Goal: Task Accomplishment & Management: Manage account settings

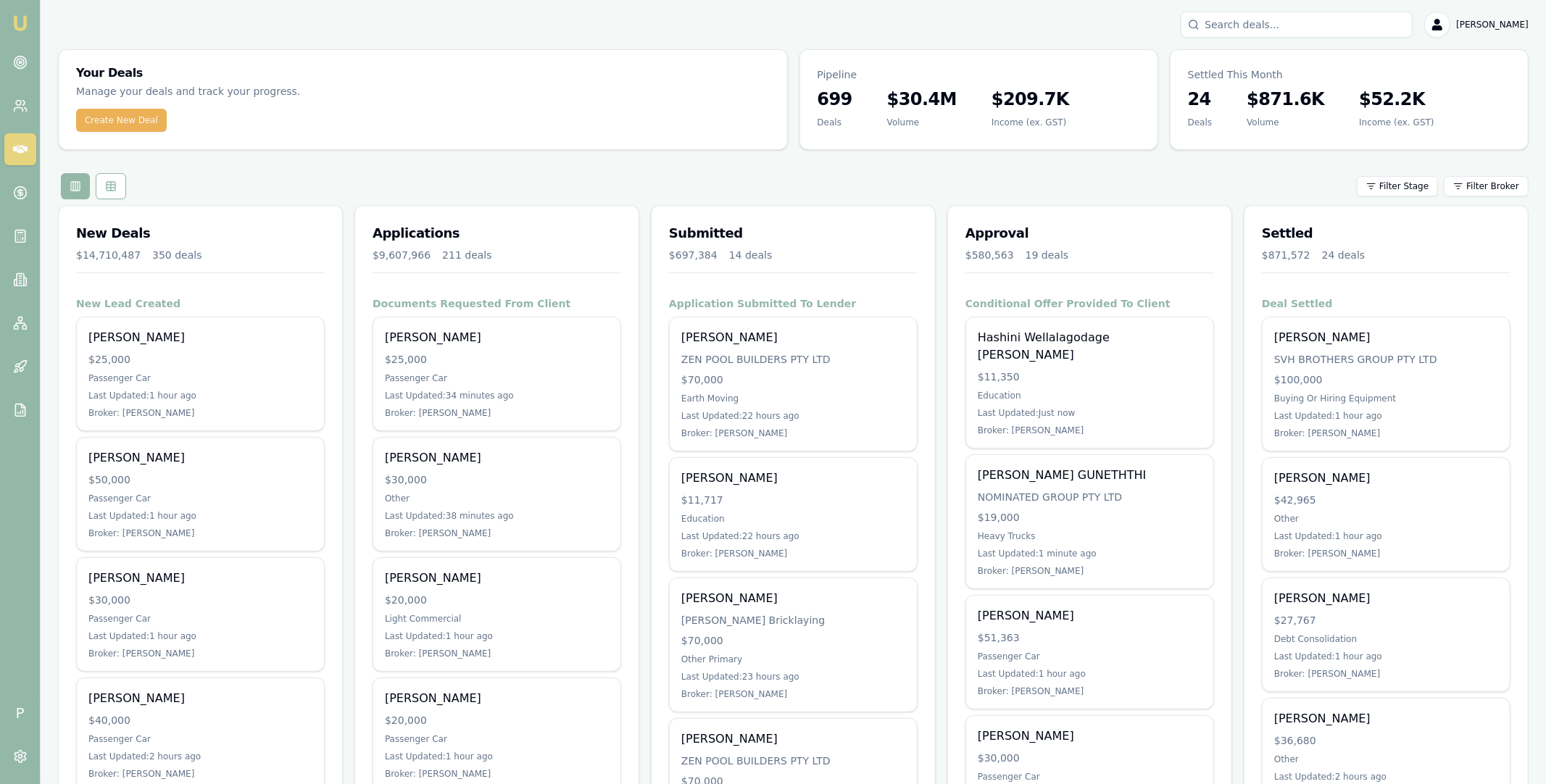
click at [1264, 30] on input "Search deals" at bounding box center [1296, 25] width 232 height 26
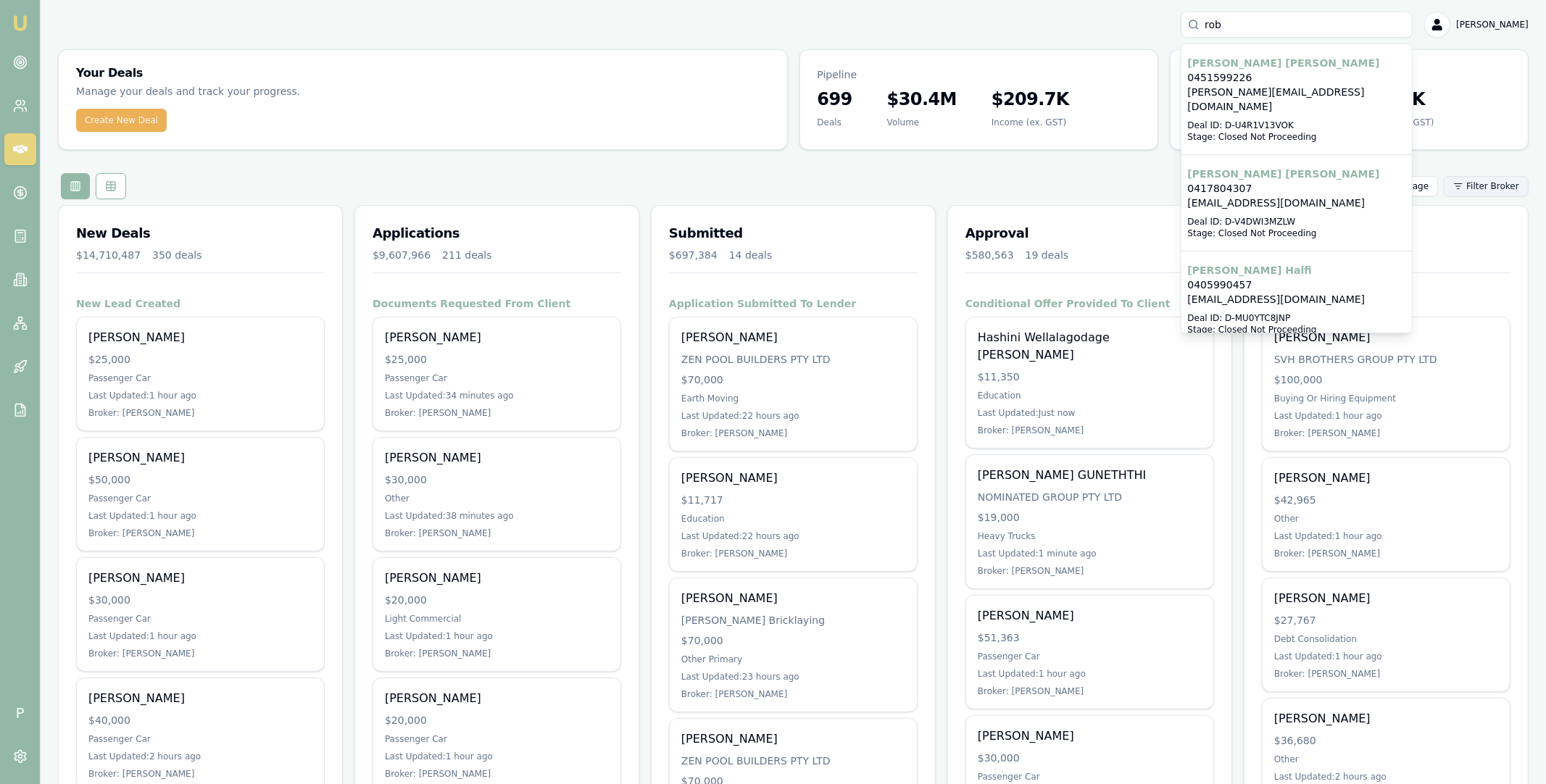
type input "rob"
click at [1501, 184] on html "Emu Broker P rob Rob Zubic 0451599226 robbie_vulcan@hotmail.com Deal ID: D-U4R1…" at bounding box center [773, 392] width 1546 height 784
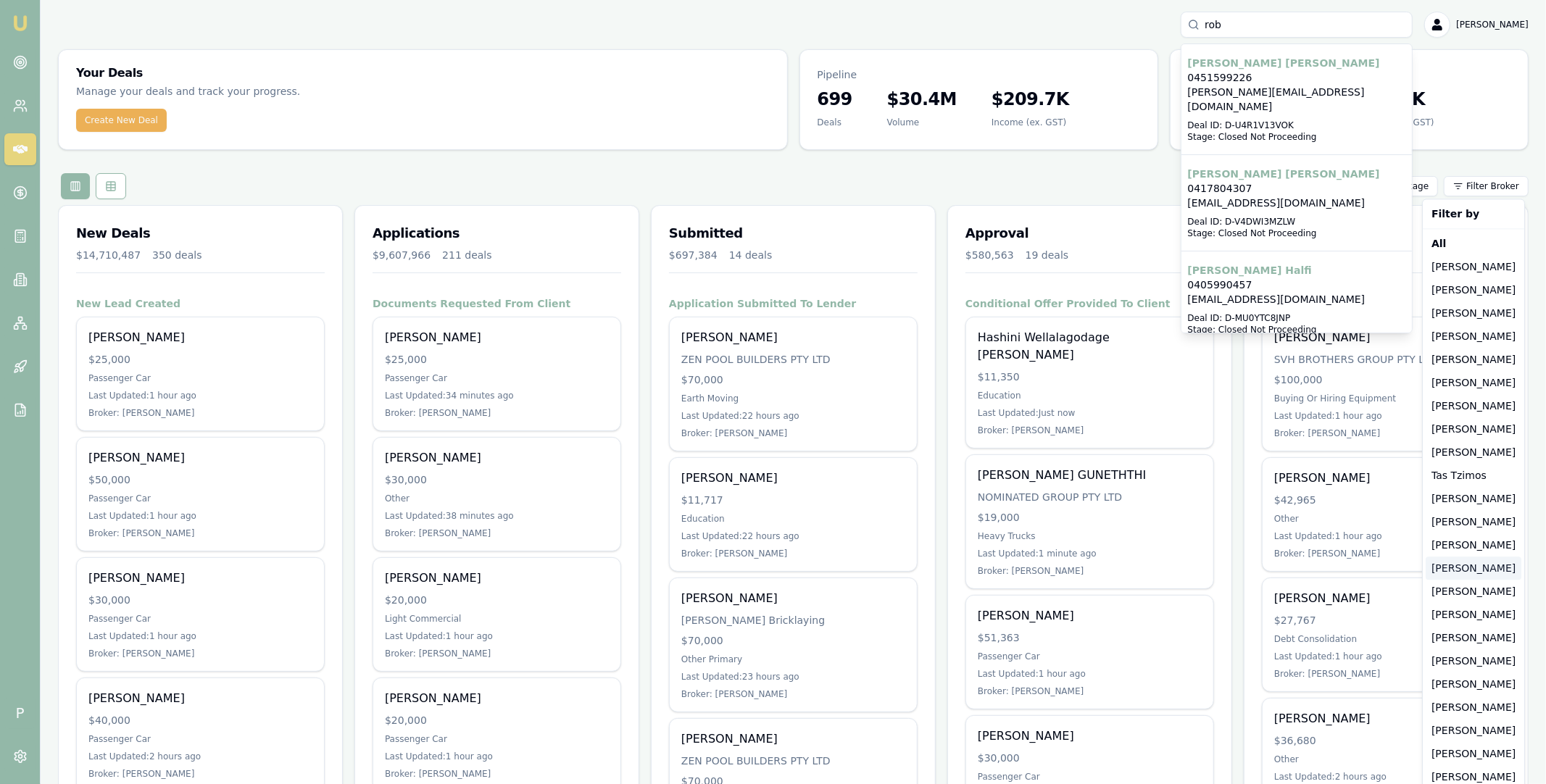
click at [1463, 571] on div "[PERSON_NAME]" at bounding box center [1473, 567] width 96 height 24
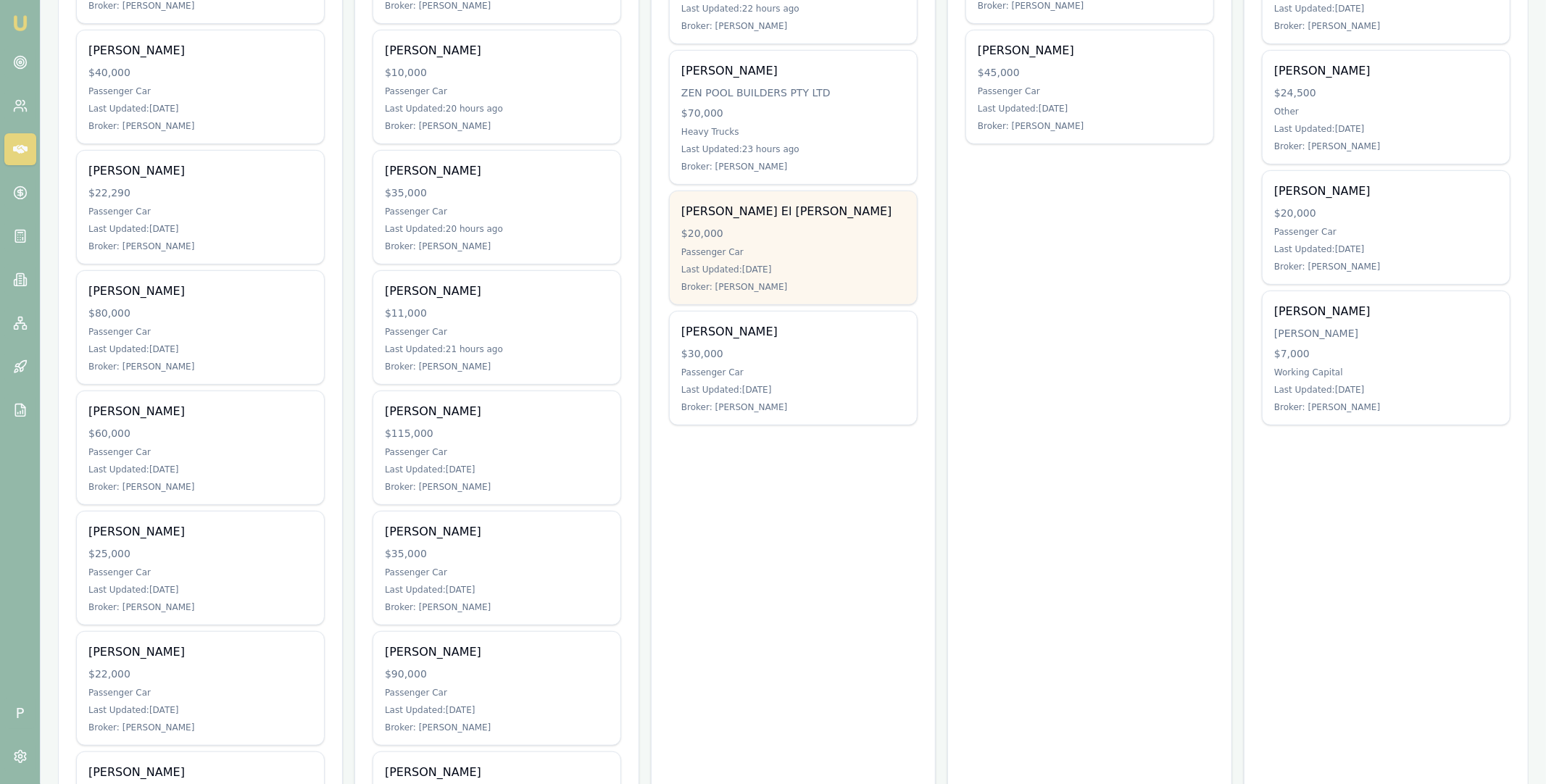
scroll to position [395, 0]
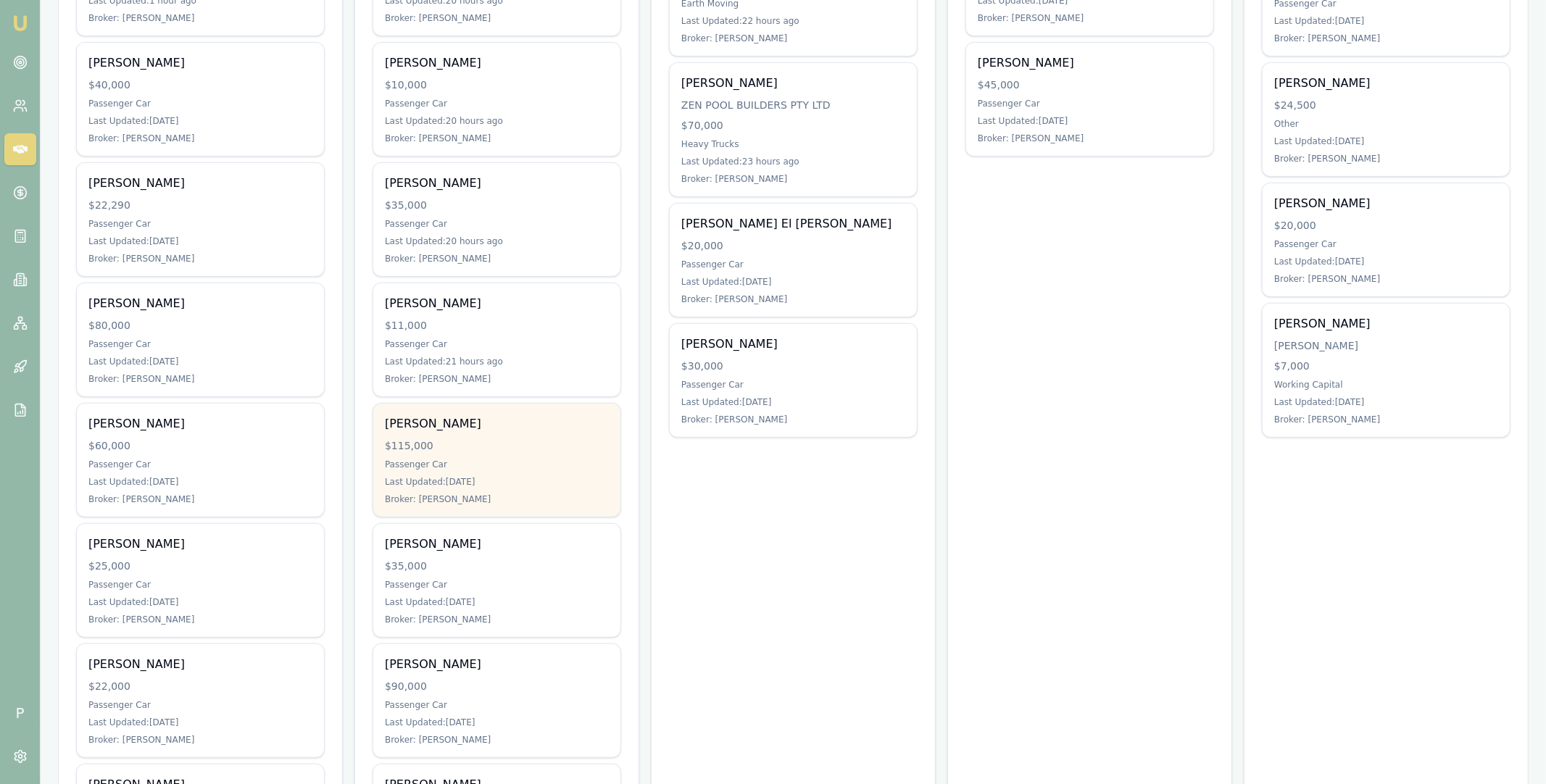
click at [486, 429] on div "[PERSON_NAME]" at bounding box center [497, 424] width 224 height 17
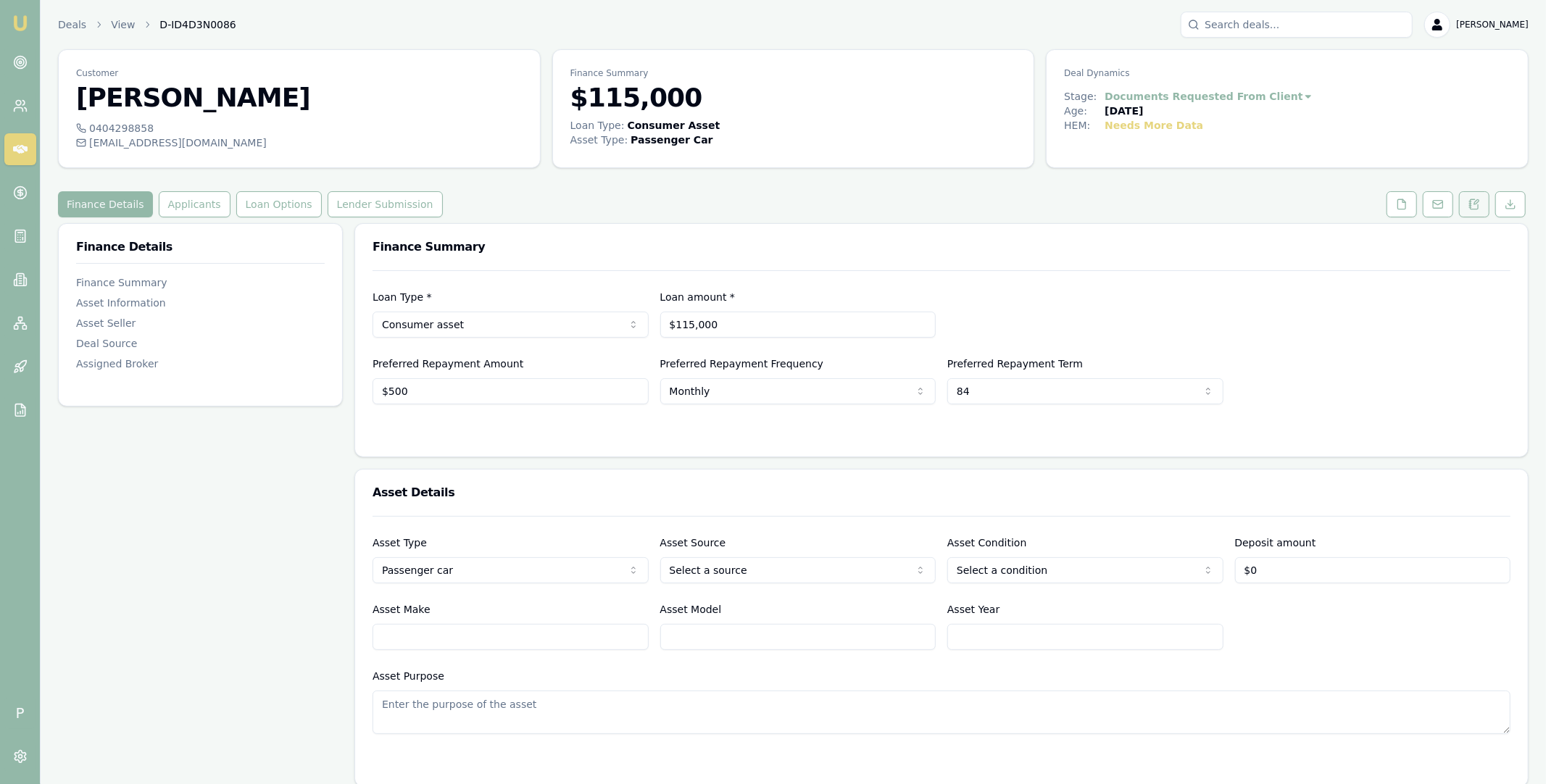
click at [1475, 200] on icon at bounding box center [1474, 204] width 11 height 11
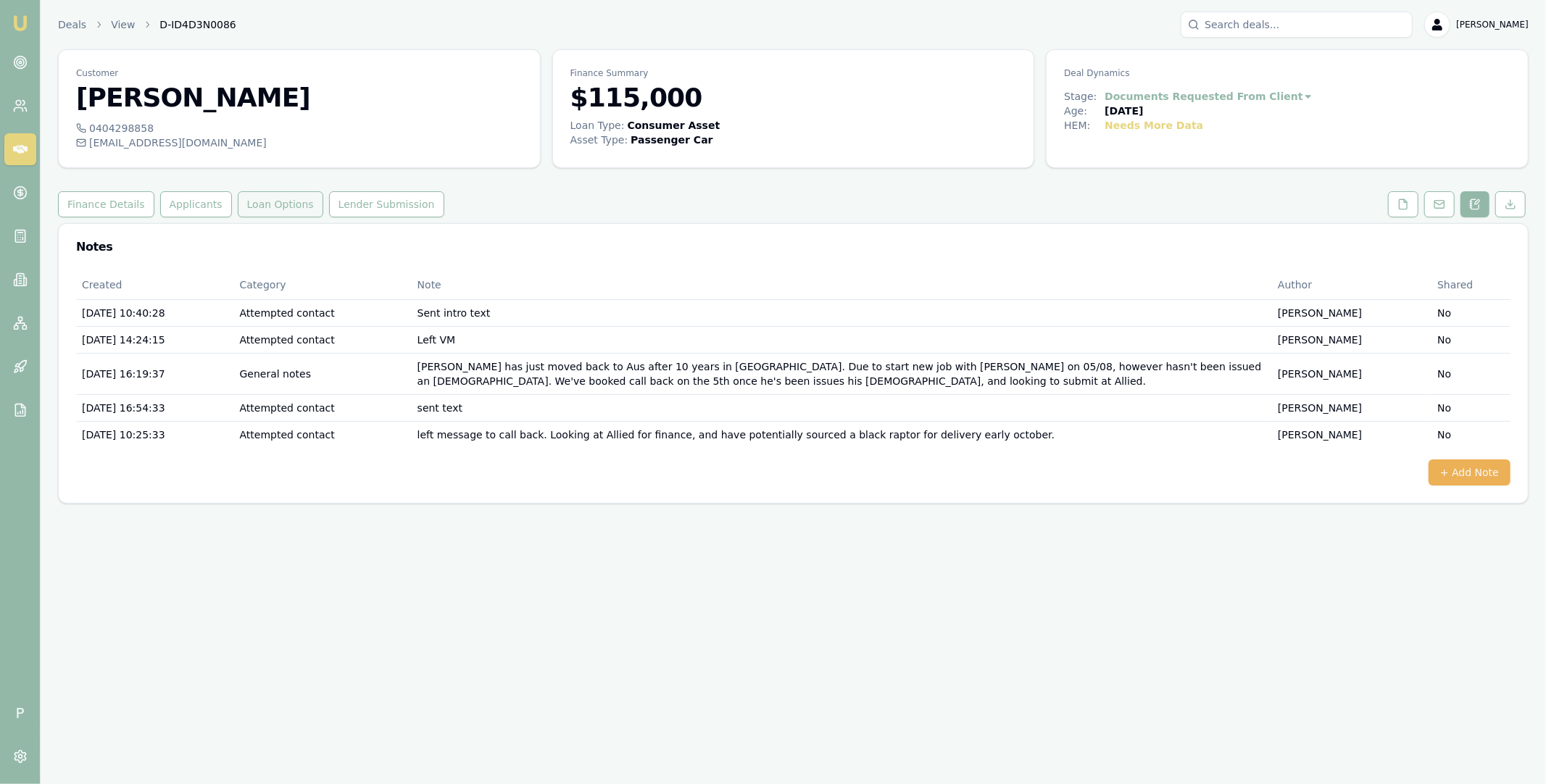
click at [279, 216] on button "Loan Options" at bounding box center [280, 204] width 85 height 26
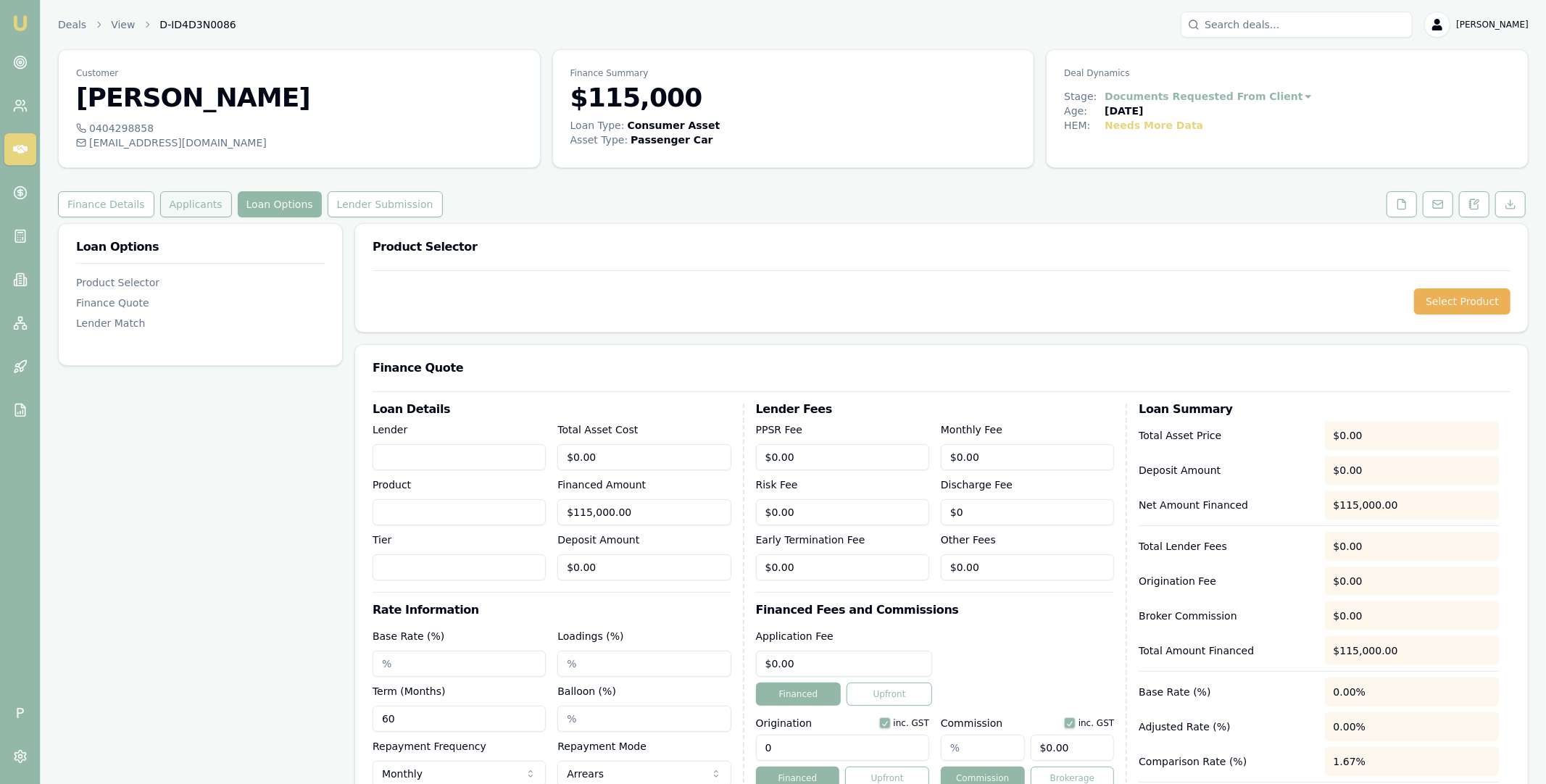
click at [200, 202] on button "Applicants" at bounding box center [196, 204] width 72 height 26
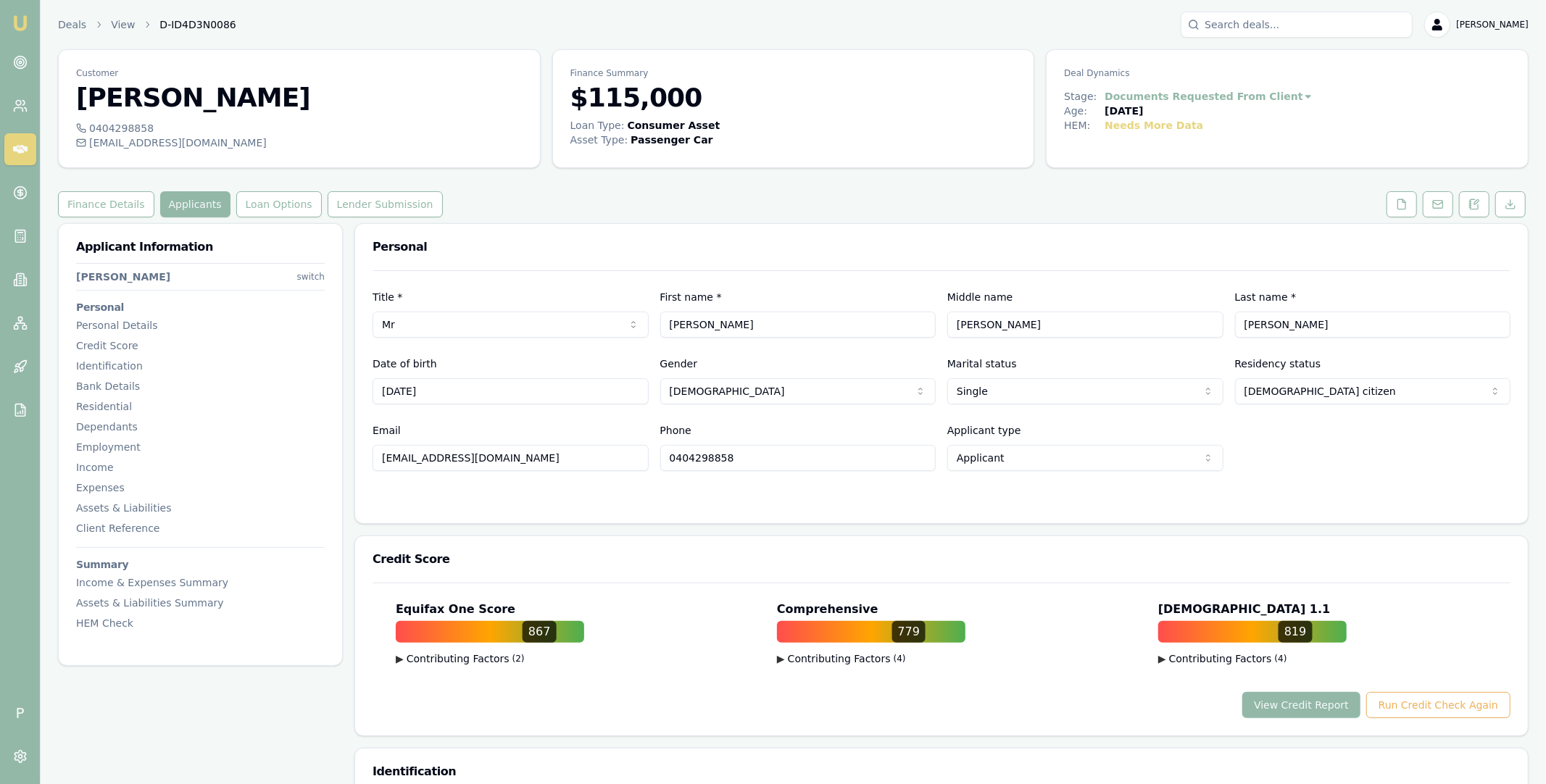
click at [1474, 207] on icon at bounding box center [1474, 204] width 11 height 11
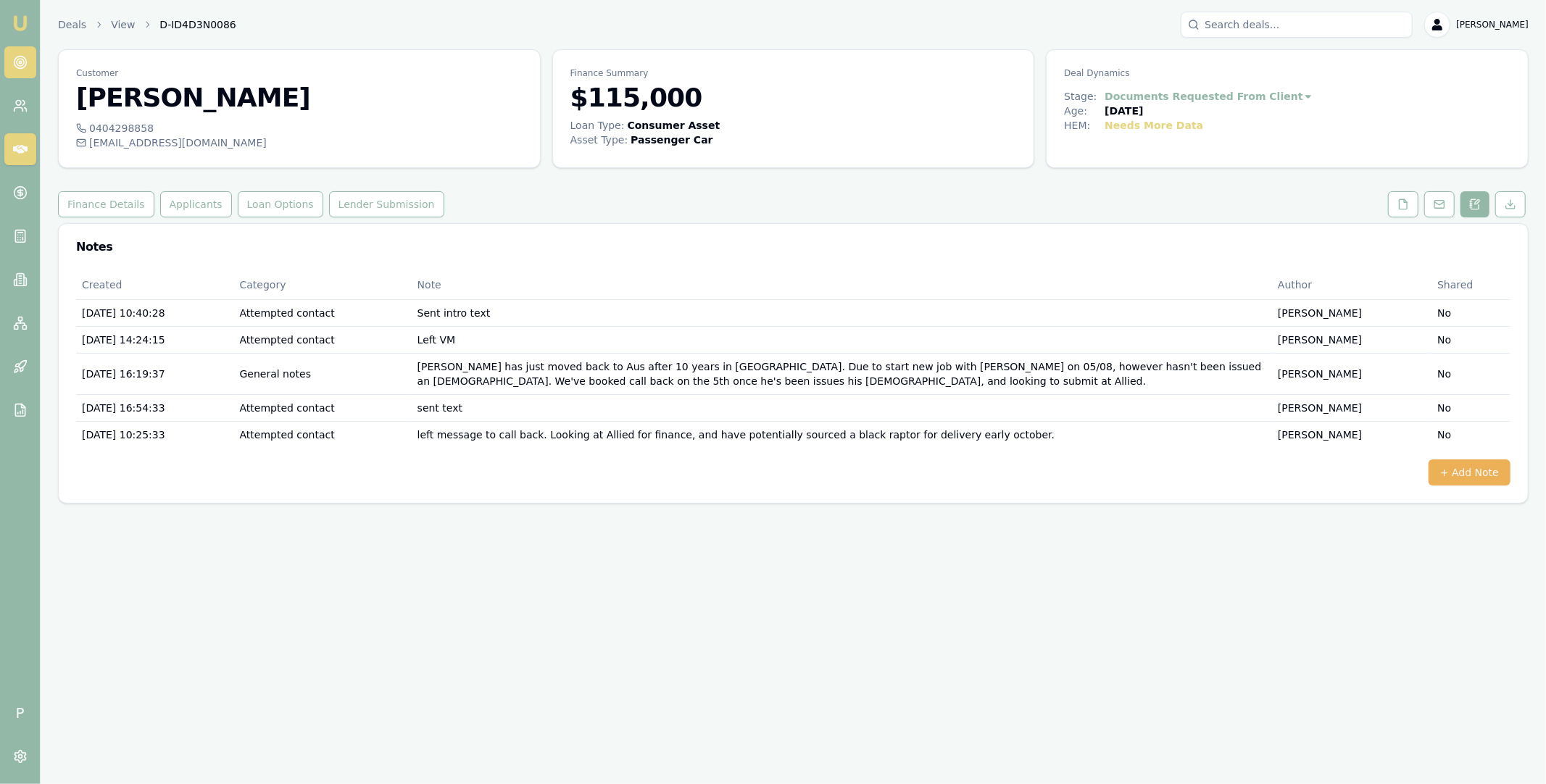
click at [17, 66] on icon at bounding box center [20, 61] width 14 height 14
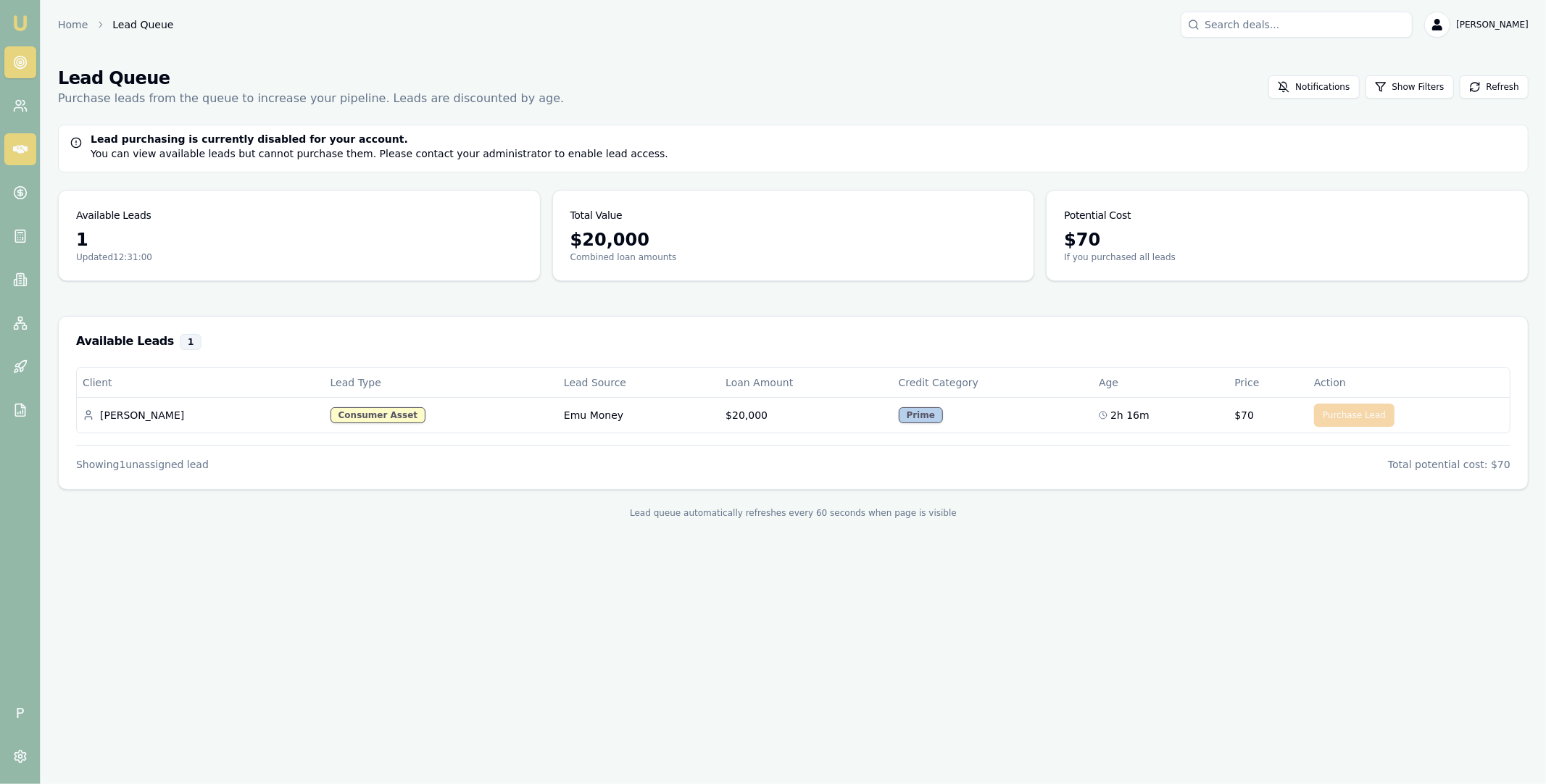
click at [17, 153] on icon at bounding box center [20, 148] width 14 height 14
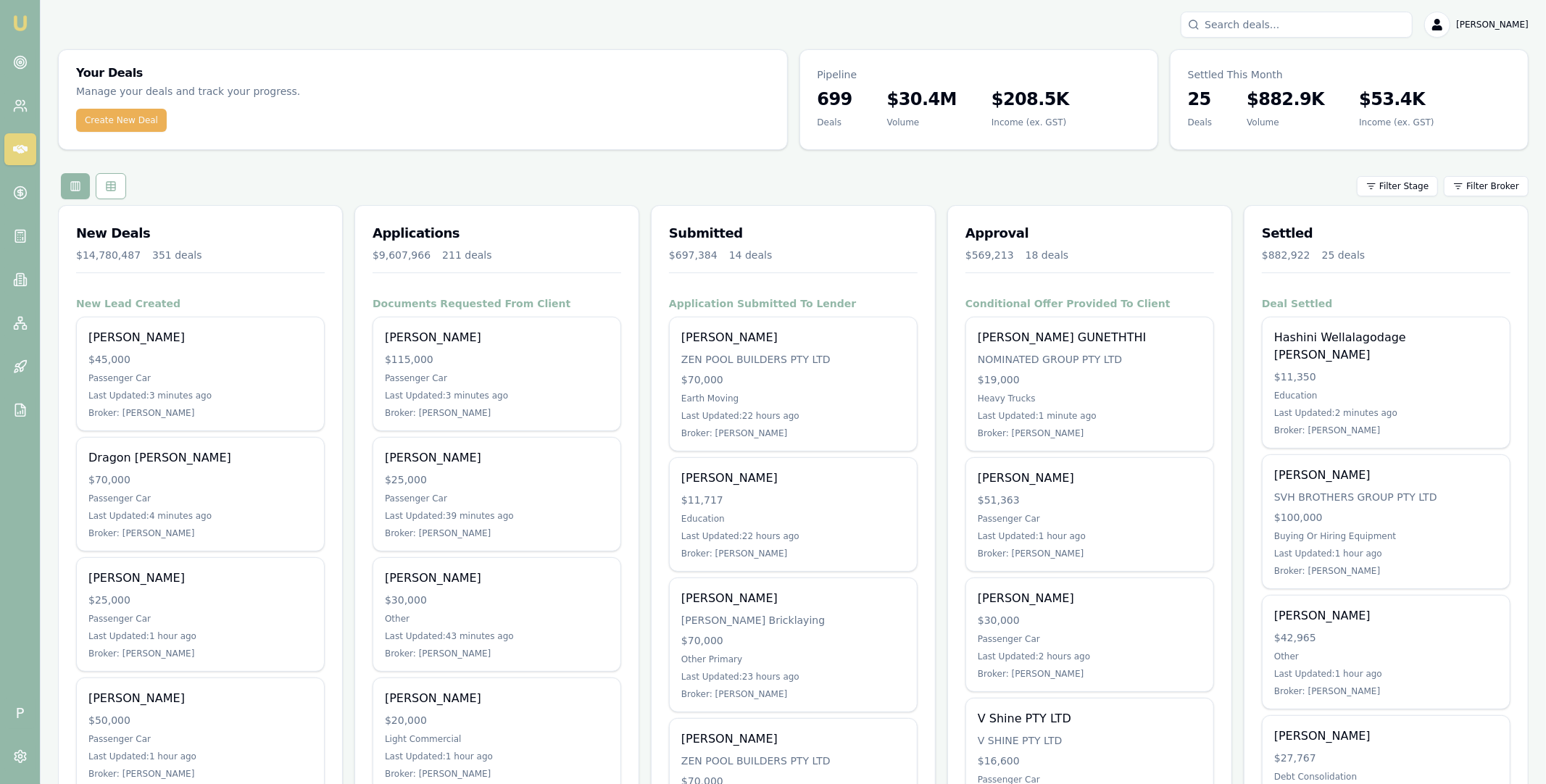
click at [1379, 24] on input "Search deals" at bounding box center [1296, 25] width 232 height 26
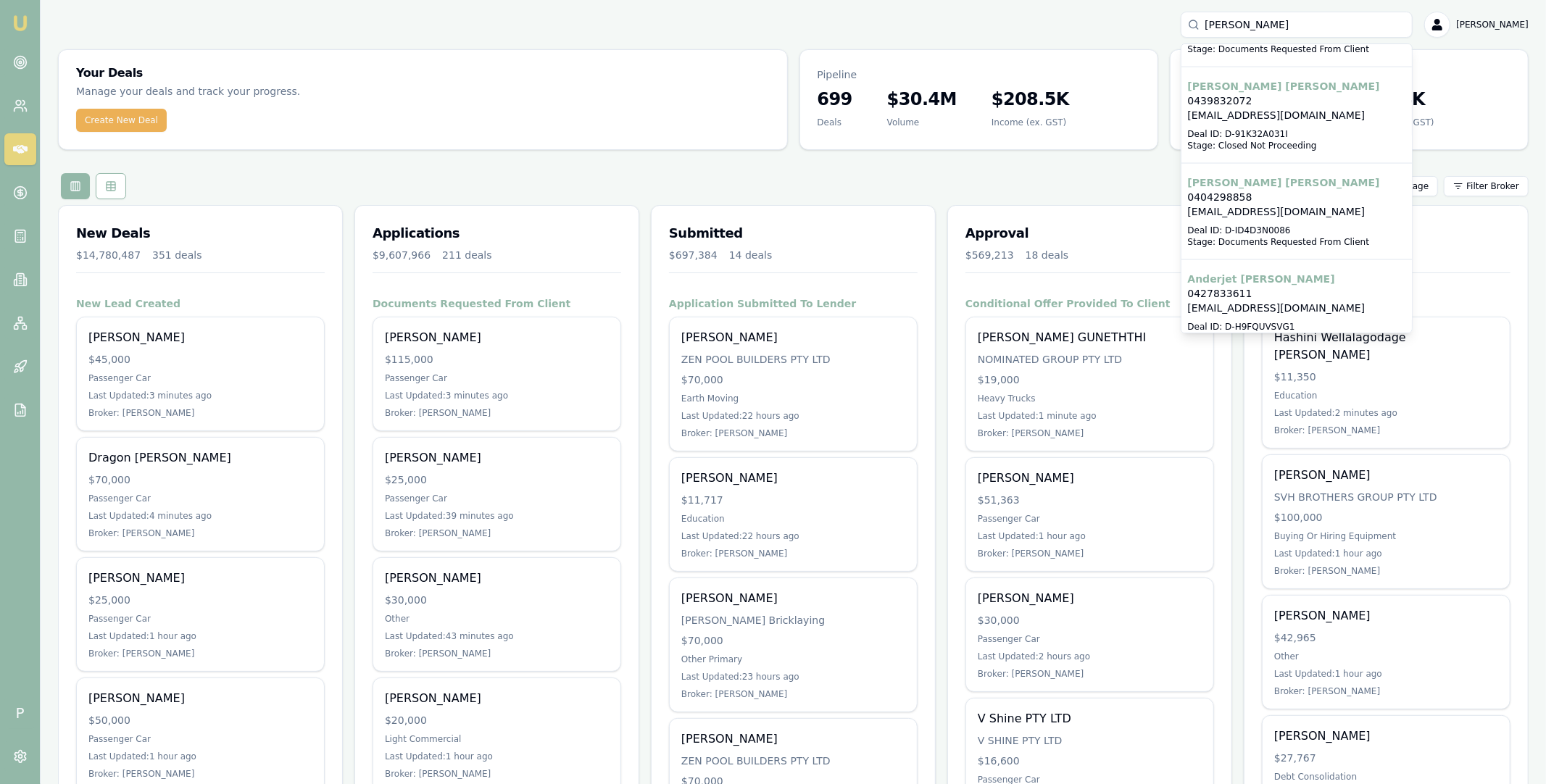
scroll to position [2003, 0]
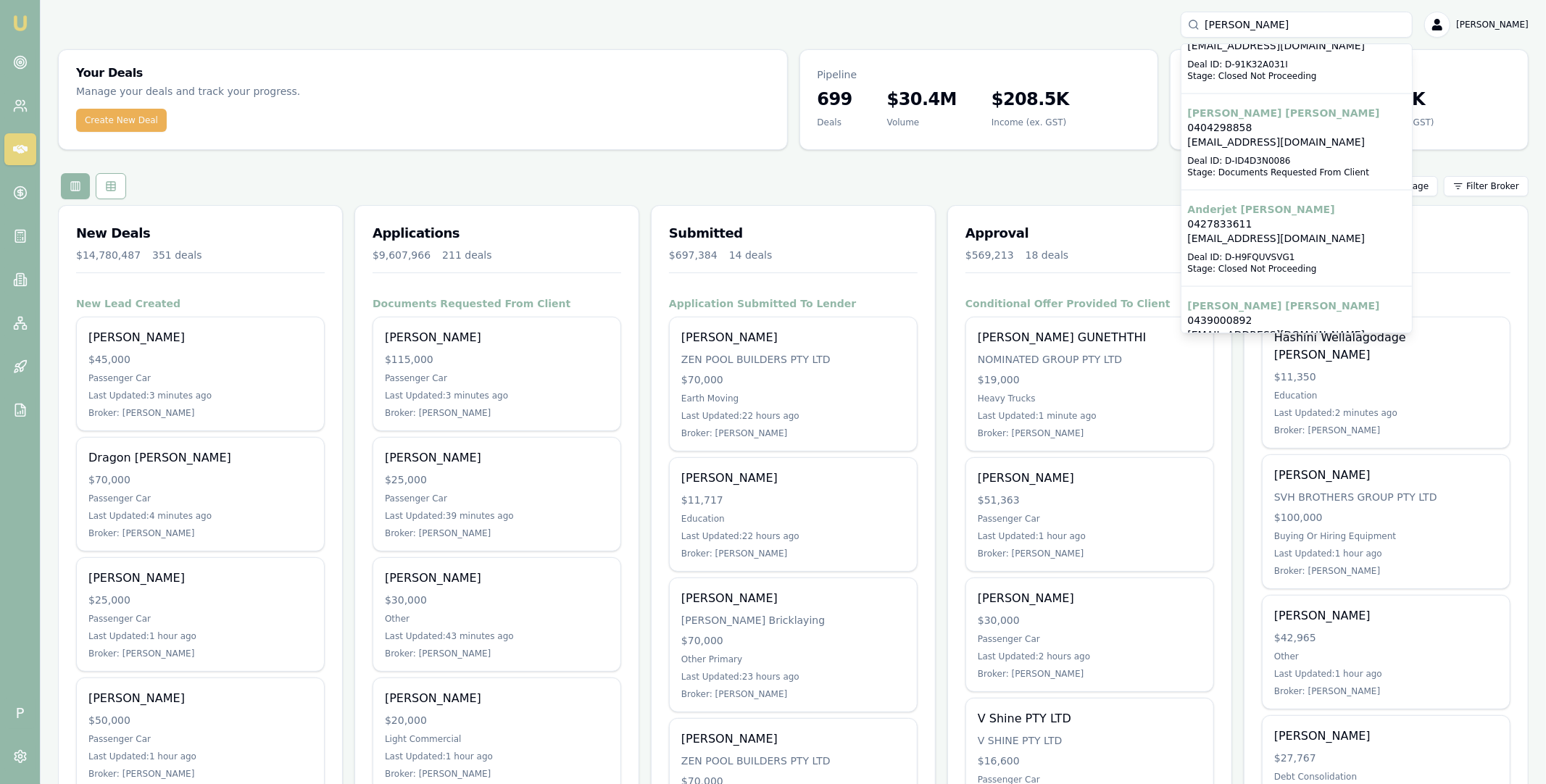
type input "robert rey"
click at [1279, 120] on p "0404298858" at bounding box center [1296, 127] width 219 height 14
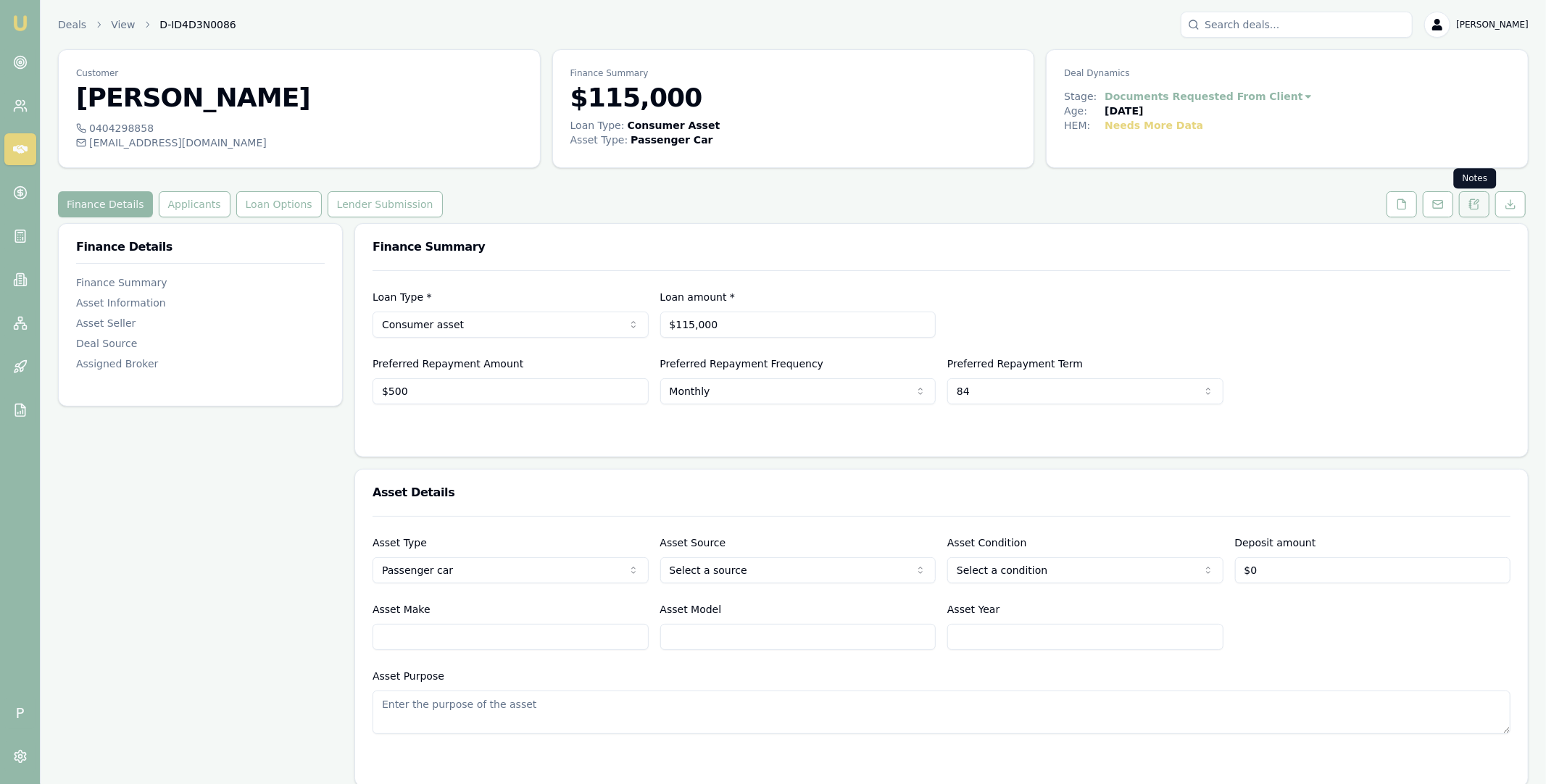
click at [1468, 209] on icon at bounding box center [1474, 204] width 11 height 11
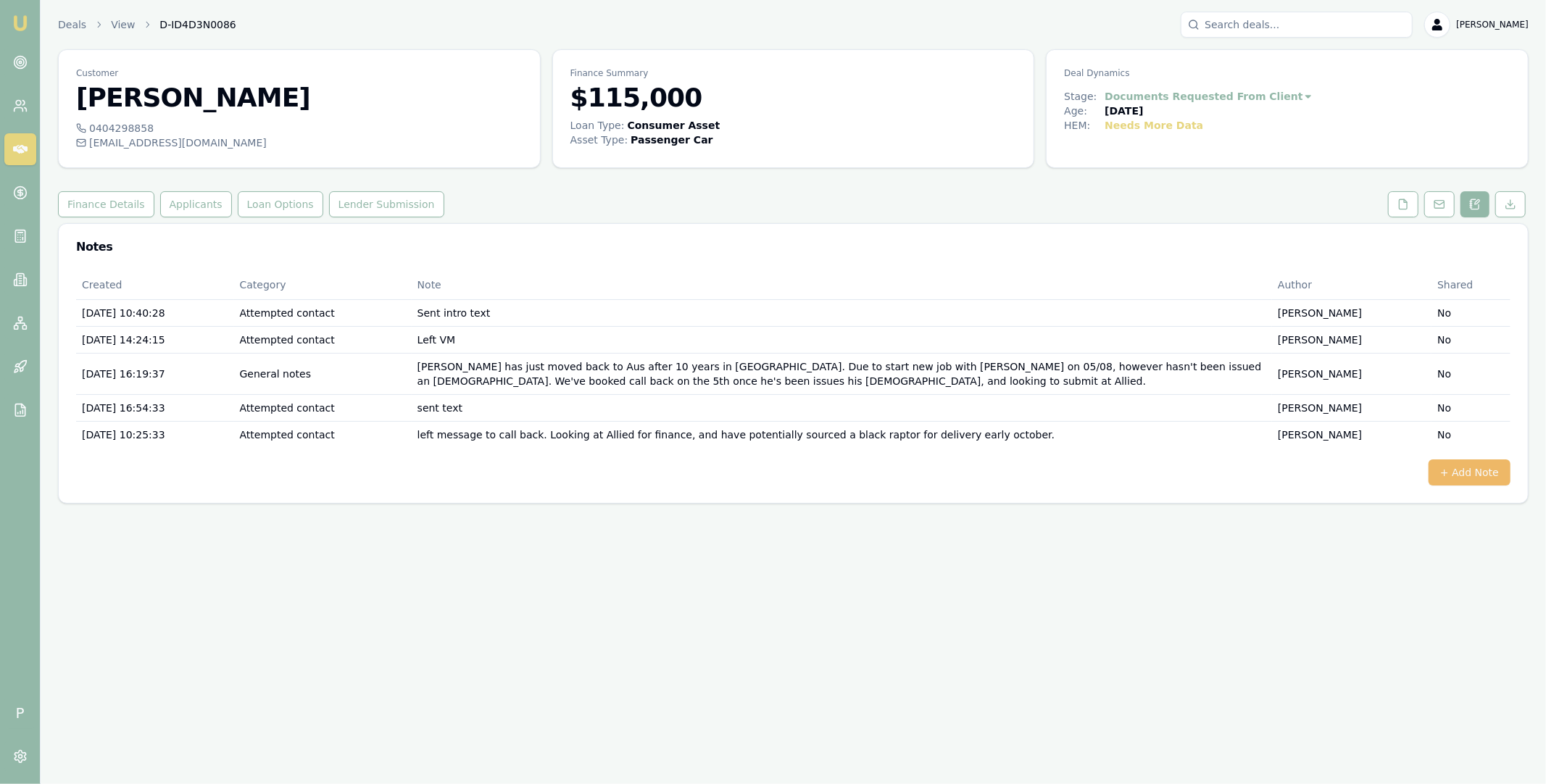
click at [1462, 473] on button "+ Add Note" at bounding box center [1469, 473] width 82 height 26
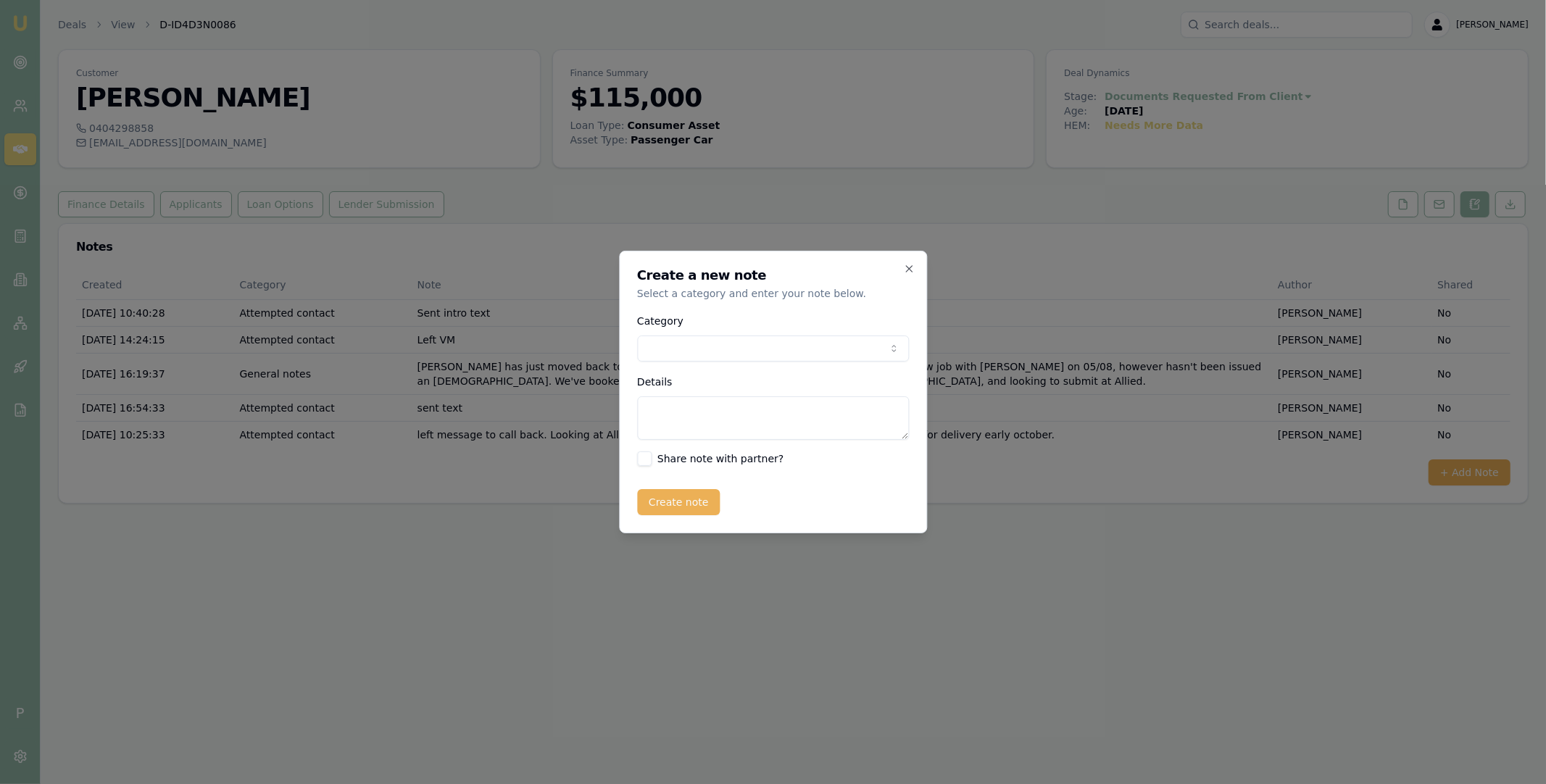
click at [764, 358] on body "Emu Broker P Deals View D-ID4D3N0086 Matt Leeburn Toggle Menu Customer ROBERT R…" at bounding box center [773, 392] width 1546 height 784
click at [689, 409] on textarea "Details" at bounding box center [773, 418] width 272 height 44
type textarea "Rob called a couple of times wanting to talk to Erin. Said I couldn't help him."
click at [694, 502] on button "Create note" at bounding box center [679, 502] width 83 height 26
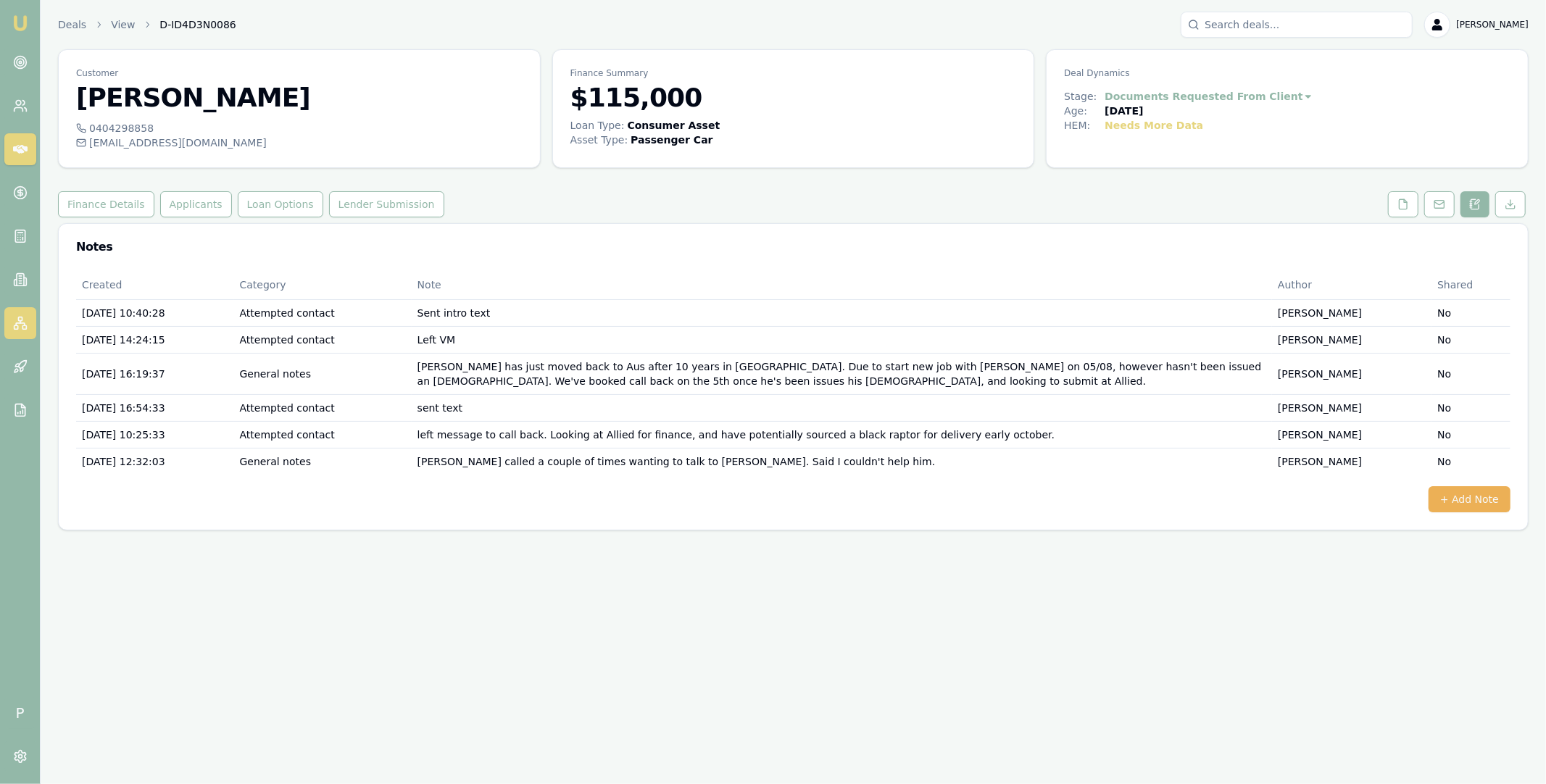
click at [26, 323] on link at bounding box center [21, 323] width 32 height 32
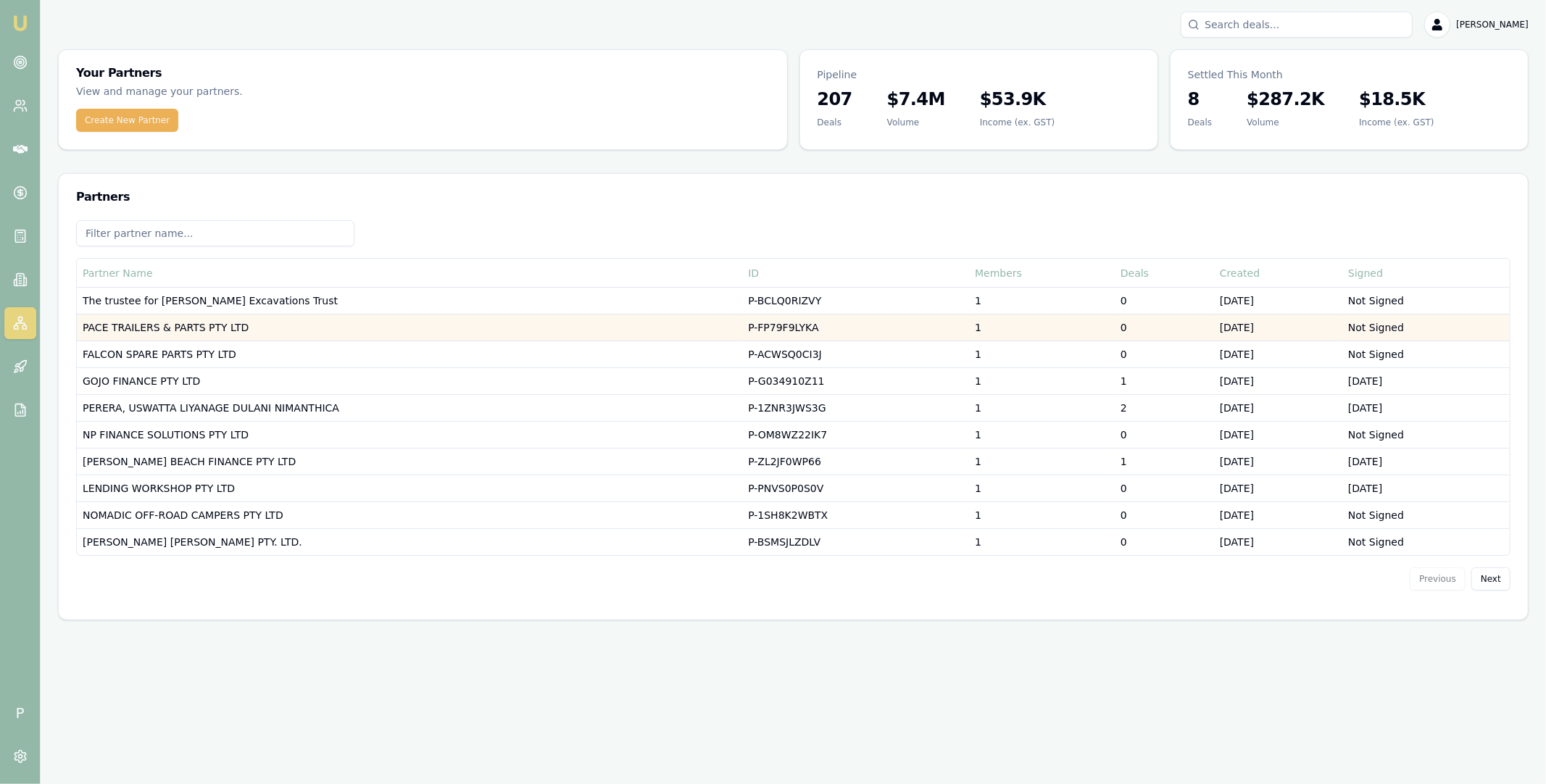
click at [235, 327] on td "PACE TRAILERS & PARTS PTY LTD" at bounding box center [409, 328] width 665 height 26
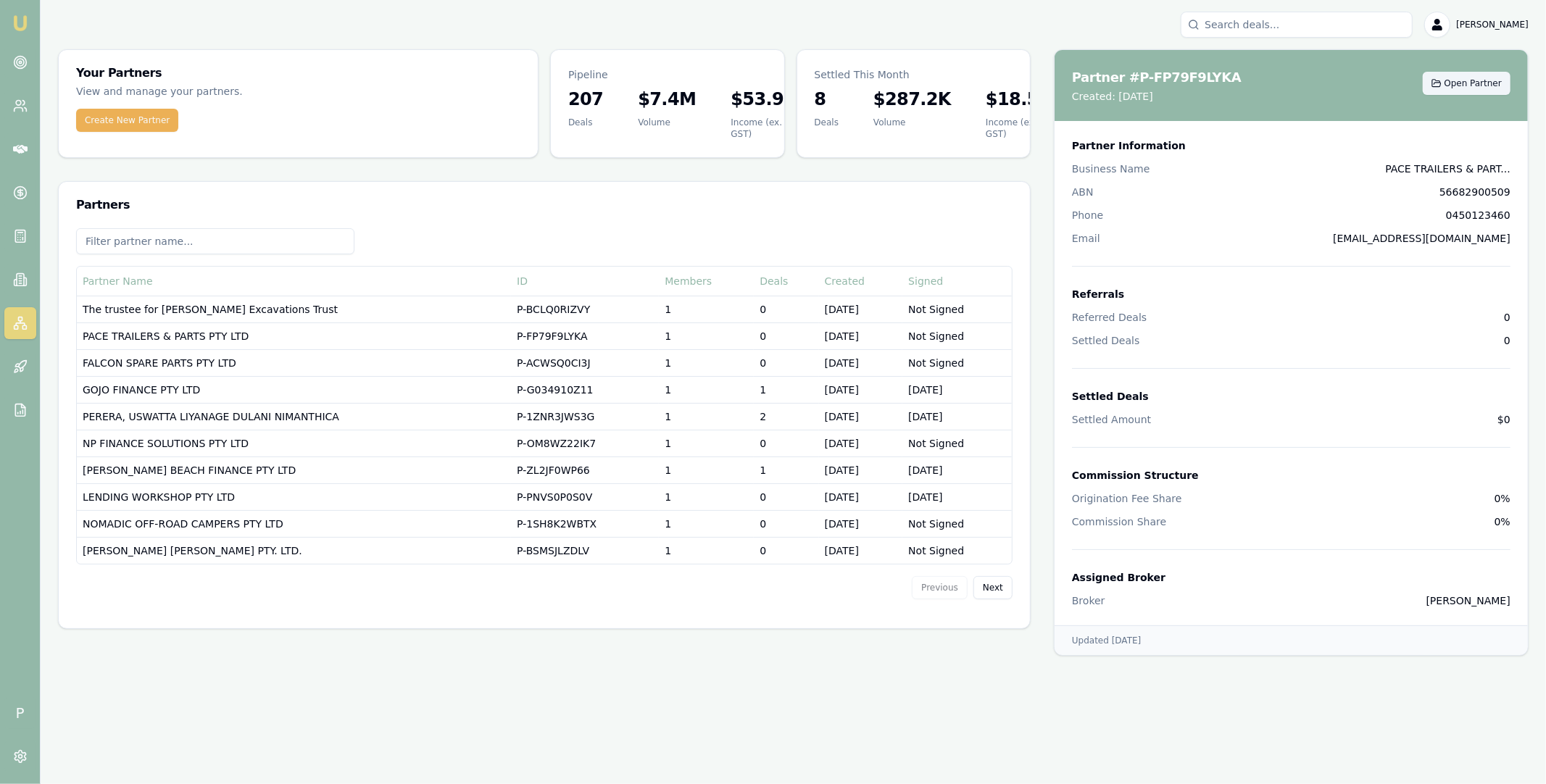
click at [1463, 78] on span "Open Partner" at bounding box center [1473, 83] width 58 height 11
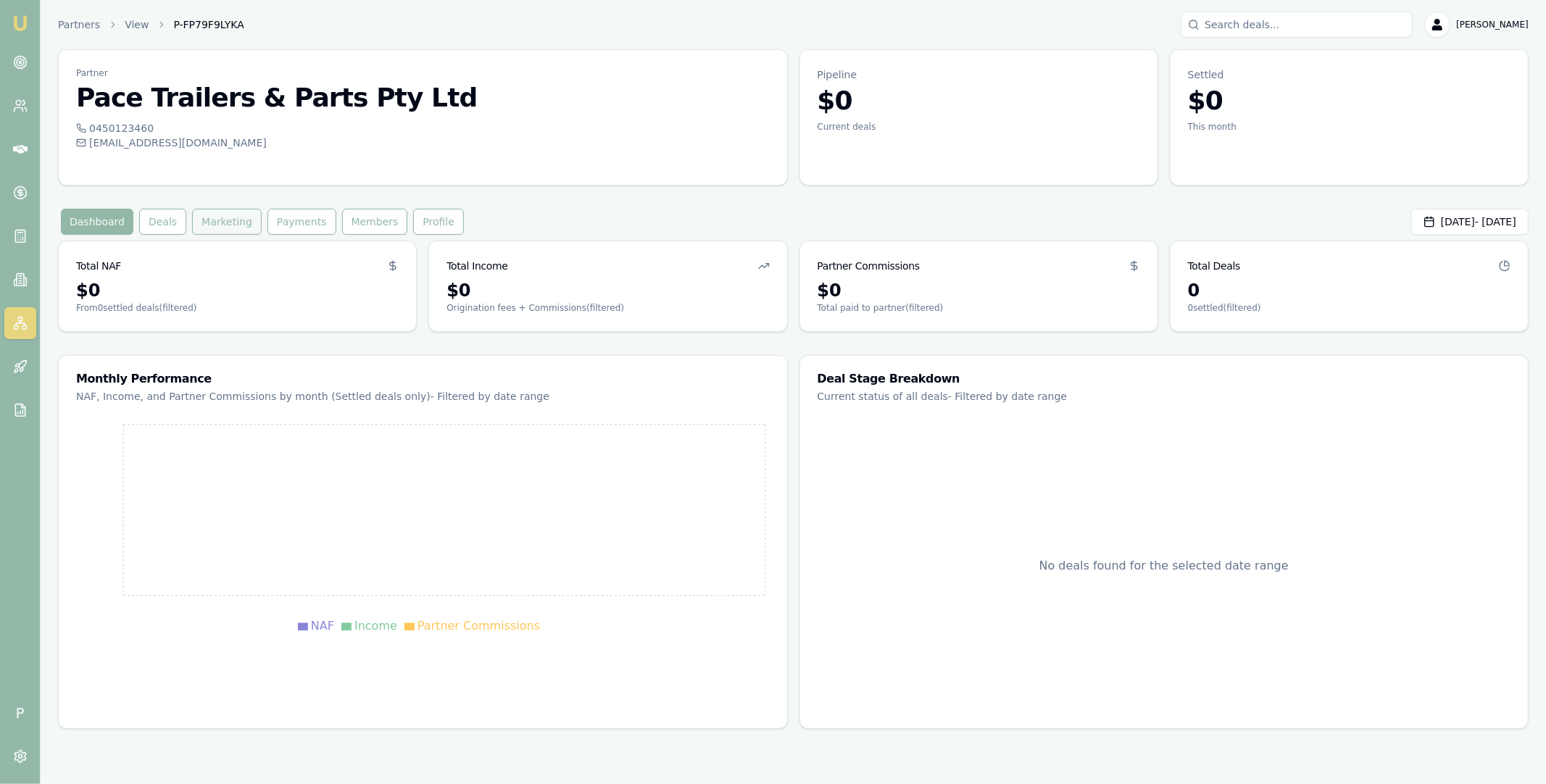
click at [203, 213] on button "Marketing" at bounding box center [227, 222] width 70 height 26
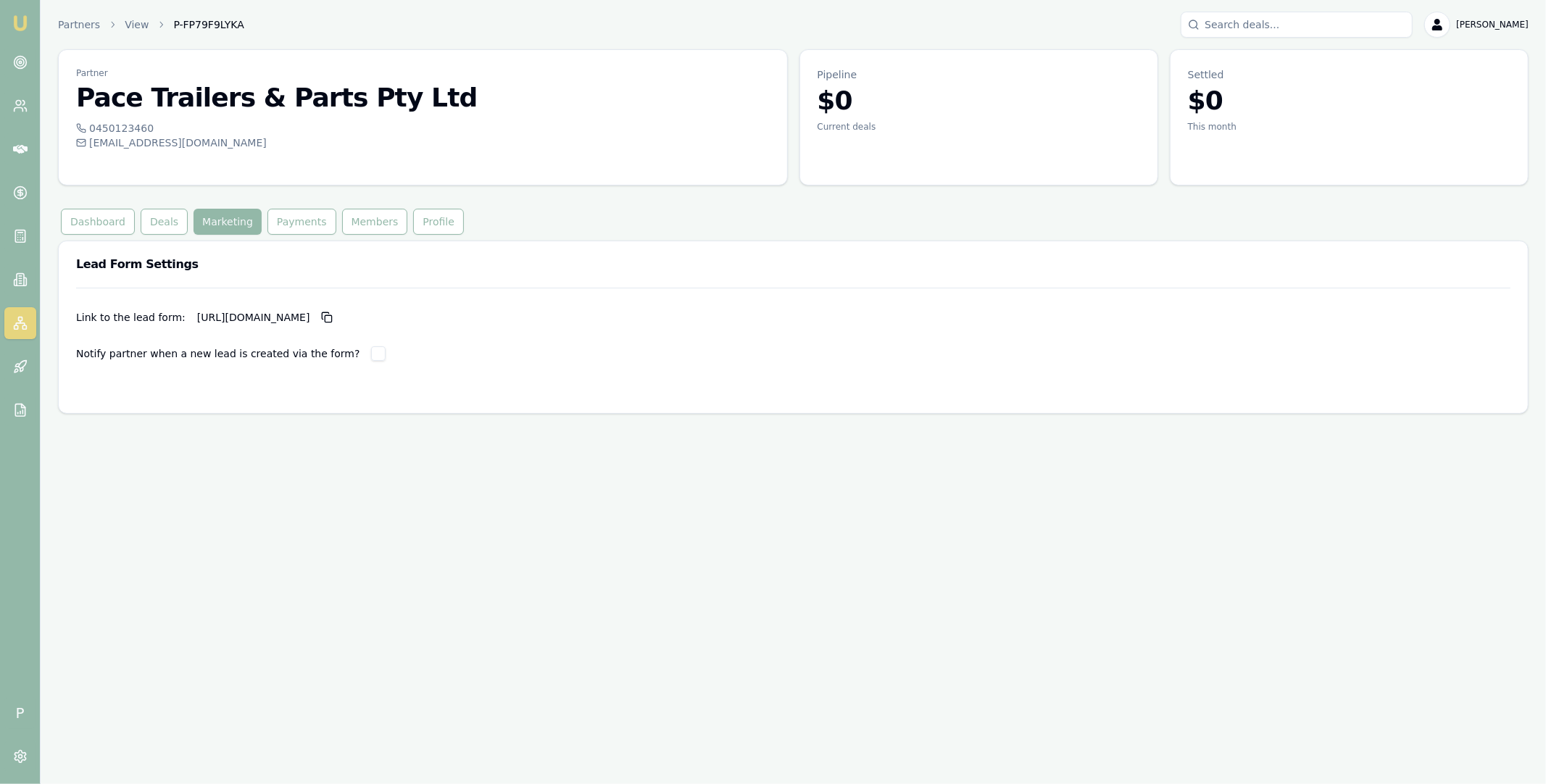
click at [80, 354] on label "Notify partner when a new lead is created via the form?" at bounding box center [218, 353] width 284 height 14
click at [388, 367] on form "Link to the lead form: https://partner.emumoney.com.au/f/emm/quick-apply?partne…" at bounding box center [793, 341] width 1434 height 108
click at [20, 323] on icon at bounding box center [20, 324] width 9 height 2
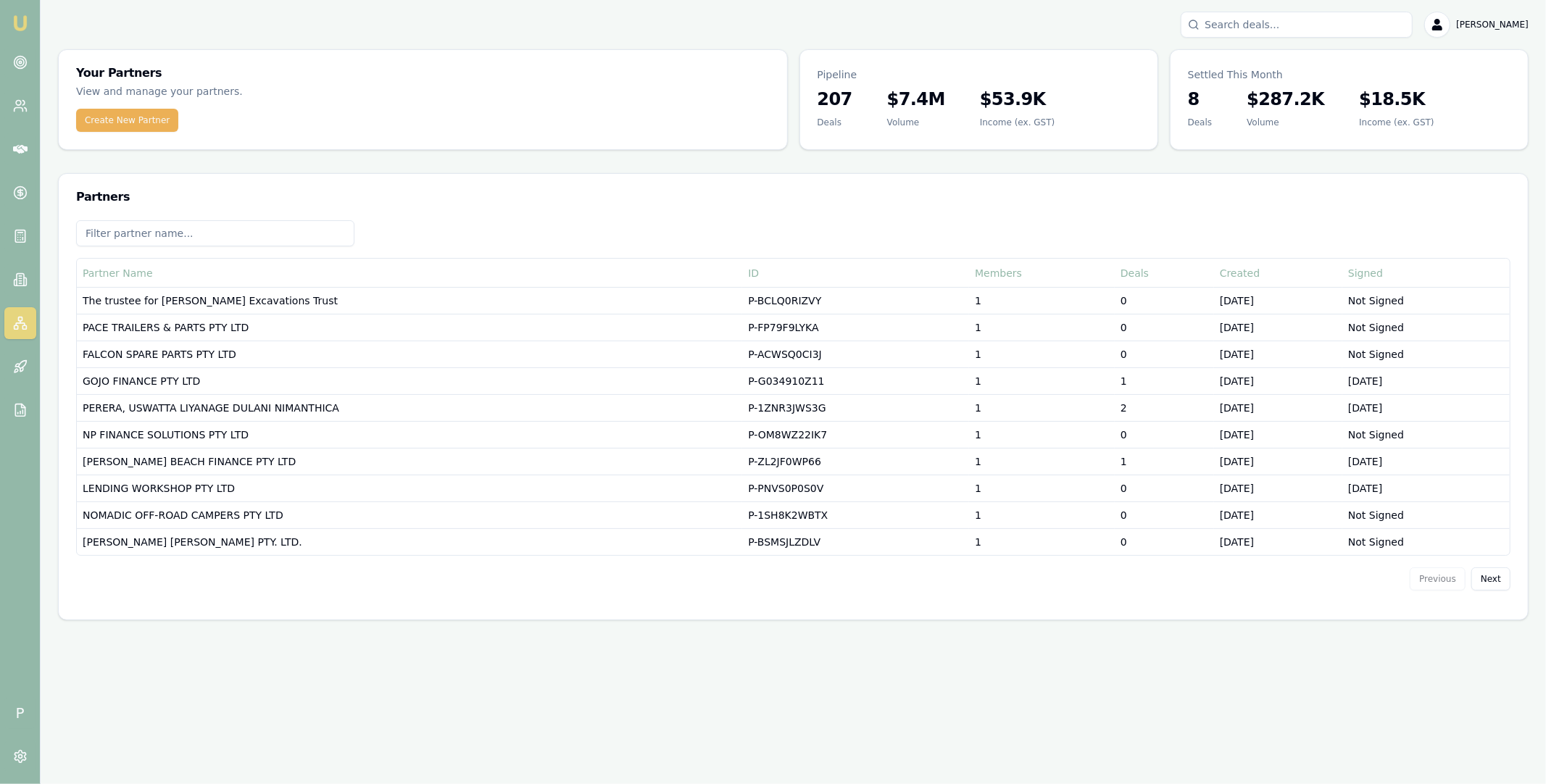
click at [213, 226] on input at bounding box center [215, 234] width 278 height 26
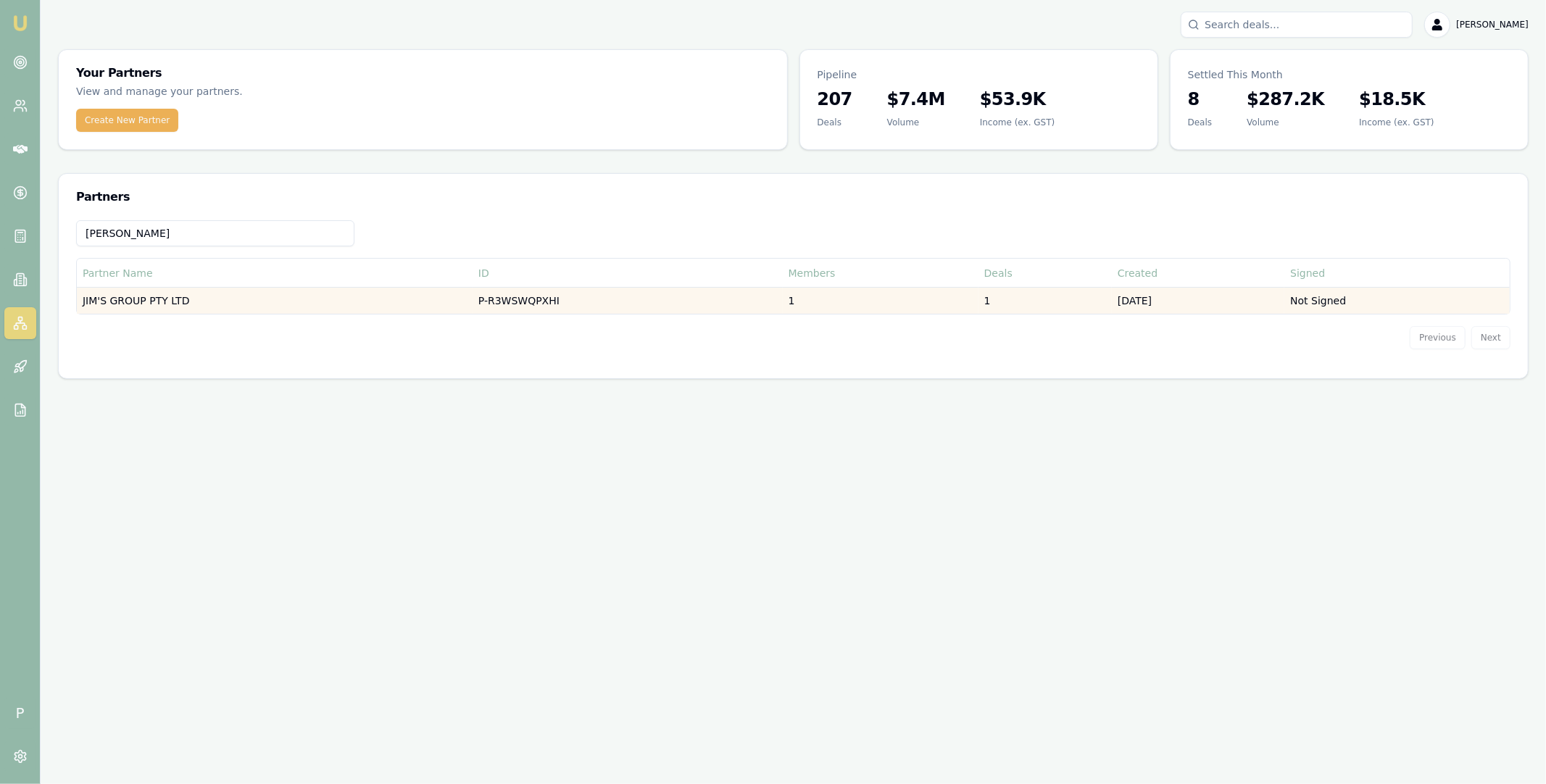
type input "jim"
click at [218, 299] on td "JIM'S GROUP PTY LTD" at bounding box center [274, 301] width 395 height 26
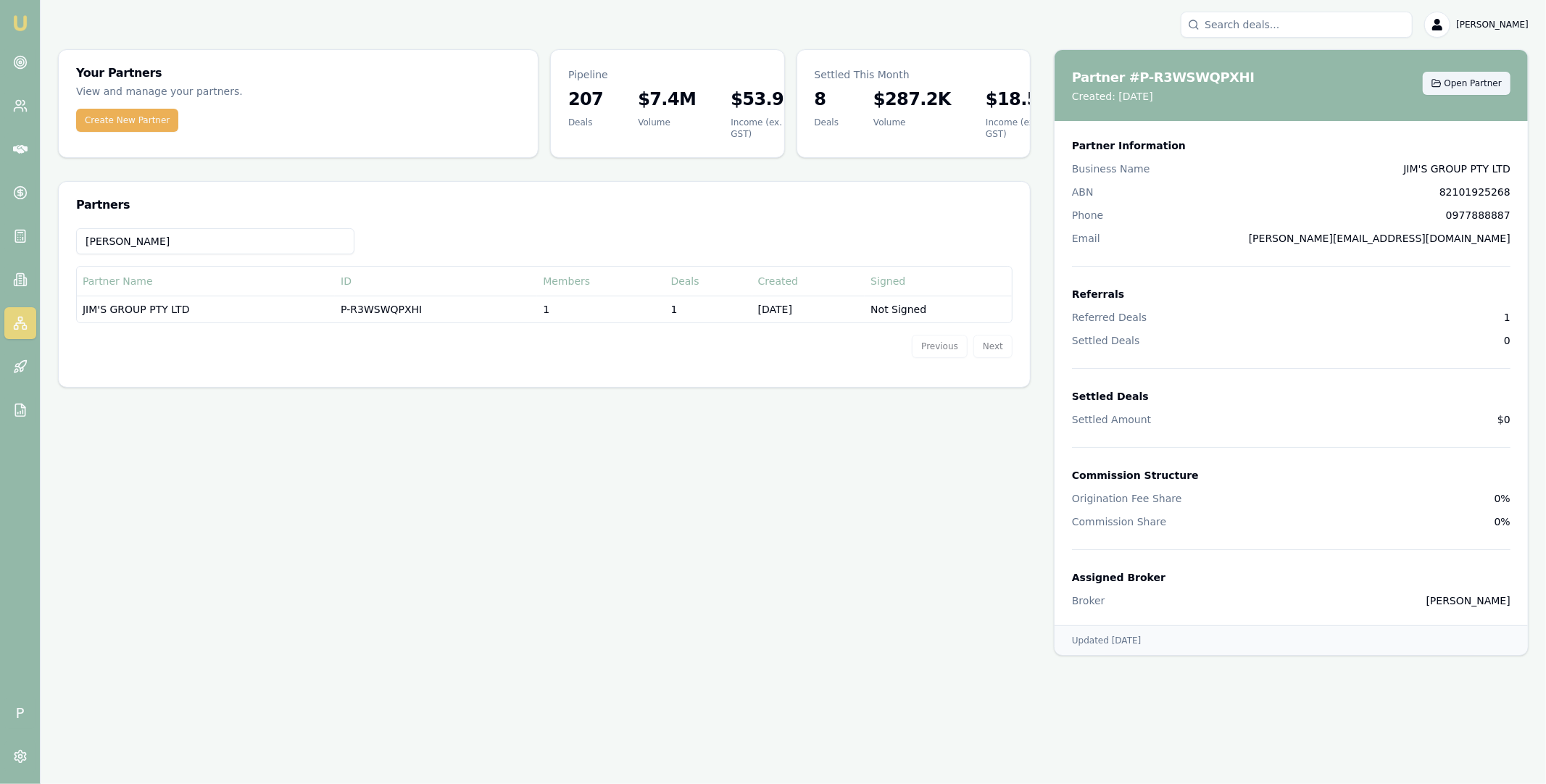
click at [1476, 88] on span "Open Partner" at bounding box center [1473, 83] width 58 height 11
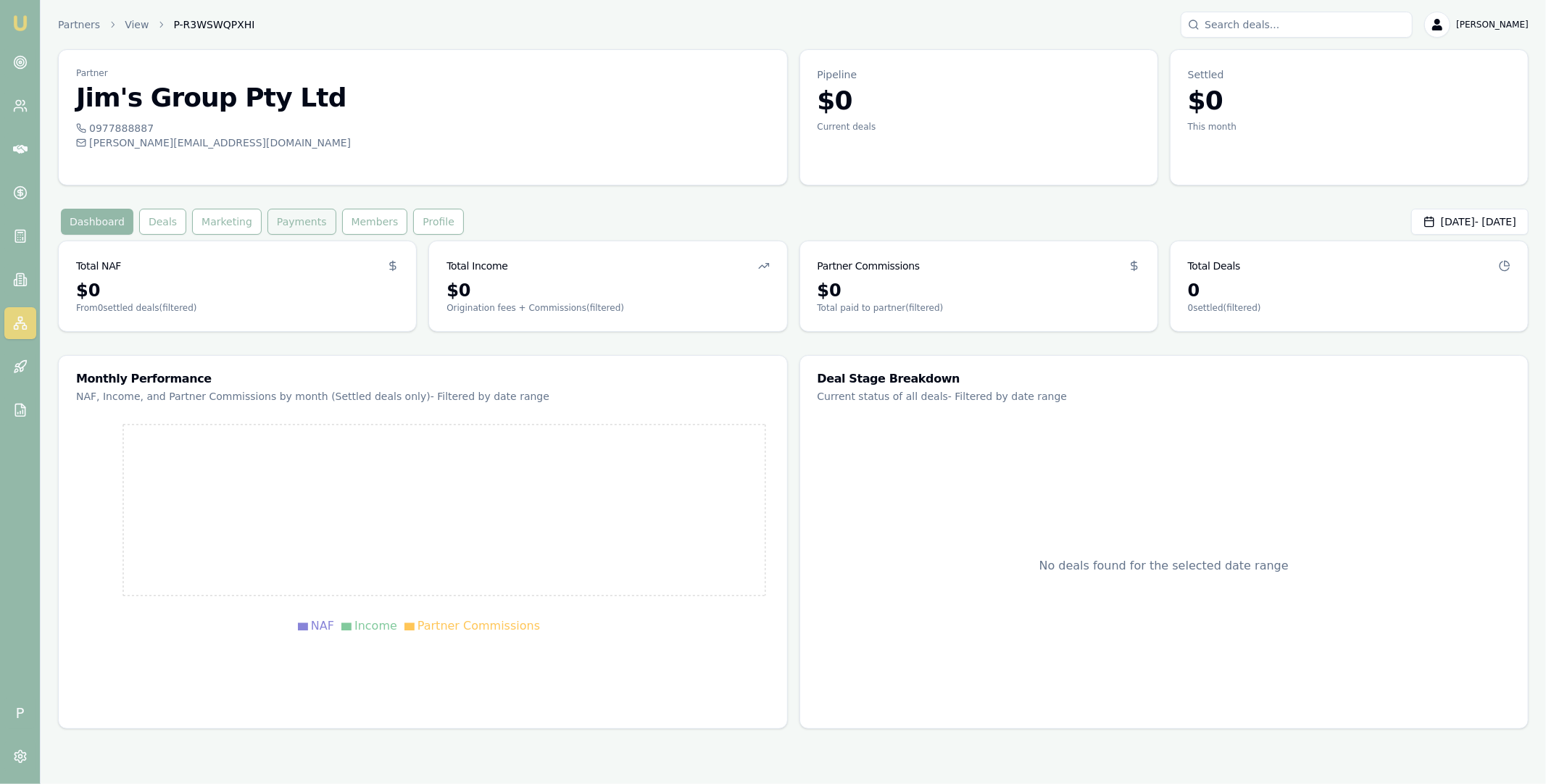
click at [284, 225] on button "Payments" at bounding box center [302, 222] width 69 height 26
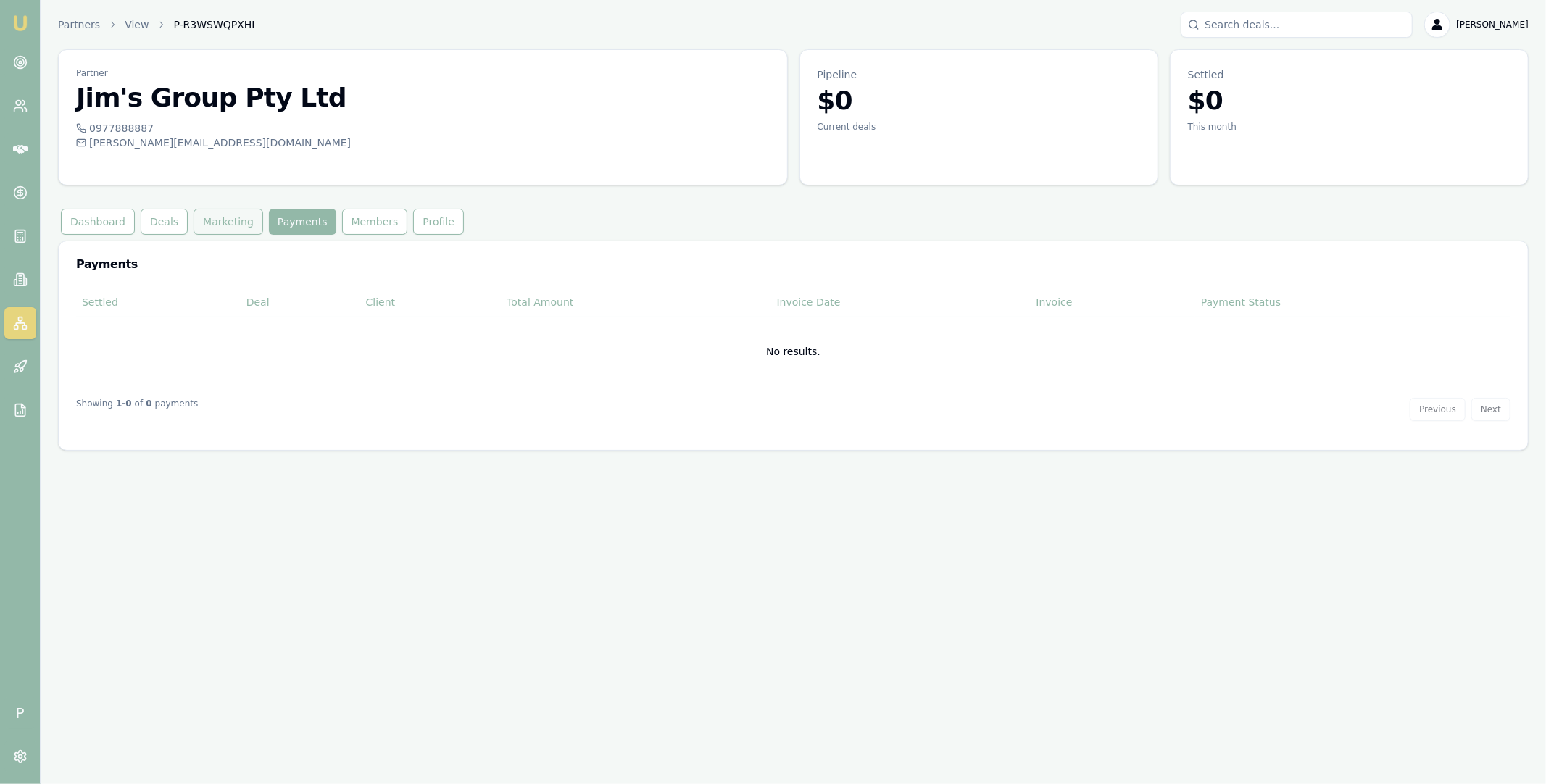
click at [212, 225] on button "Marketing" at bounding box center [229, 222] width 70 height 26
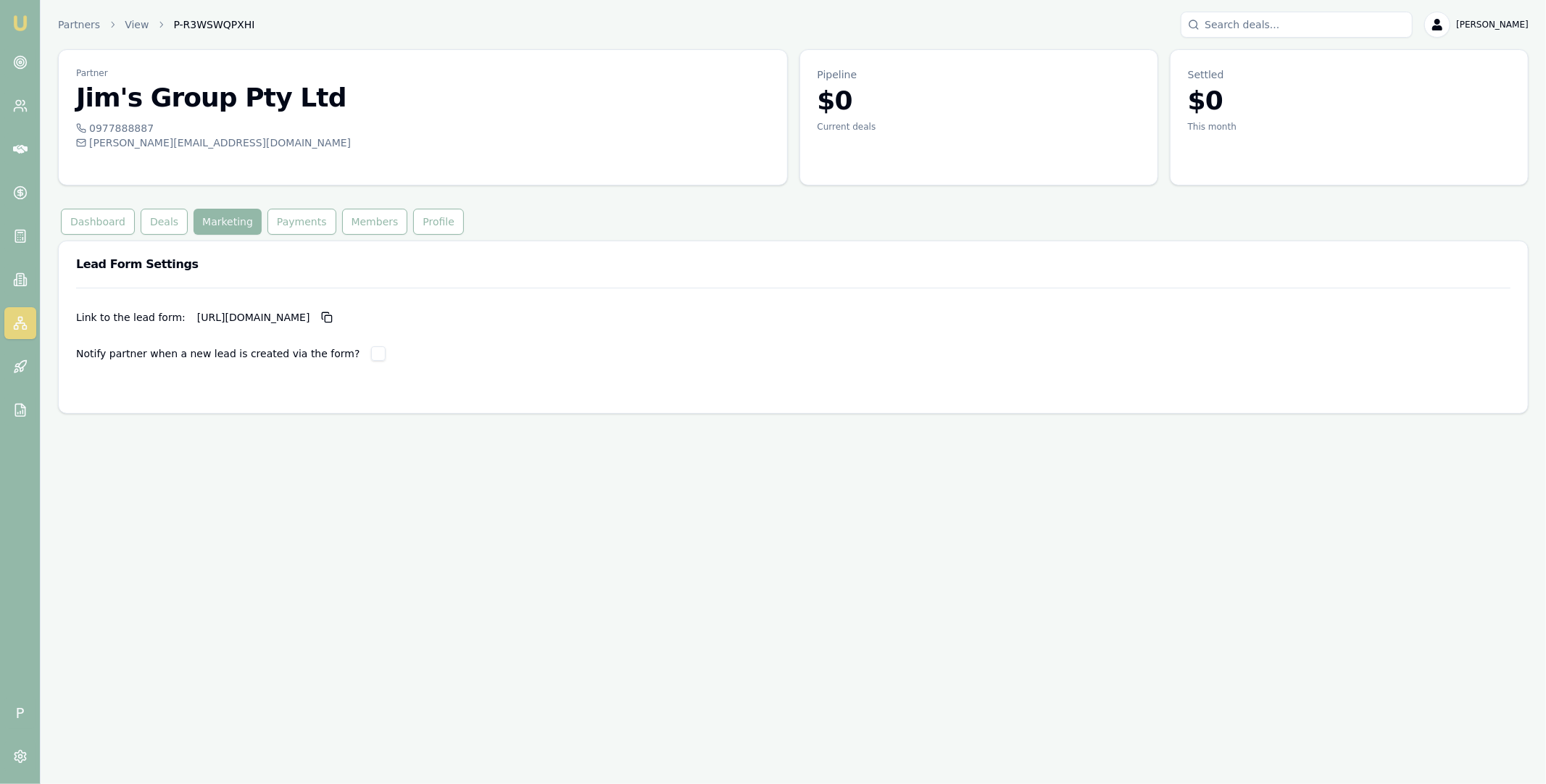
click at [96, 355] on label "Notify partner when a new lead is created via the form?" at bounding box center [218, 353] width 284 height 14
click at [153, 408] on div "Link to the lead form: https://partner.emumoney.com.au/f/emm/quick-apply?partne…" at bounding box center [793, 350] width 1469 height 126
click at [807, 217] on div "Dashboard Deals Marketing Payments Members Profile" at bounding box center [793, 222] width 1471 height 26
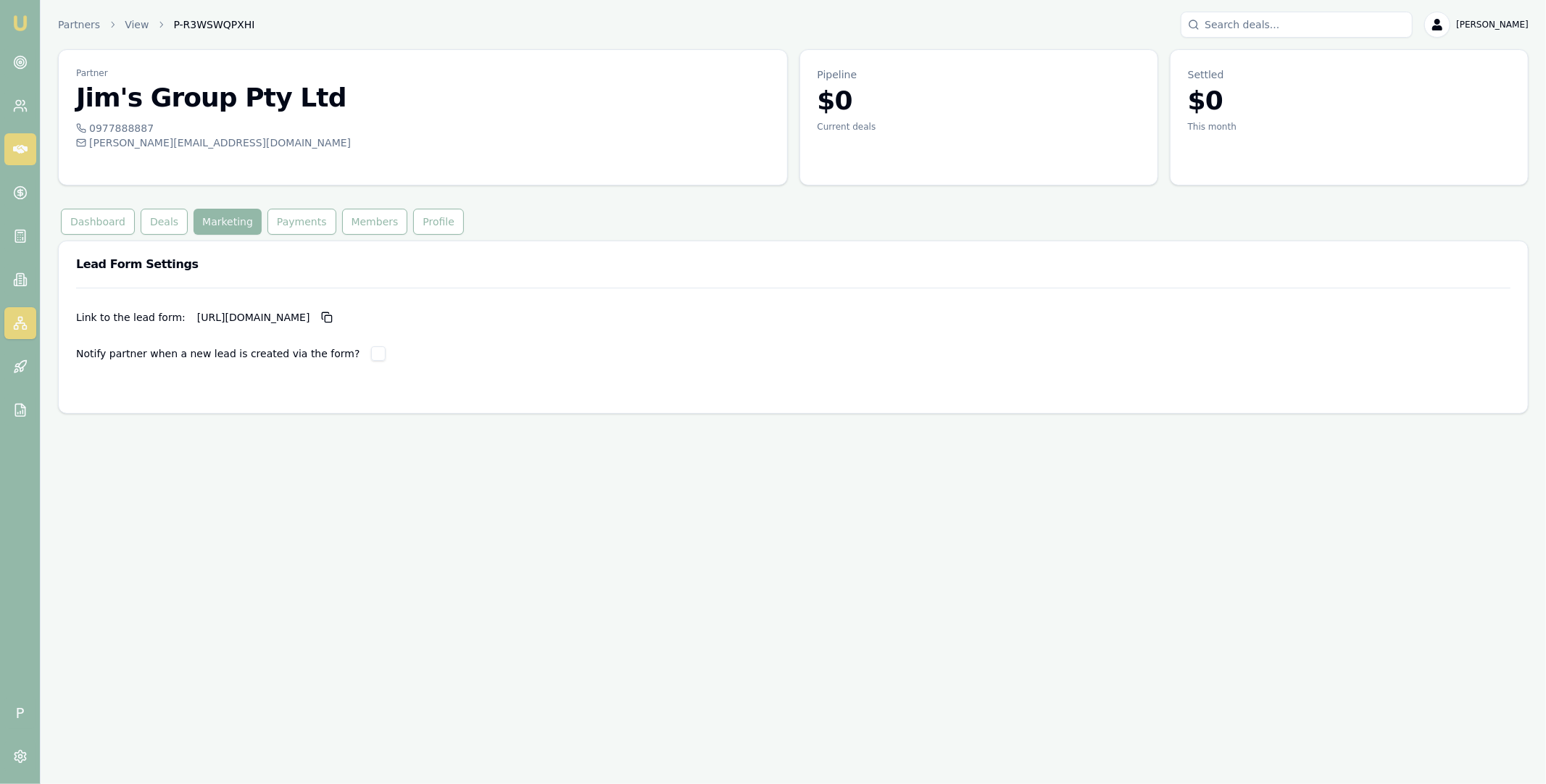
click at [13, 144] on icon at bounding box center [20, 148] width 14 height 14
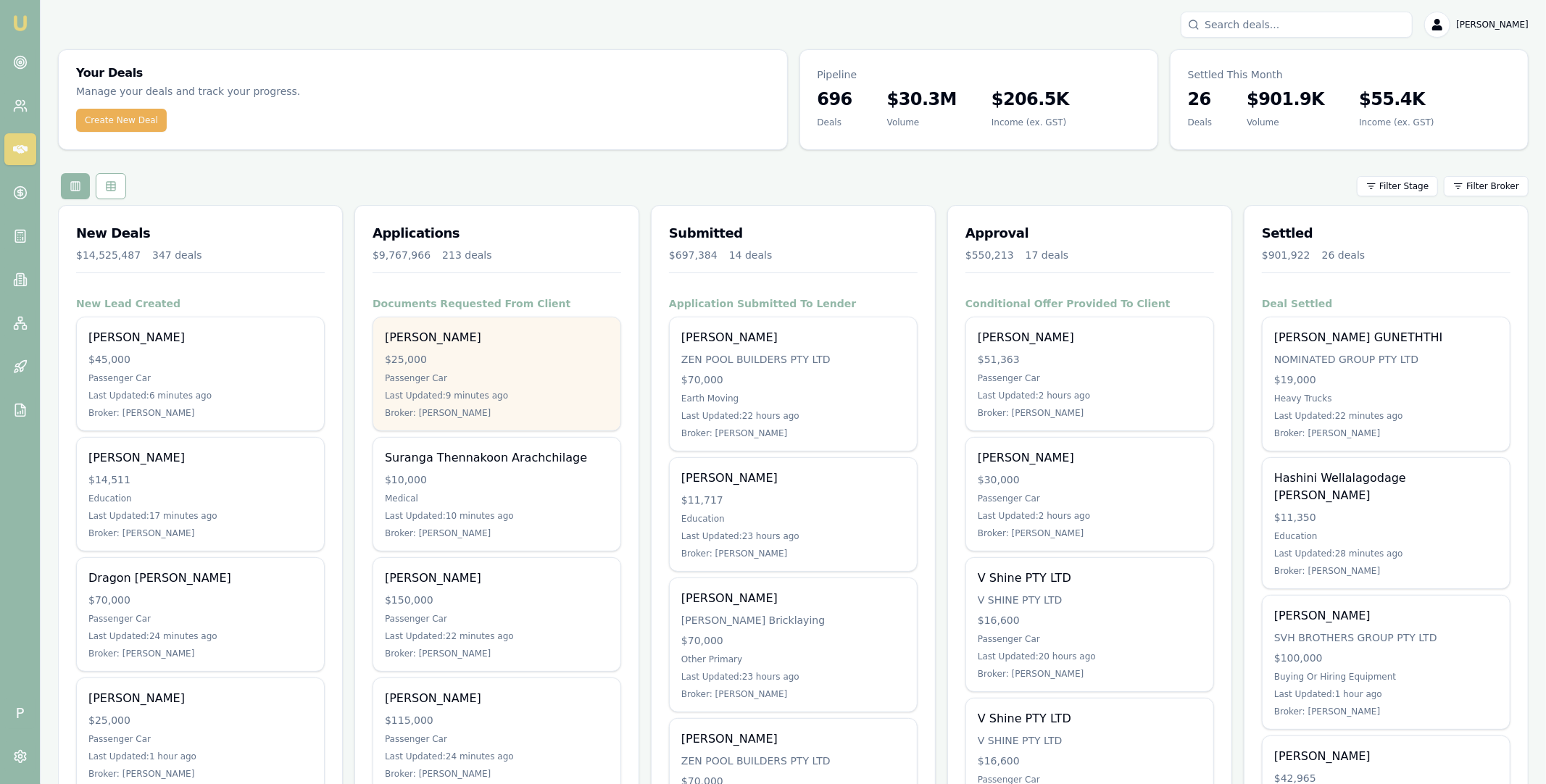
click at [538, 346] on div "Jeffrey Dickason $25,000 Passenger Car Last Updated: 9 minutes ago Broker: Roby…" at bounding box center [497, 375] width 247 height 113
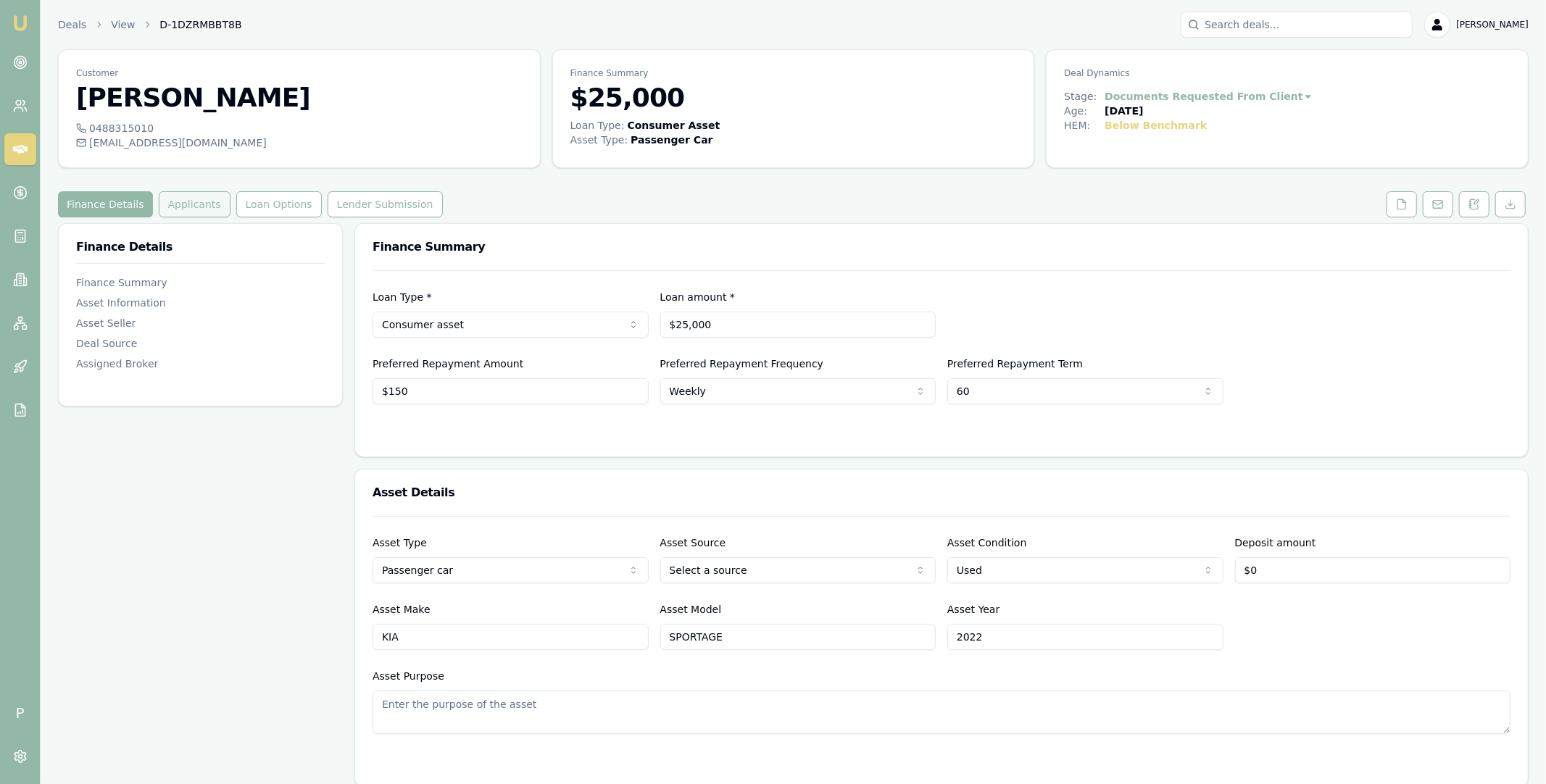
click at [178, 215] on button "Applicants" at bounding box center [195, 204] width 72 height 26
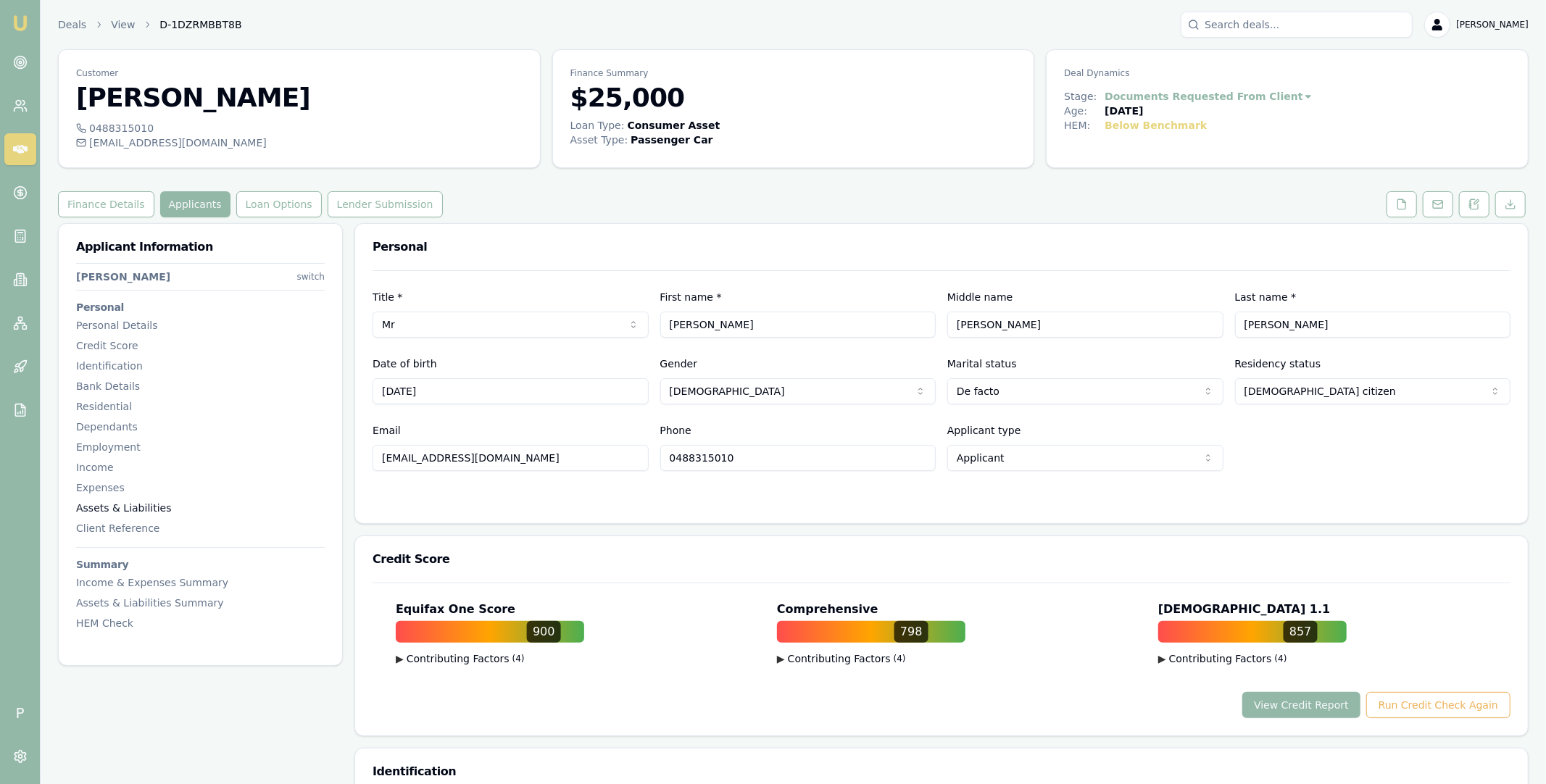
click at [149, 507] on div "Assets & Liabilities" at bounding box center [200, 507] width 249 height 14
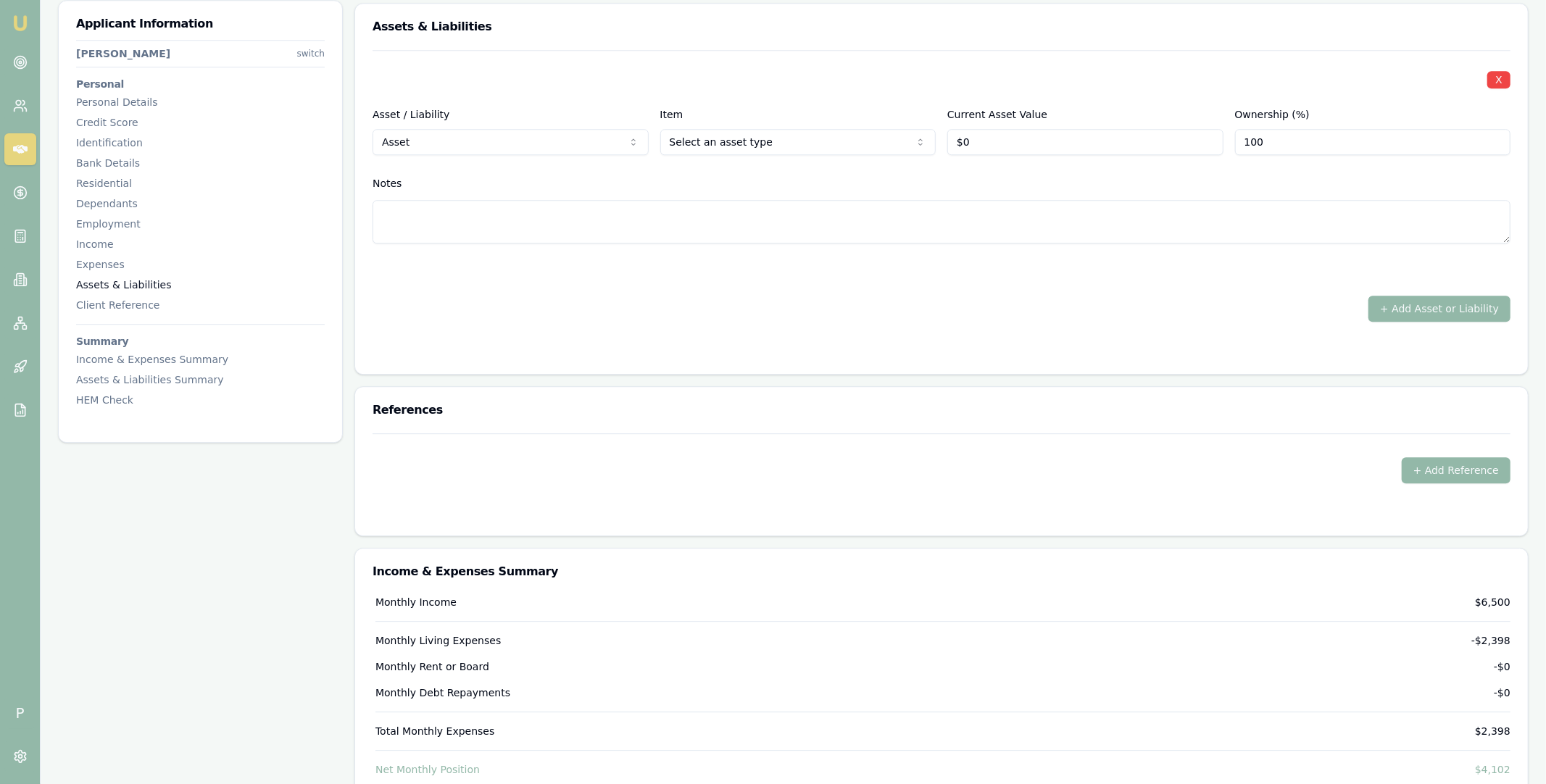
scroll to position [3295, 0]
click at [361, 213] on div "X Asset / Liability Asset Asset Liability Item Select an asset type Home Car Bo…" at bounding box center [941, 209] width 1173 height 324
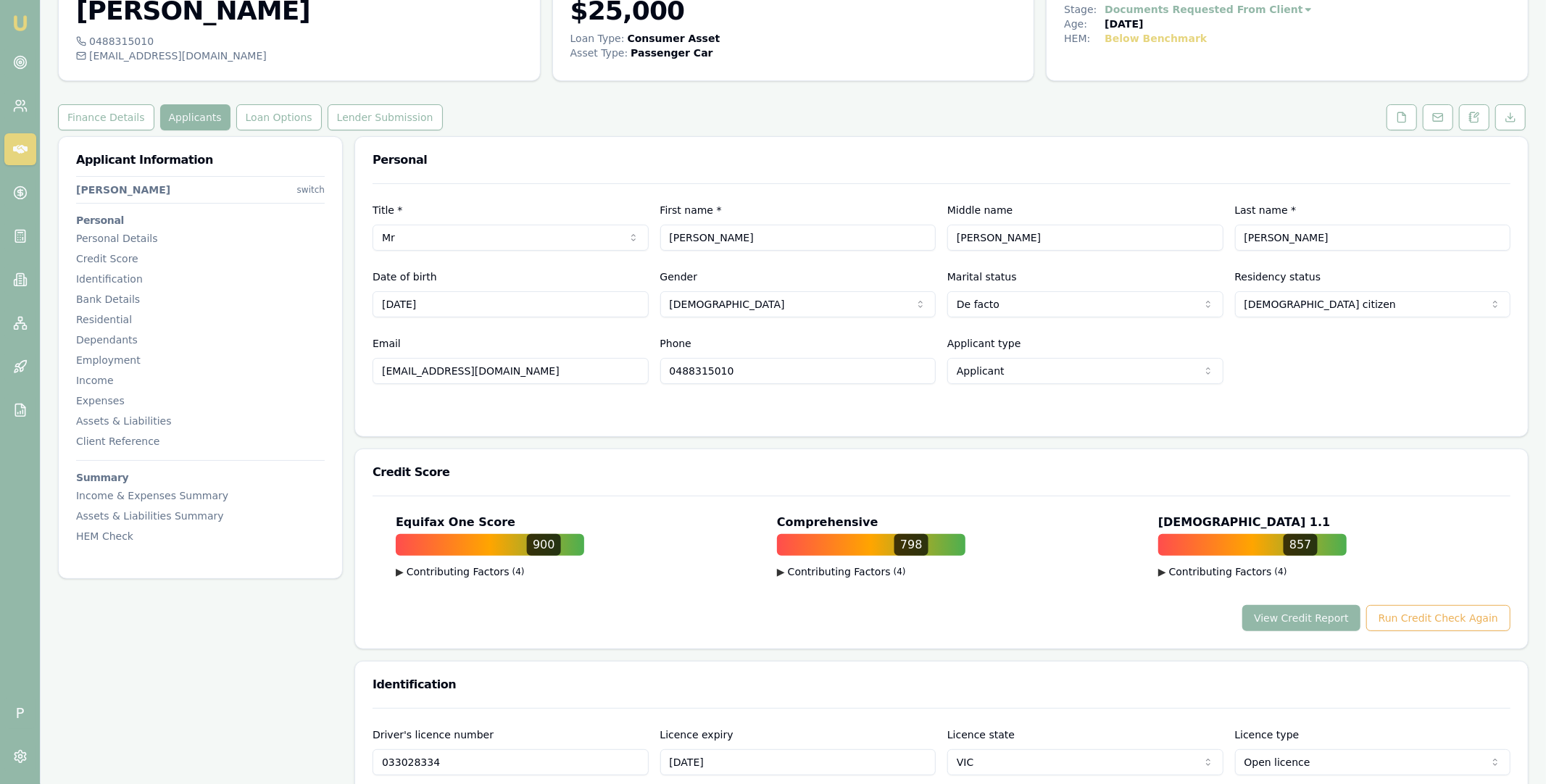
scroll to position [0, 0]
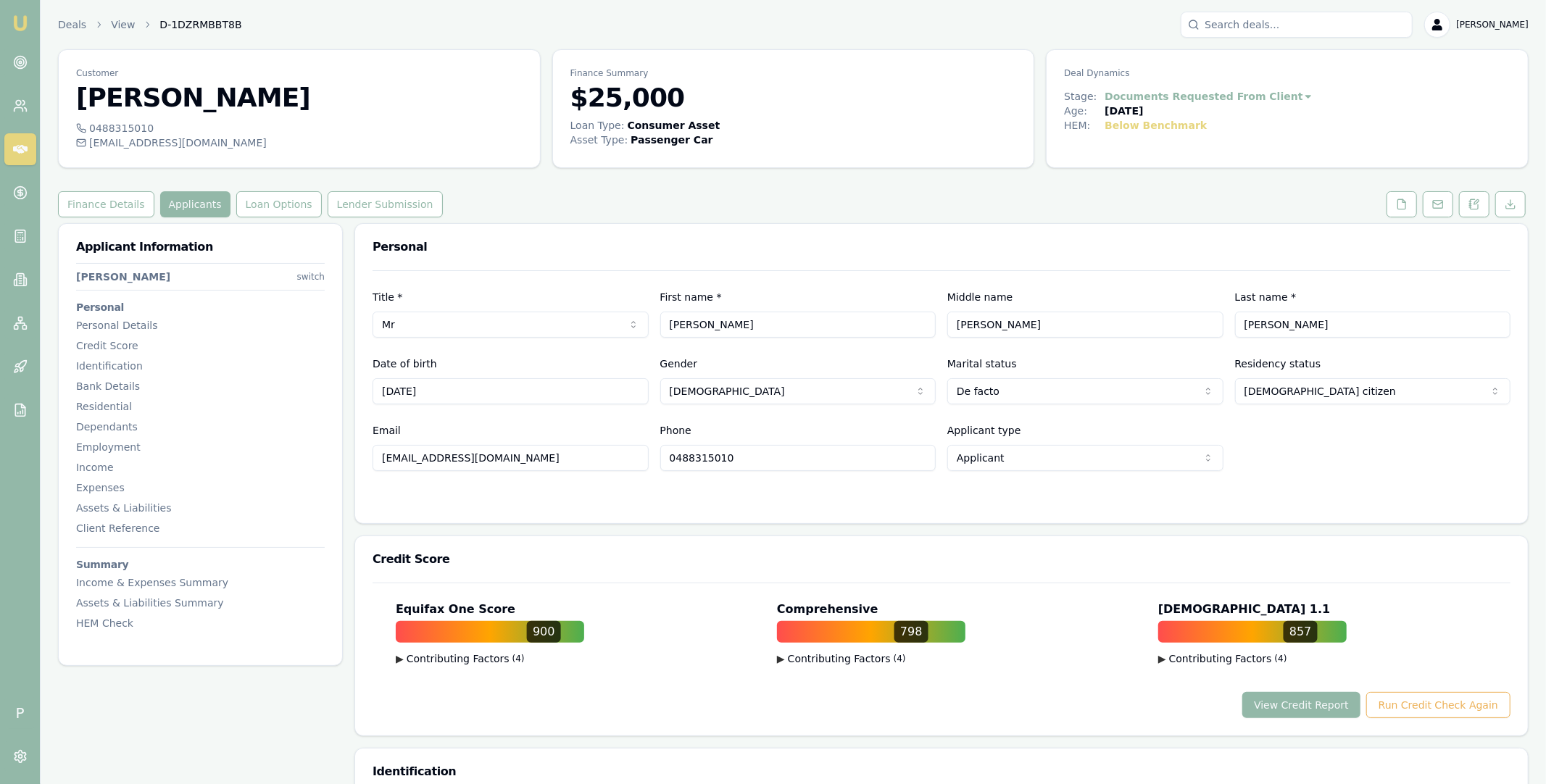
click at [1037, 91] on div "Customer [PERSON_NAME] 0488315010 [EMAIL_ADDRESS][DOMAIN_NAME] Finance Summary …" at bounding box center [793, 109] width 1471 height 119
click at [17, 147] on icon at bounding box center [20, 148] width 14 height 14
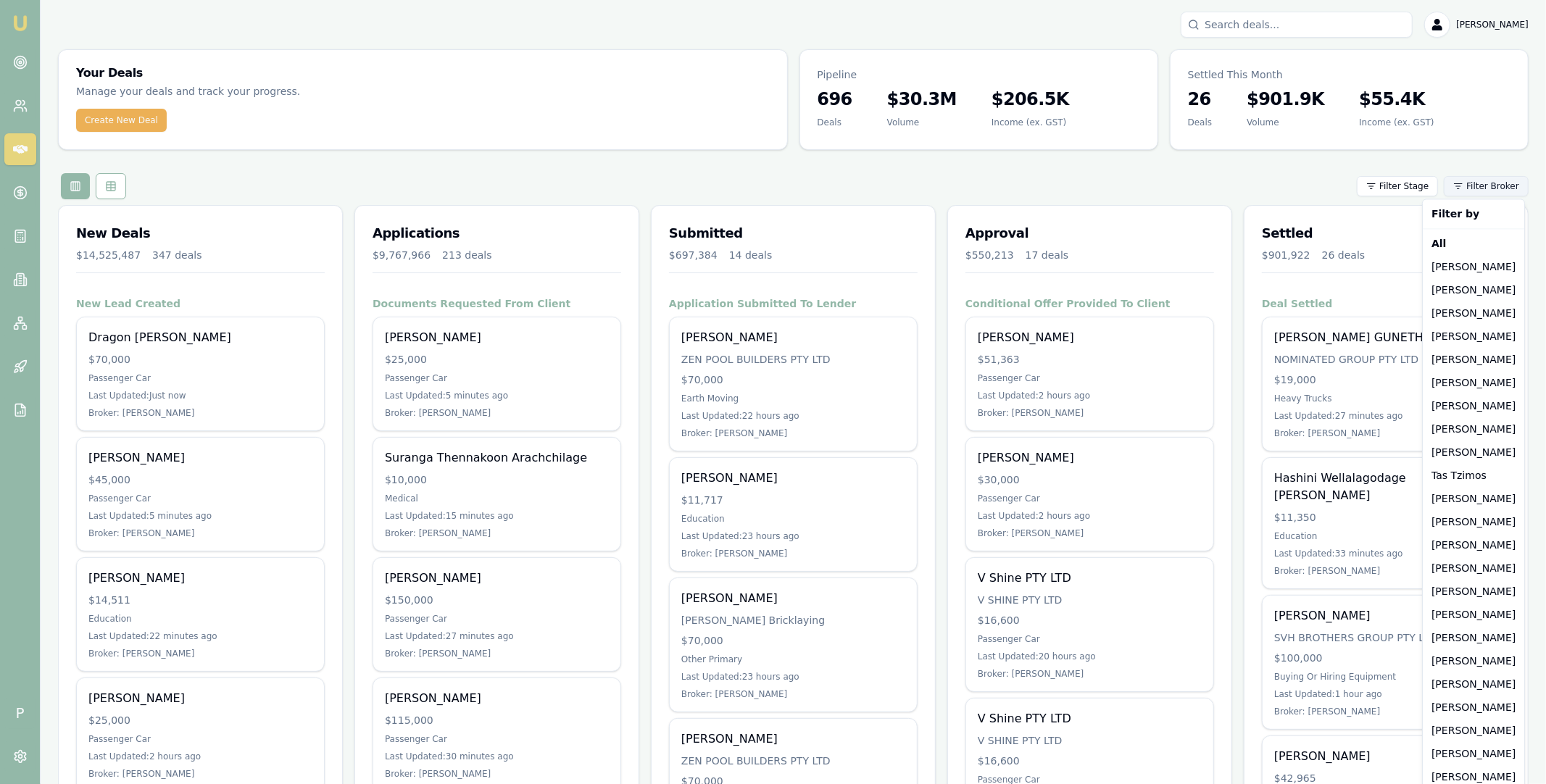
click at [1493, 187] on html "Emu Broker P [PERSON_NAME] Toggle Menu Your Deals Manage your deals and track y…" at bounding box center [773, 392] width 1546 height 784
click at [1468, 706] on div "[PERSON_NAME]" at bounding box center [1473, 707] width 96 height 24
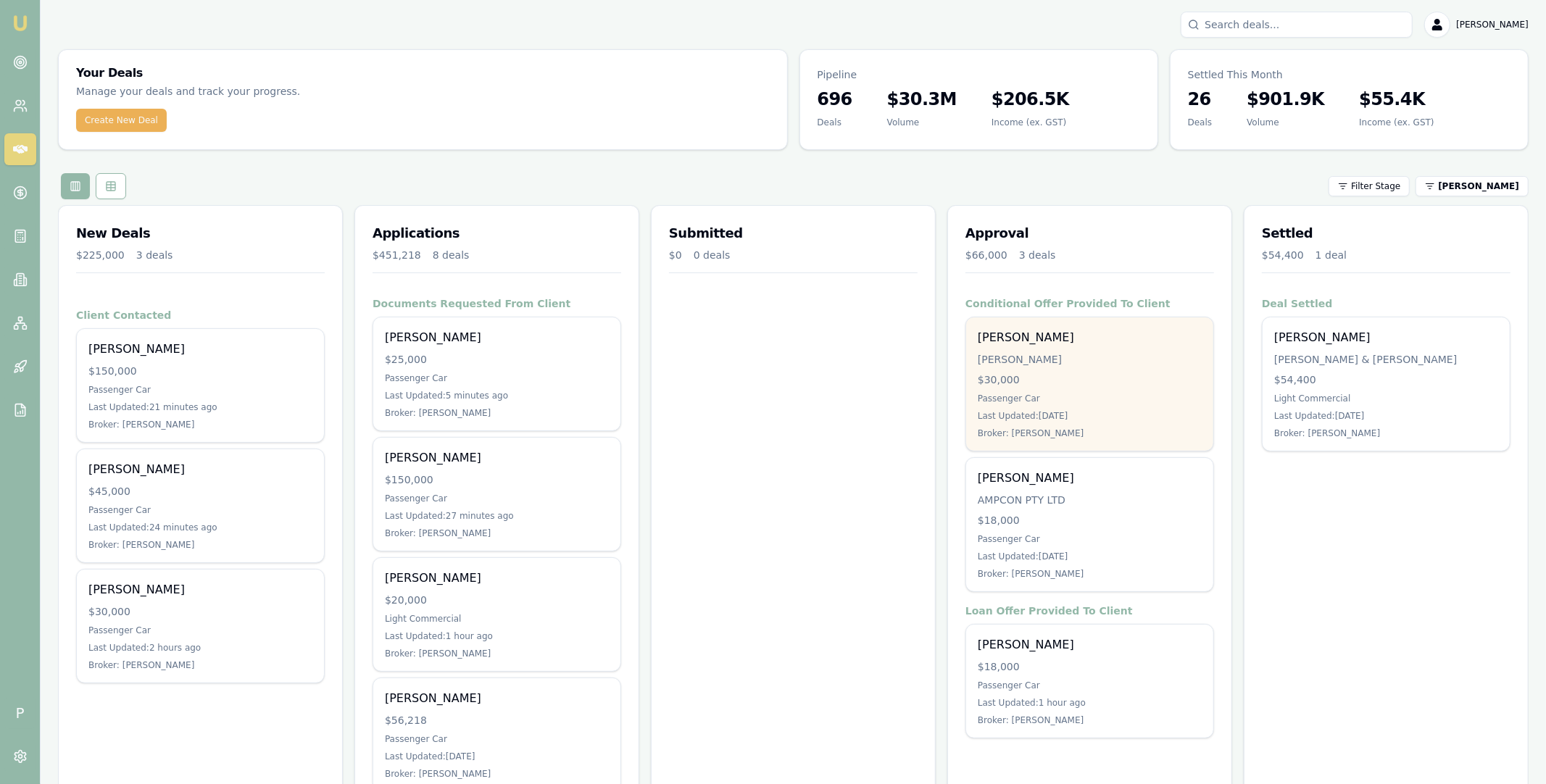
click at [1135, 358] on div "[PERSON_NAME]" at bounding box center [1090, 358] width 224 height 14
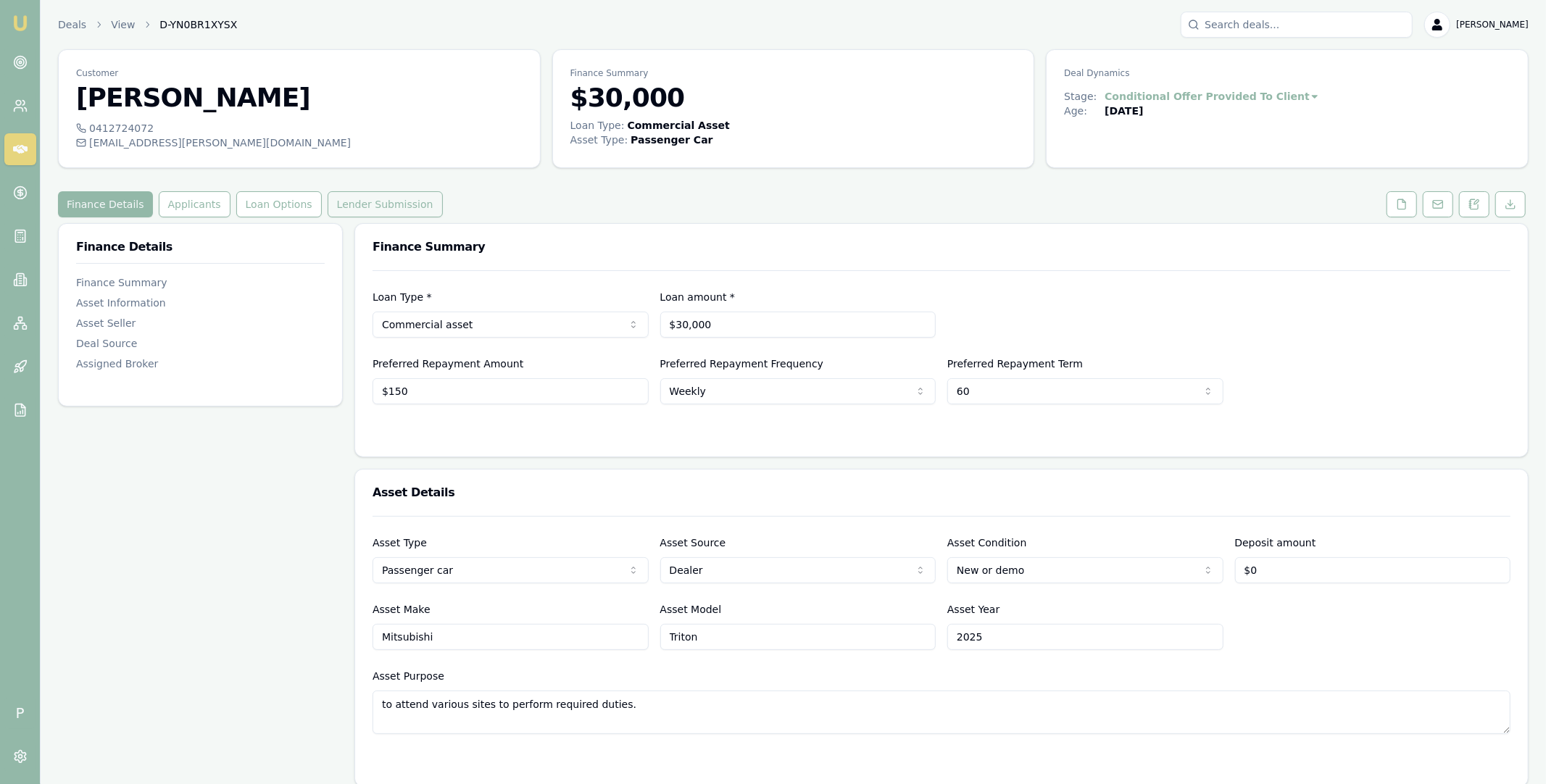
click at [358, 199] on button "Lender Submission" at bounding box center [385, 204] width 115 height 26
click at [22, 148] on icon at bounding box center [20, 148] width 14 height 14
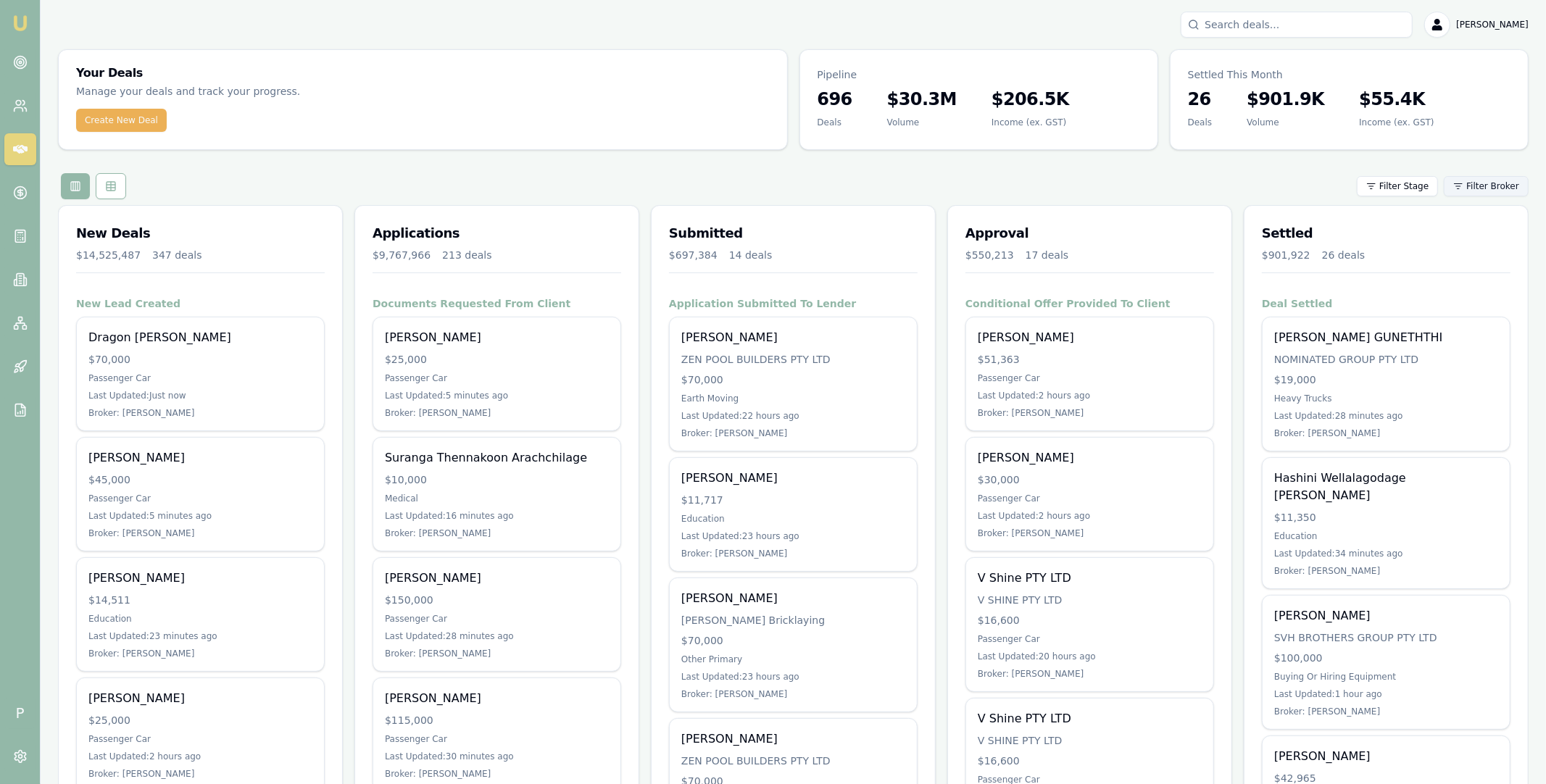
click at [1500, 184] on html "Emu Broker P [PERSON_NAME] Toggle Menu Your Deals Manage your deals and track y…" at bounding box center [773, 392] width 1546 height 784
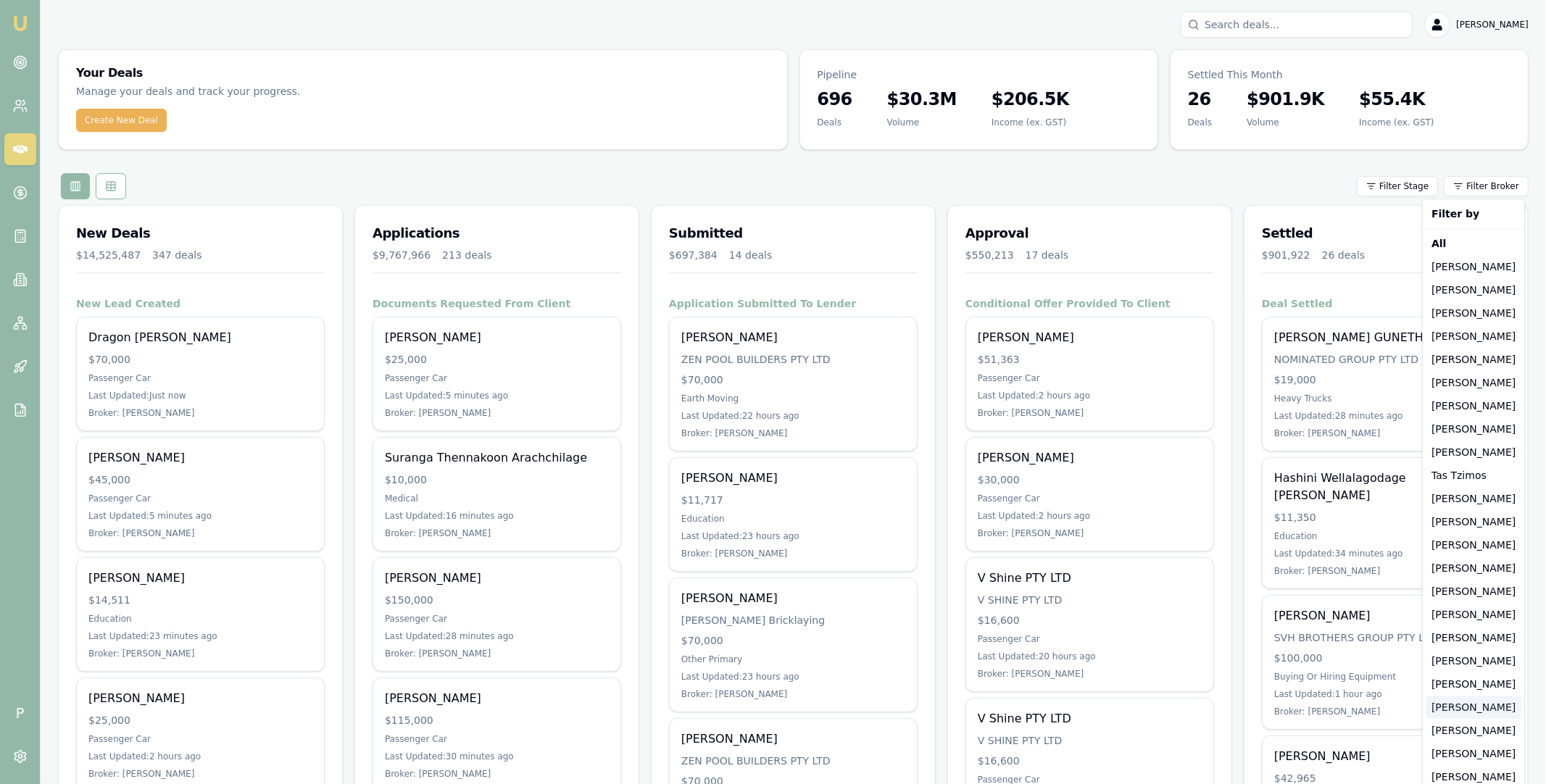
click at [1475, 706] on div "[PERSON_NAME]" at bounding box center [1473, 707] width 96 height 24
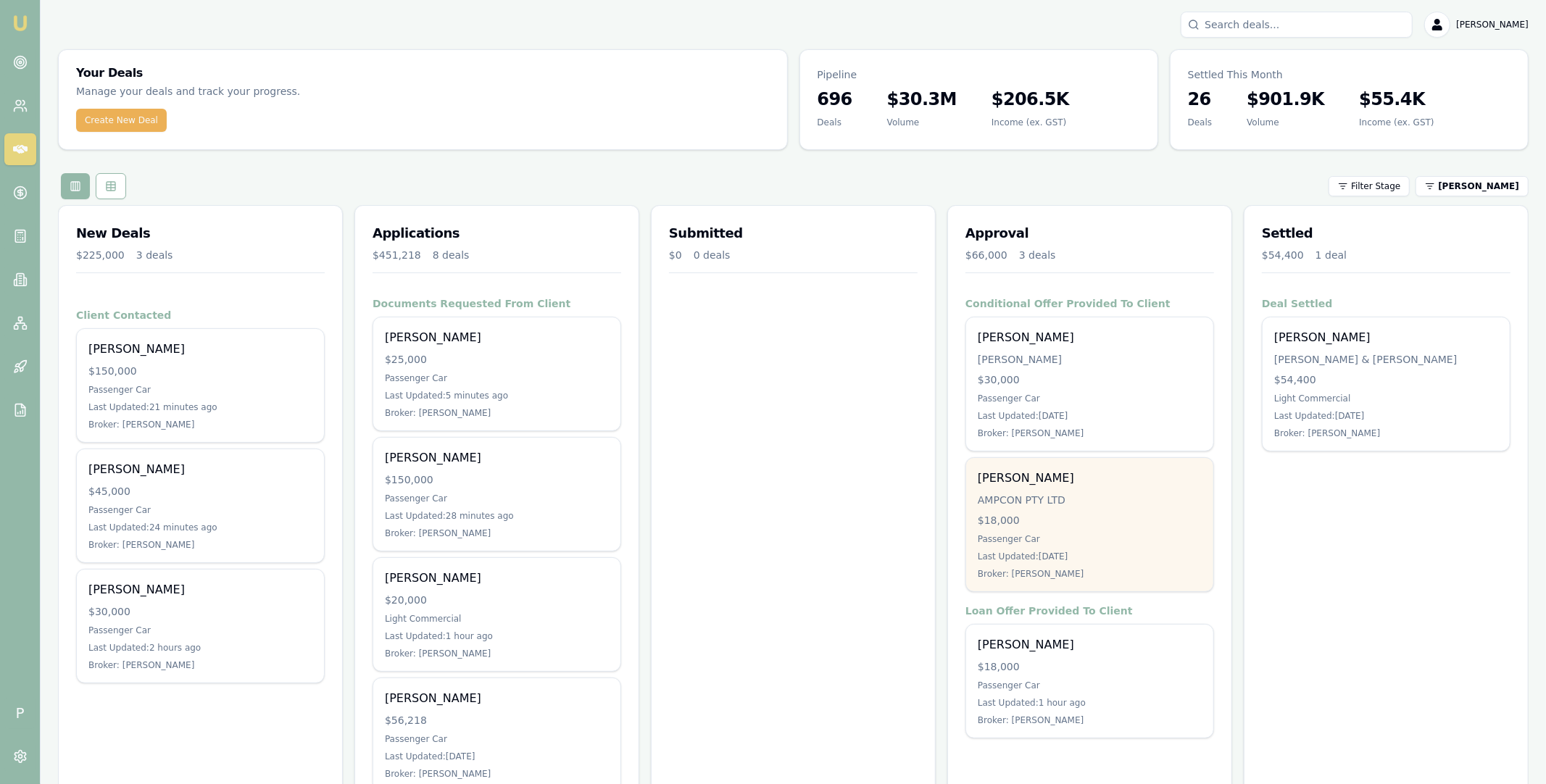
click at [1073, 503] on div "AMPCON PTY LTD" at bounding box center [1090, 499] width 224 height 14
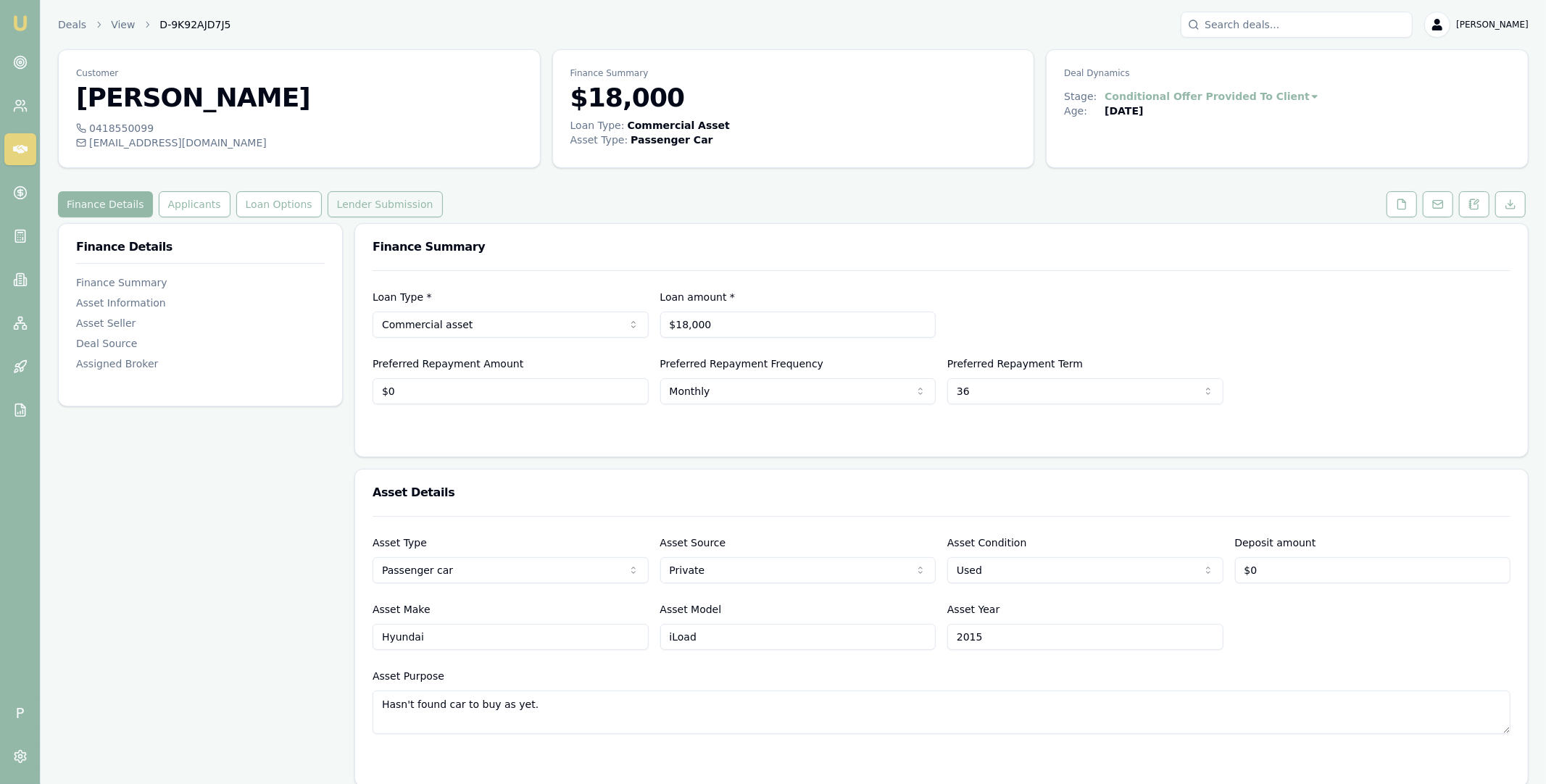
click at [385, 208] on button "Lender Submission" at bounding box center [385, 204] width 115 height 26
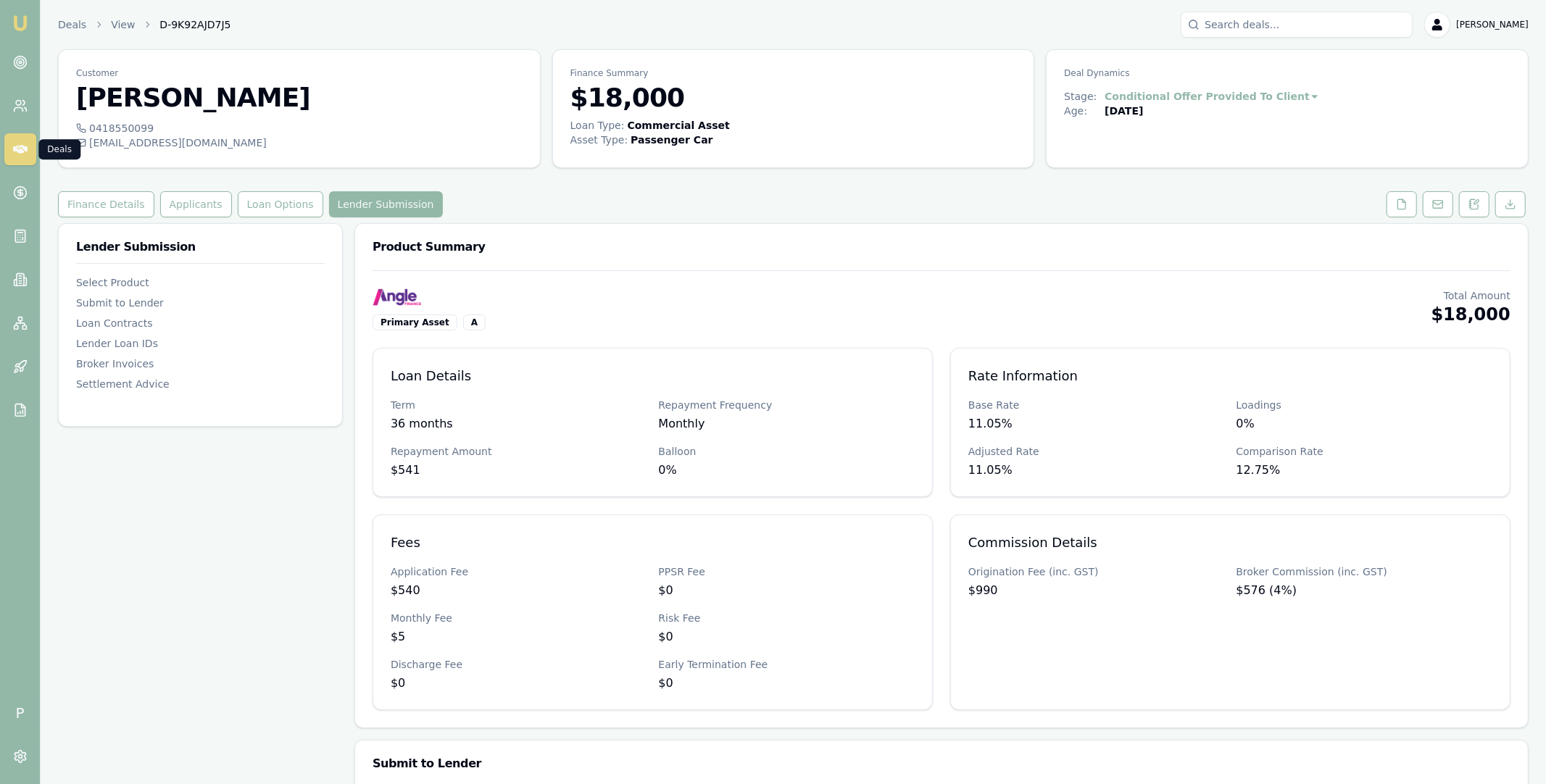
click at [25, 148] on icon at bounding box center [20, 148] width 14 height 9
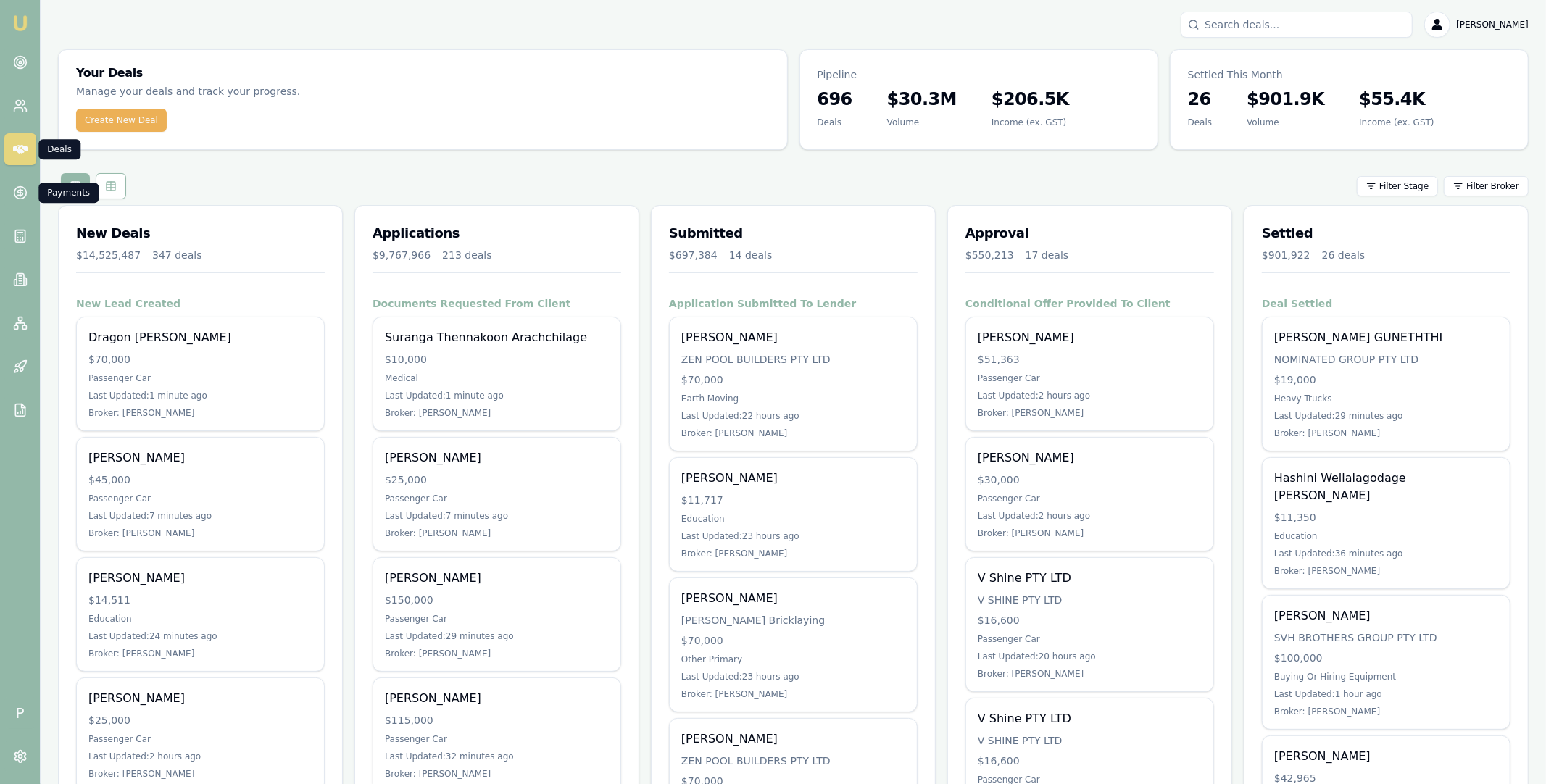
click at [17, 153] on icon at bounding box center [20, 148] width 14 height 14
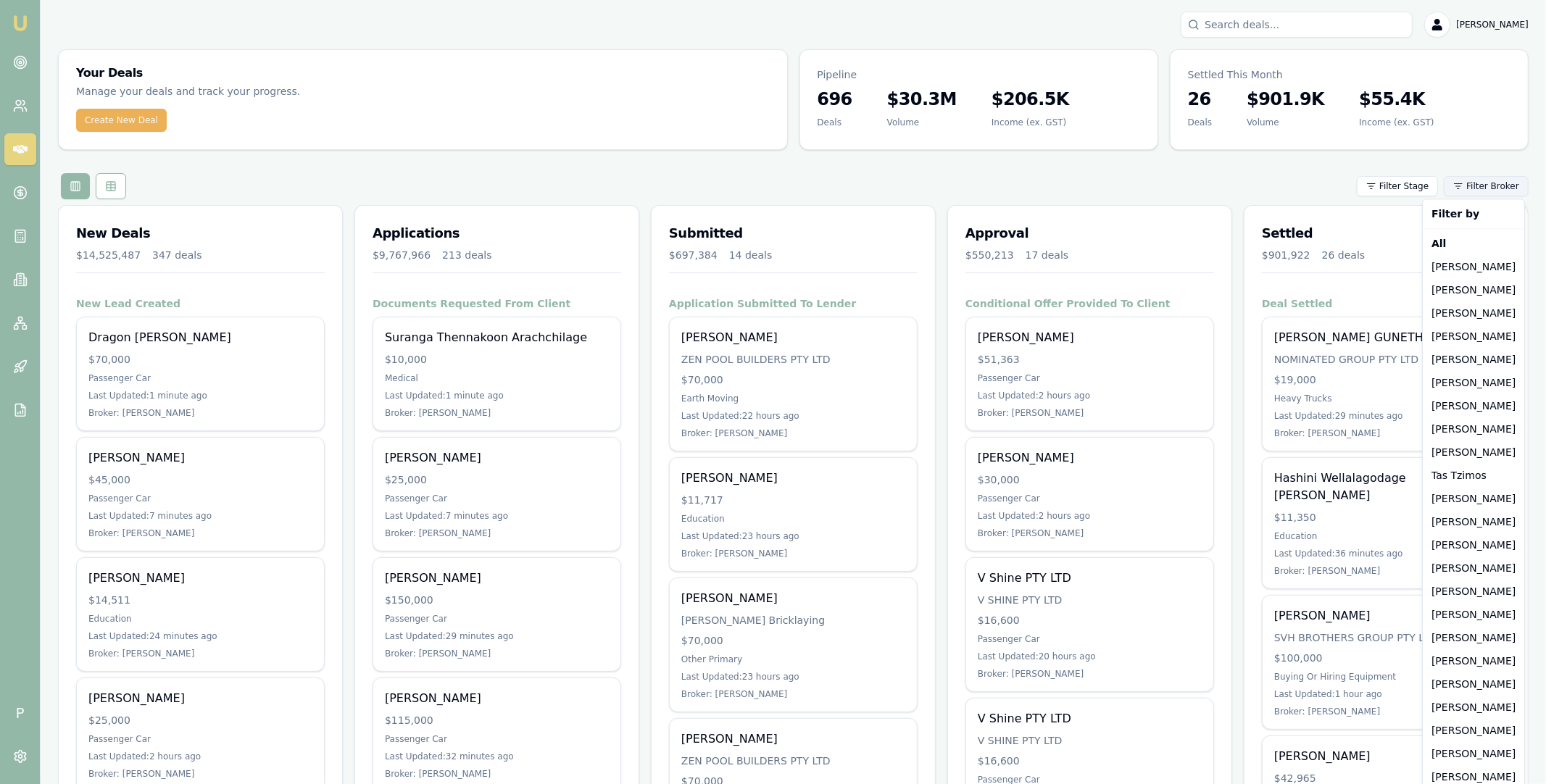
click at [1484, 187] on html "Emu Broker P Matt Leeburn Toggle Menu Your Deals Manage your deals and track yo…" at bounding box center [773, 392] width 1546 height 784
click at [1471, 705] on div "Robyn Adams" at bounding box center [1473, 707] width 96 height 24
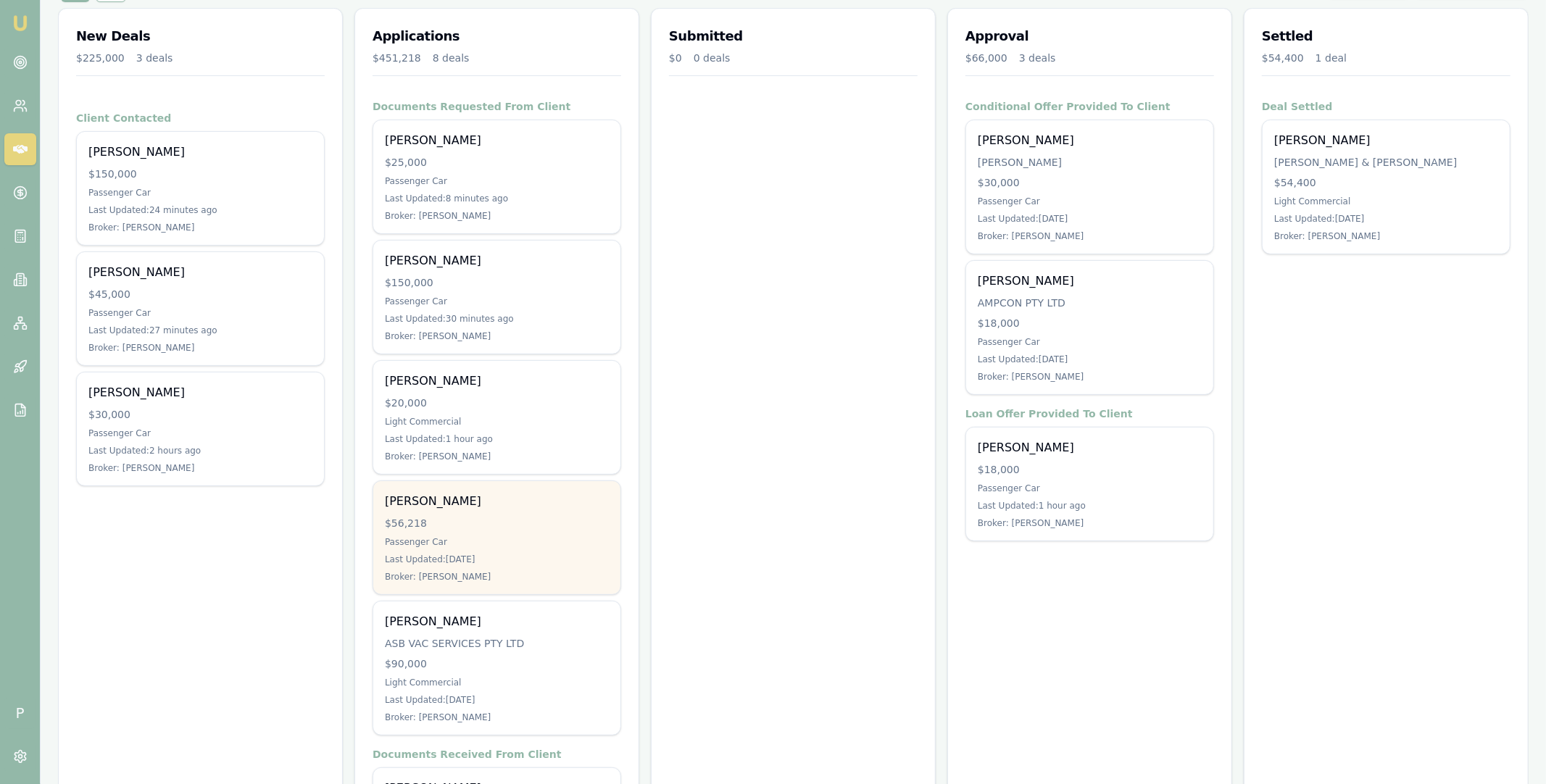
scroll to position [122, 0]
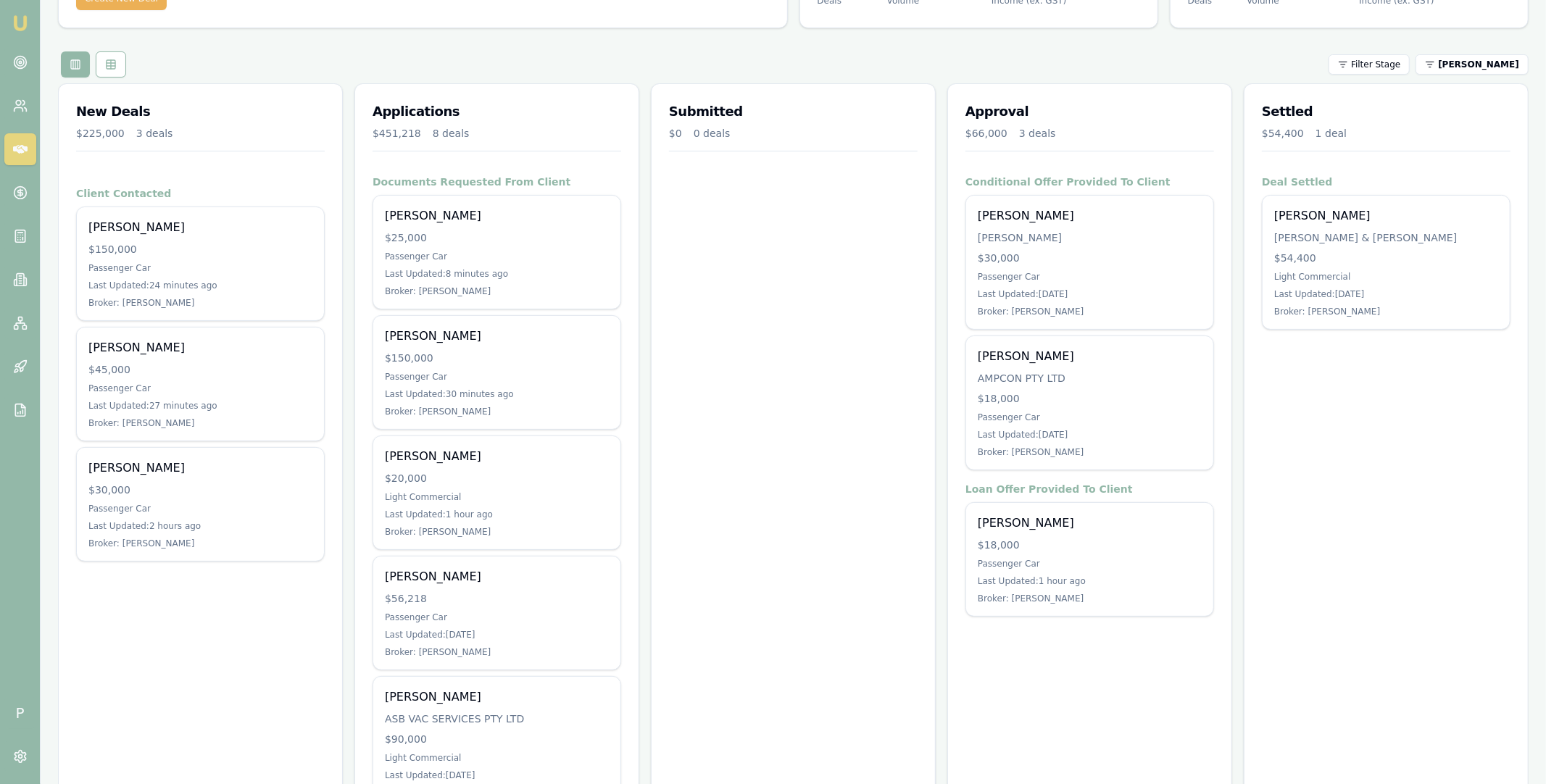
click at [641, 200] on div "New Deals $225,000 3 deals Client Contacted Jim Grey $150,000 Passenger Car Las…" at bounding box center [793, 683] width 1471 height 1199
click at [642, 205] on div "New Deals $225,000 3 deals Client Contacted Jim Grey $150,000 Passenger Car Las…" at bounding box center [793, 683] width 1471 height 1199
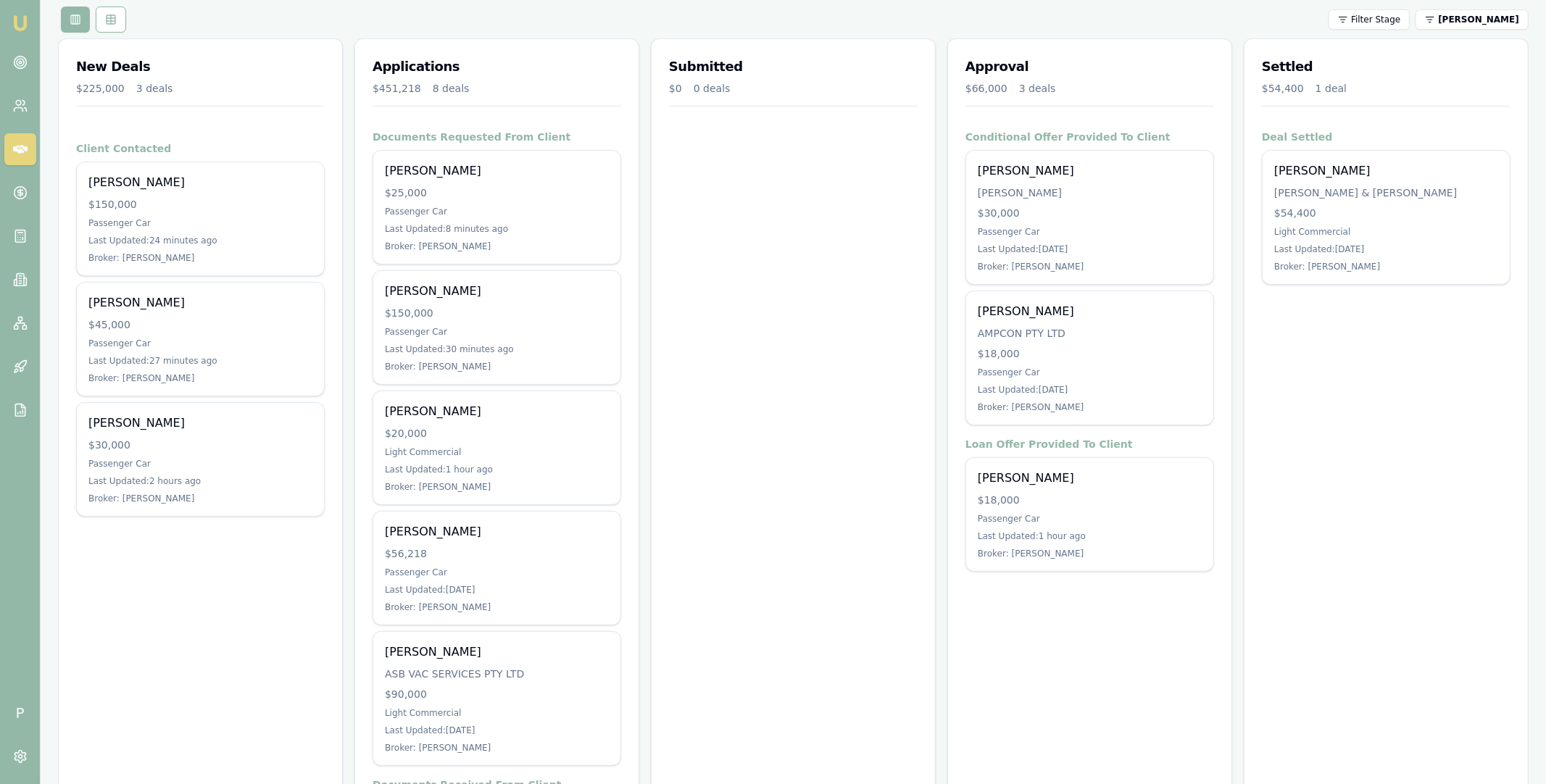
scroll to position [167, 0]
click at [641, 17] on div "Filter Stage Robyn Adams" at bounding box center [793, 19] width 1471 height 26
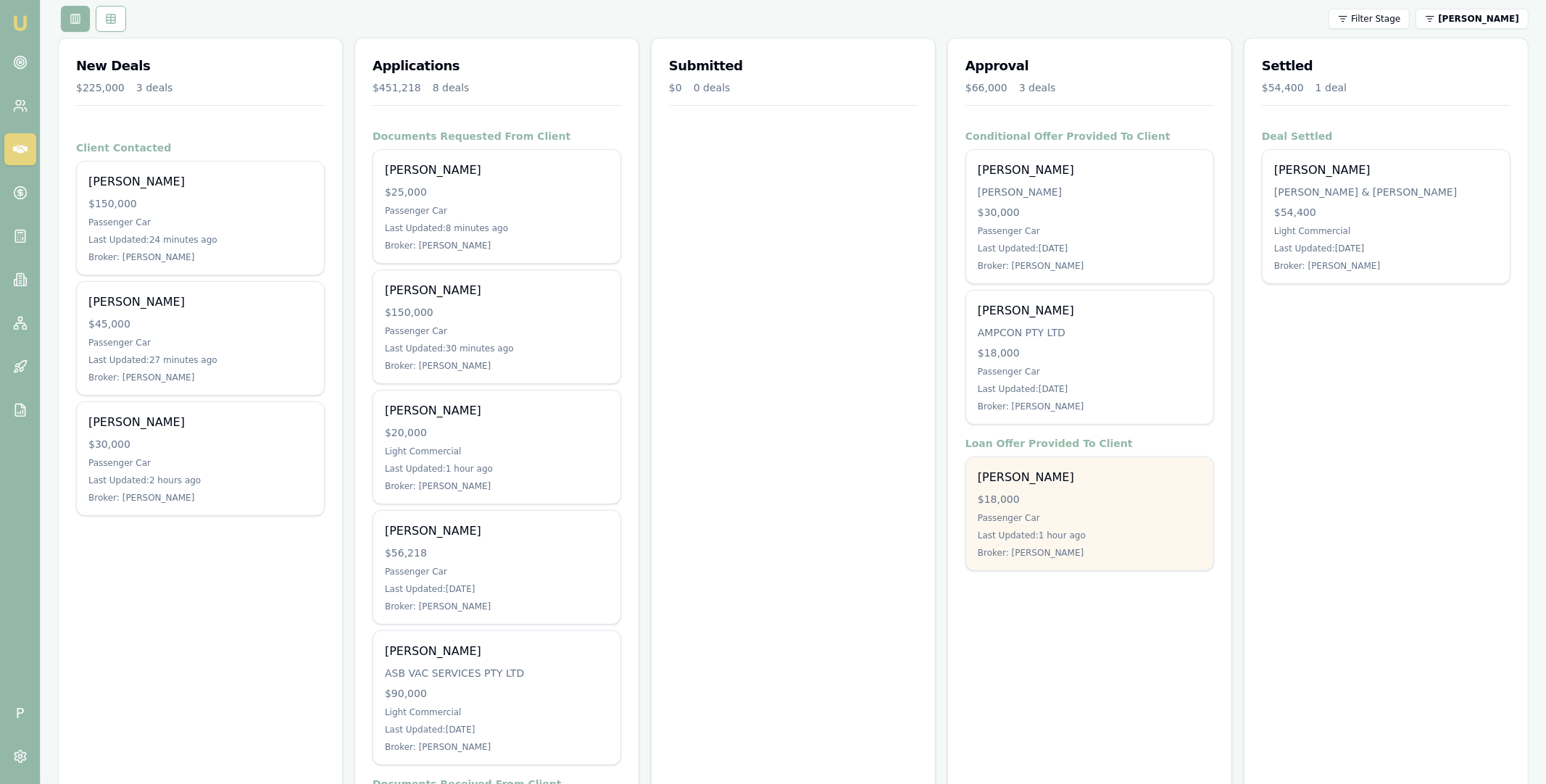
click at [1098, 494] on div "$18,000" at bounding box center [1090, 498] width 224 height 14
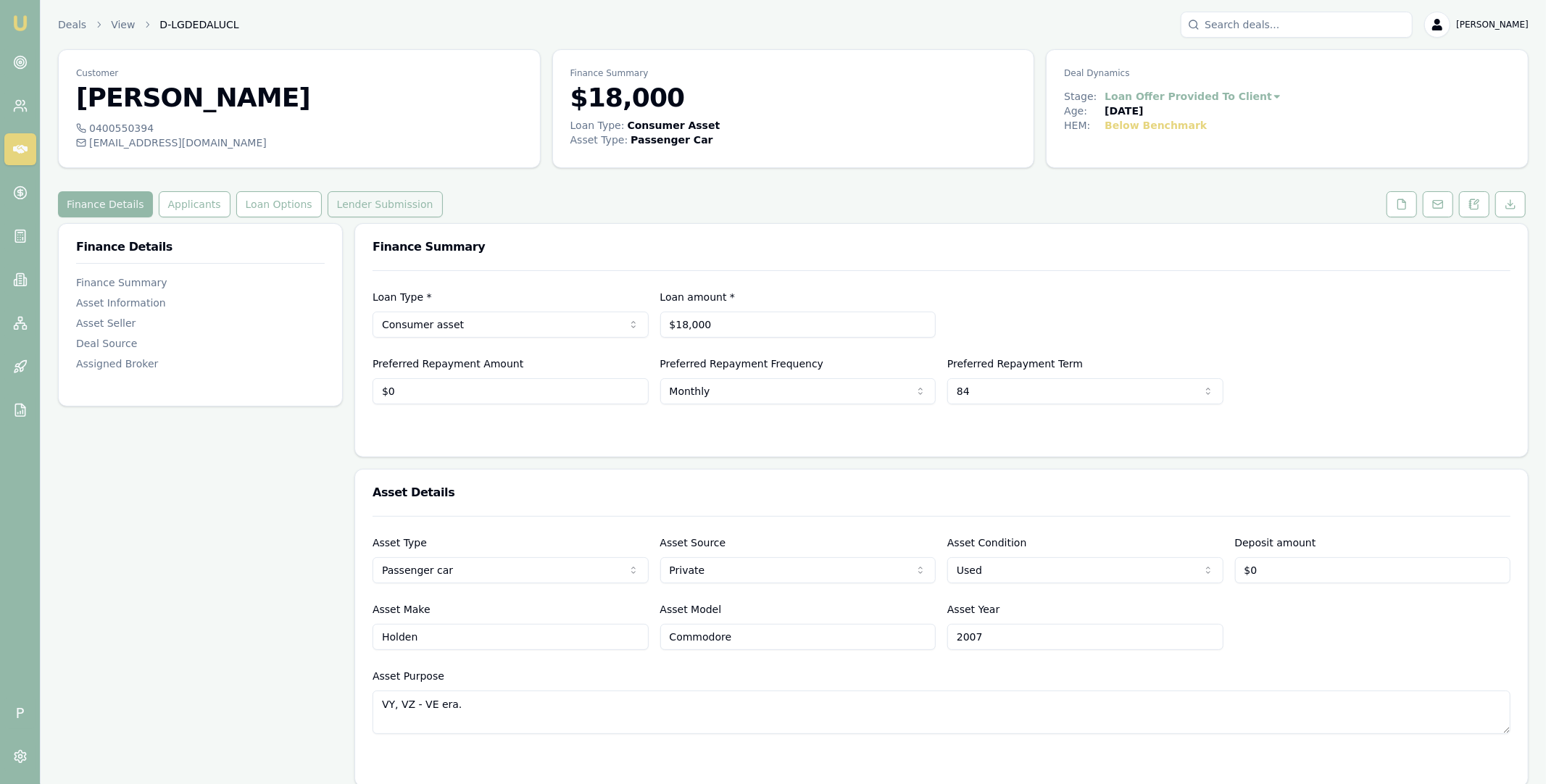
click at [359, 211] on button "Lender Submission" at bounding box center [385, 204] width 115 height 26
click at [21, 144] on icon at bounding box center [20, 148] width 14 height 14
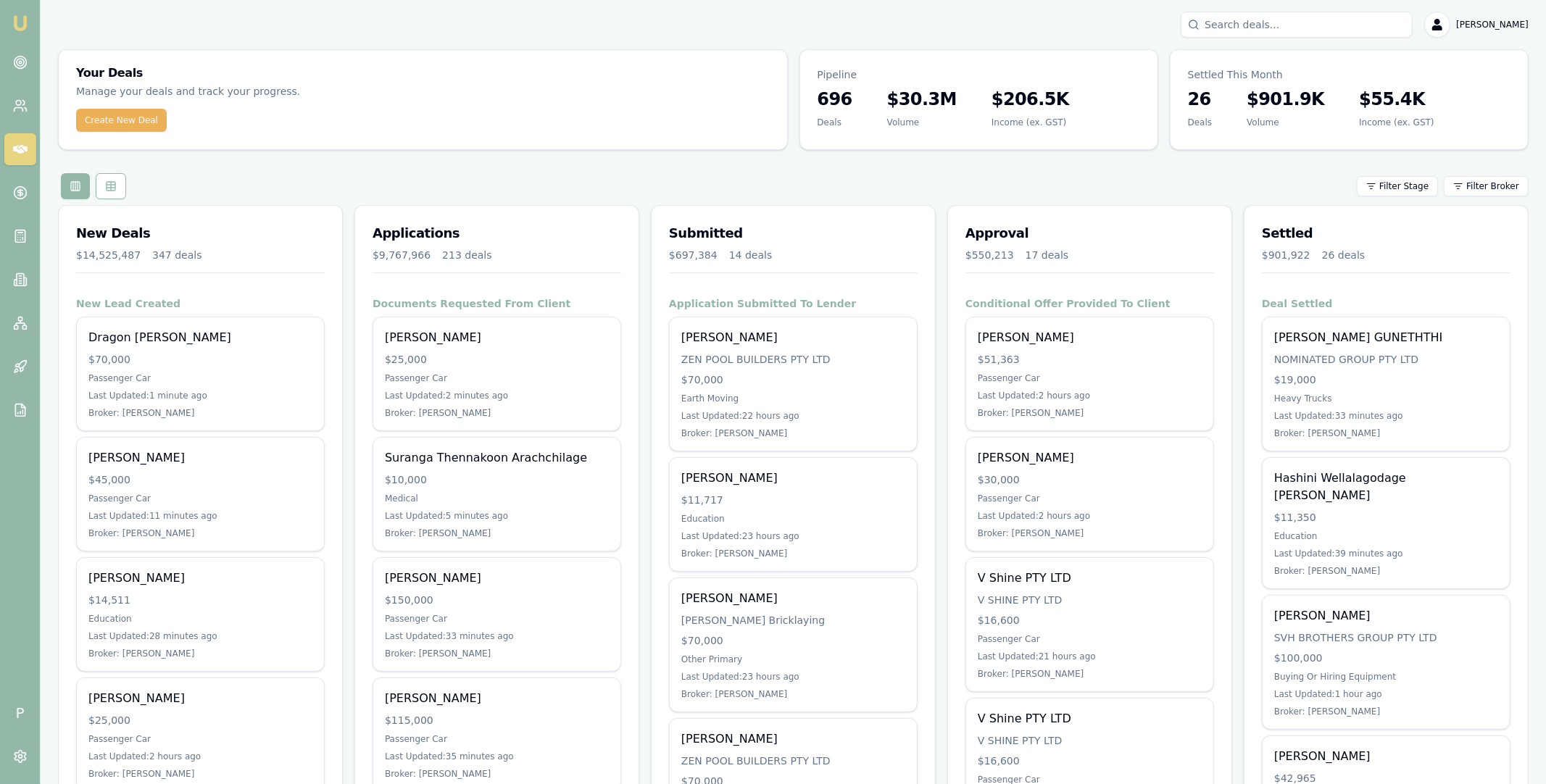
scroll to position [290, 0]
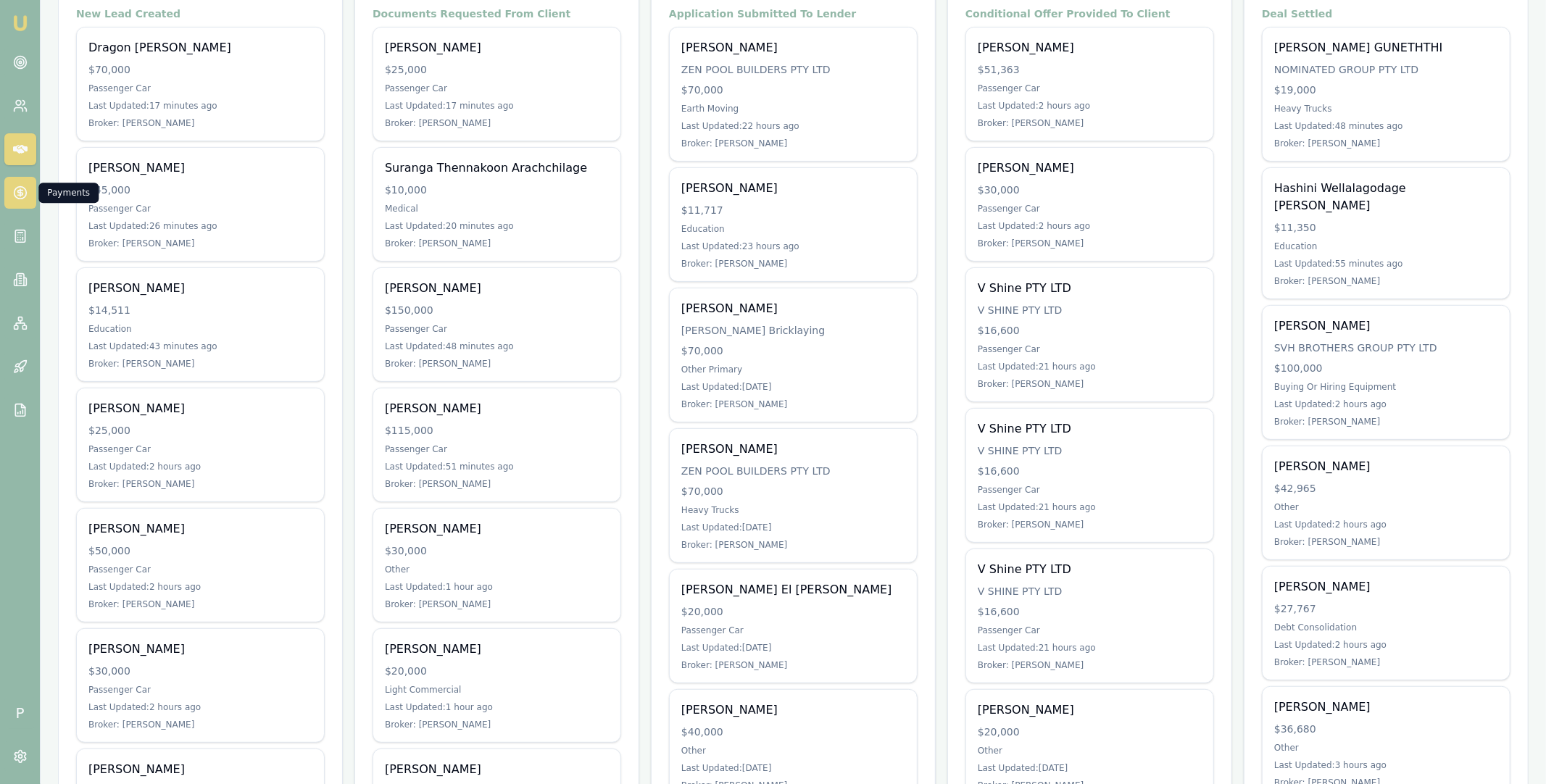
click at [20, 200] on link at bounding box center [21, 193] width 32 height 32
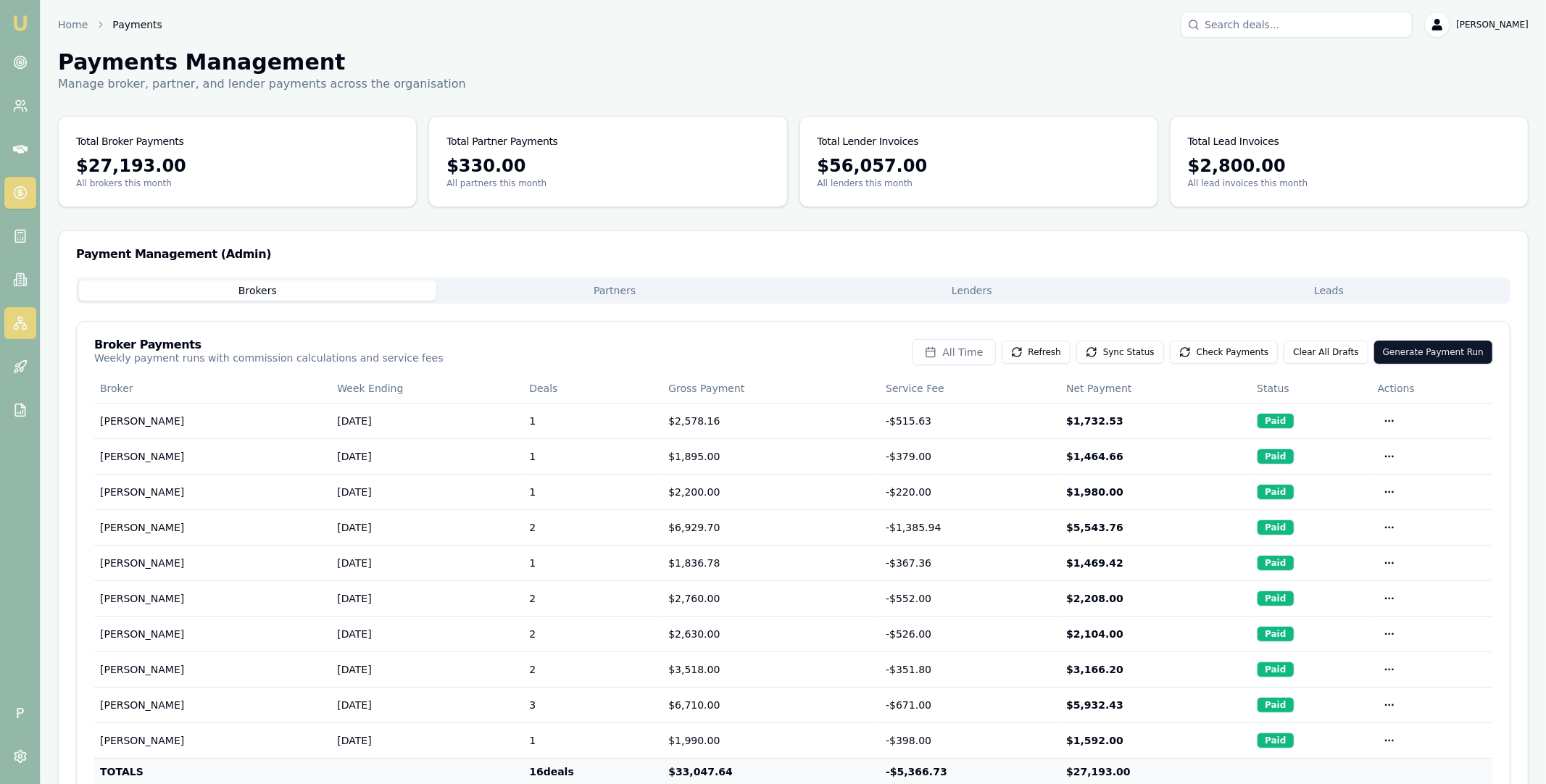
click at [20, 319] on icon at bounding box center [20, 322] width 14 height 14
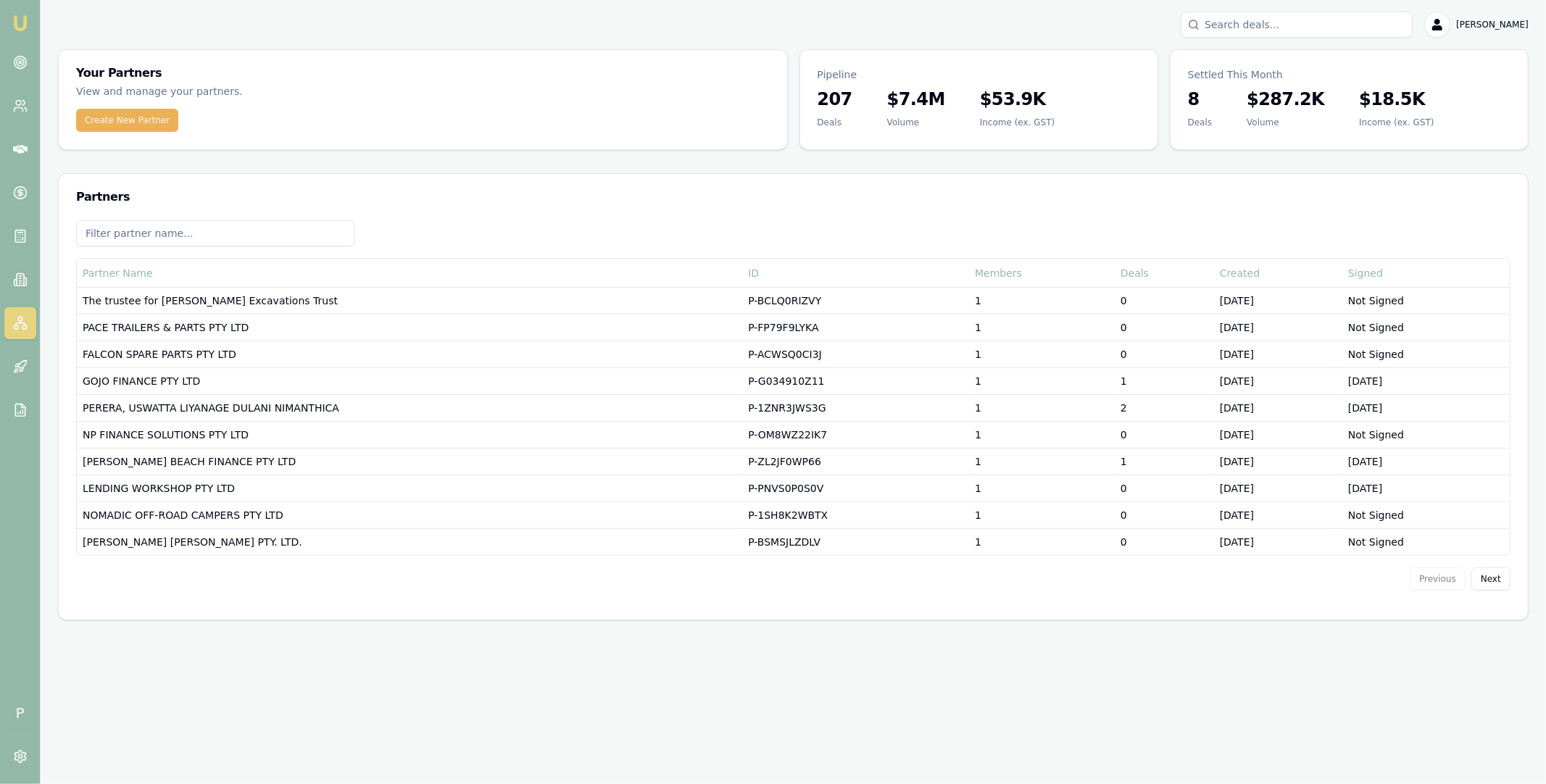
click at [251, 221] on input at bounding box center [215, 234] width 278 height 26
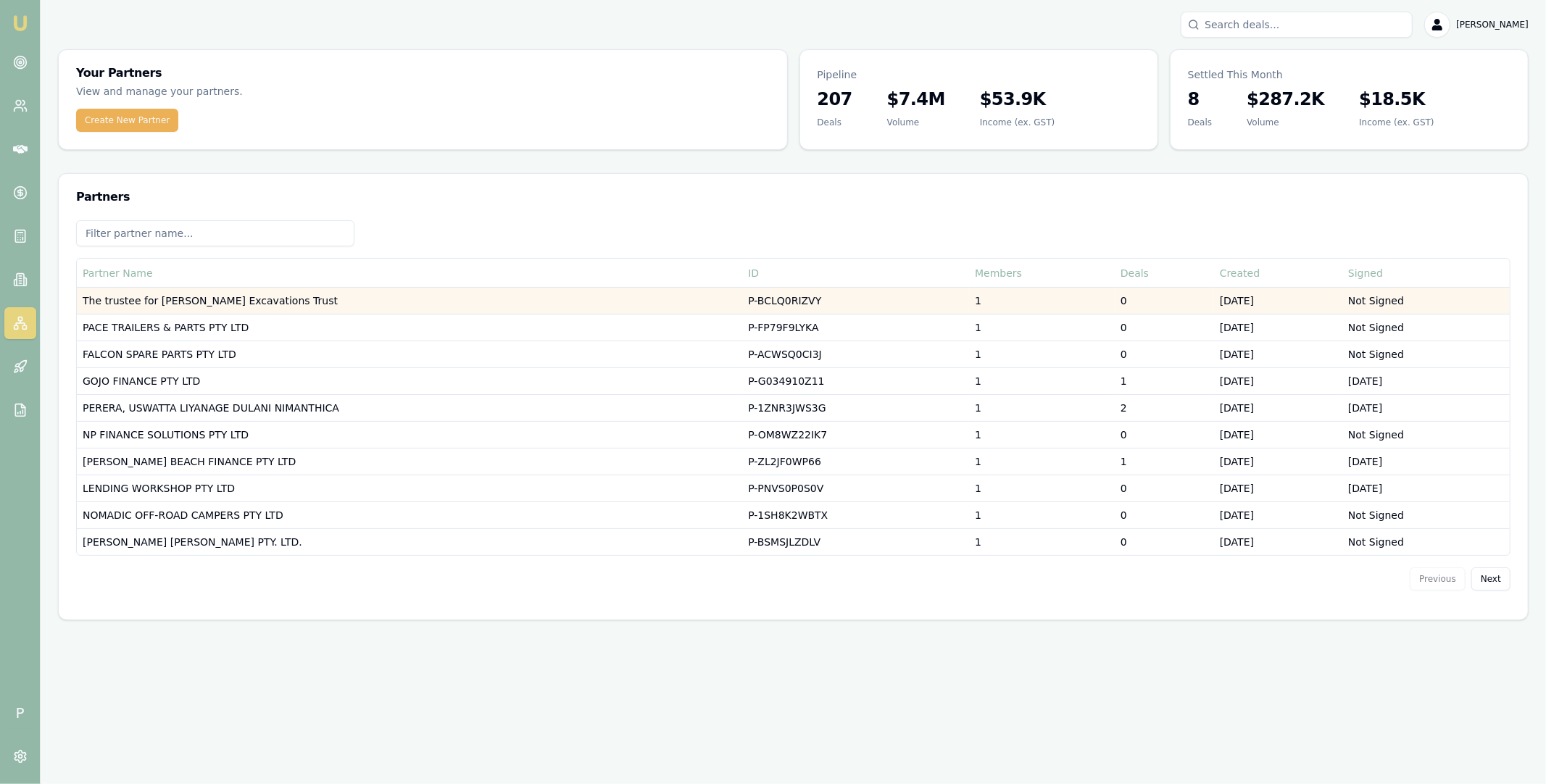
click at [273, 299] on td "The trustee for Usher's Excavations Trust" at bounding box center [409, 301] width 665 height 26
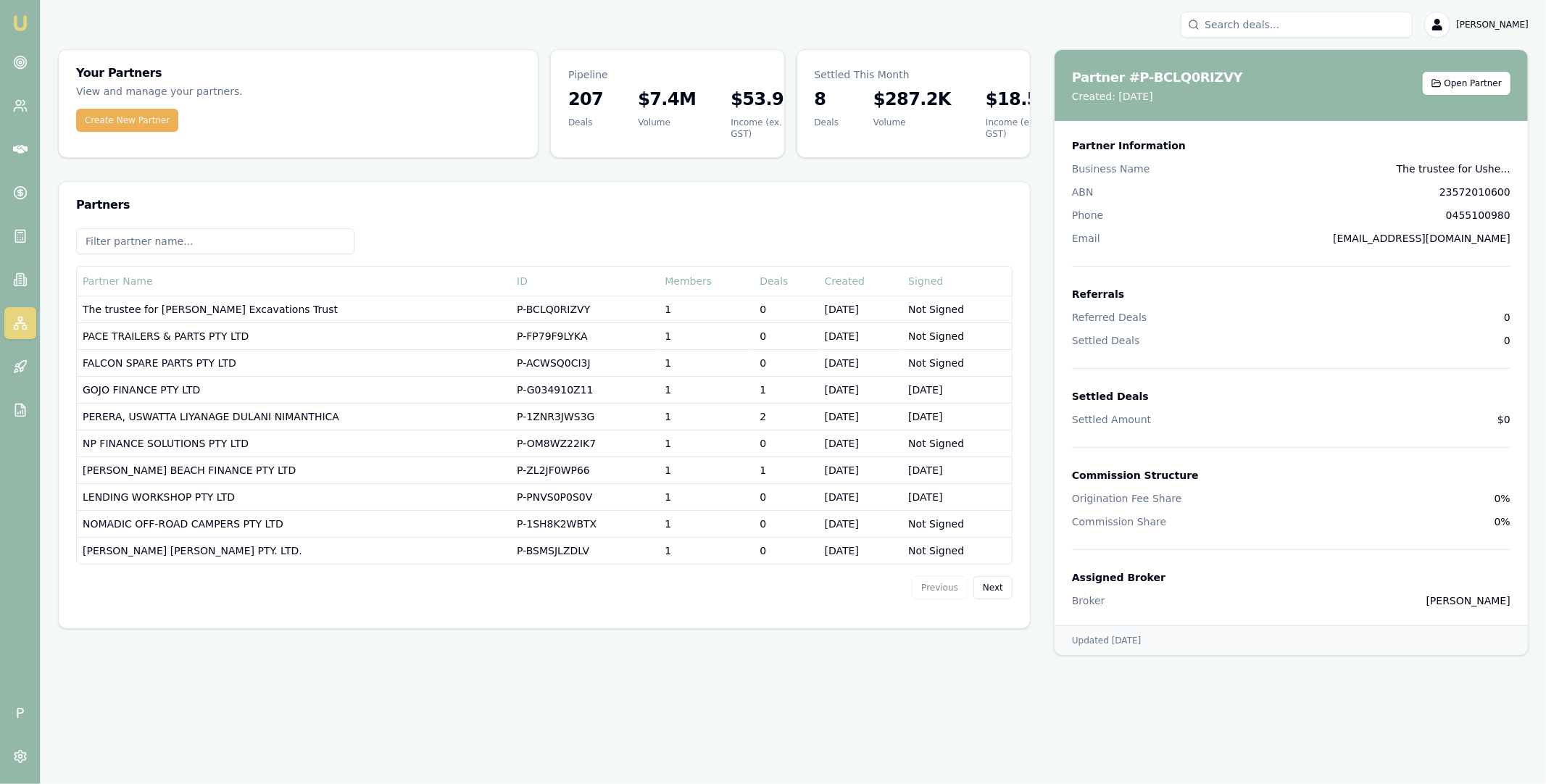
click at [196, 240] on input at bounding box center [215, 241] width 278 height 26
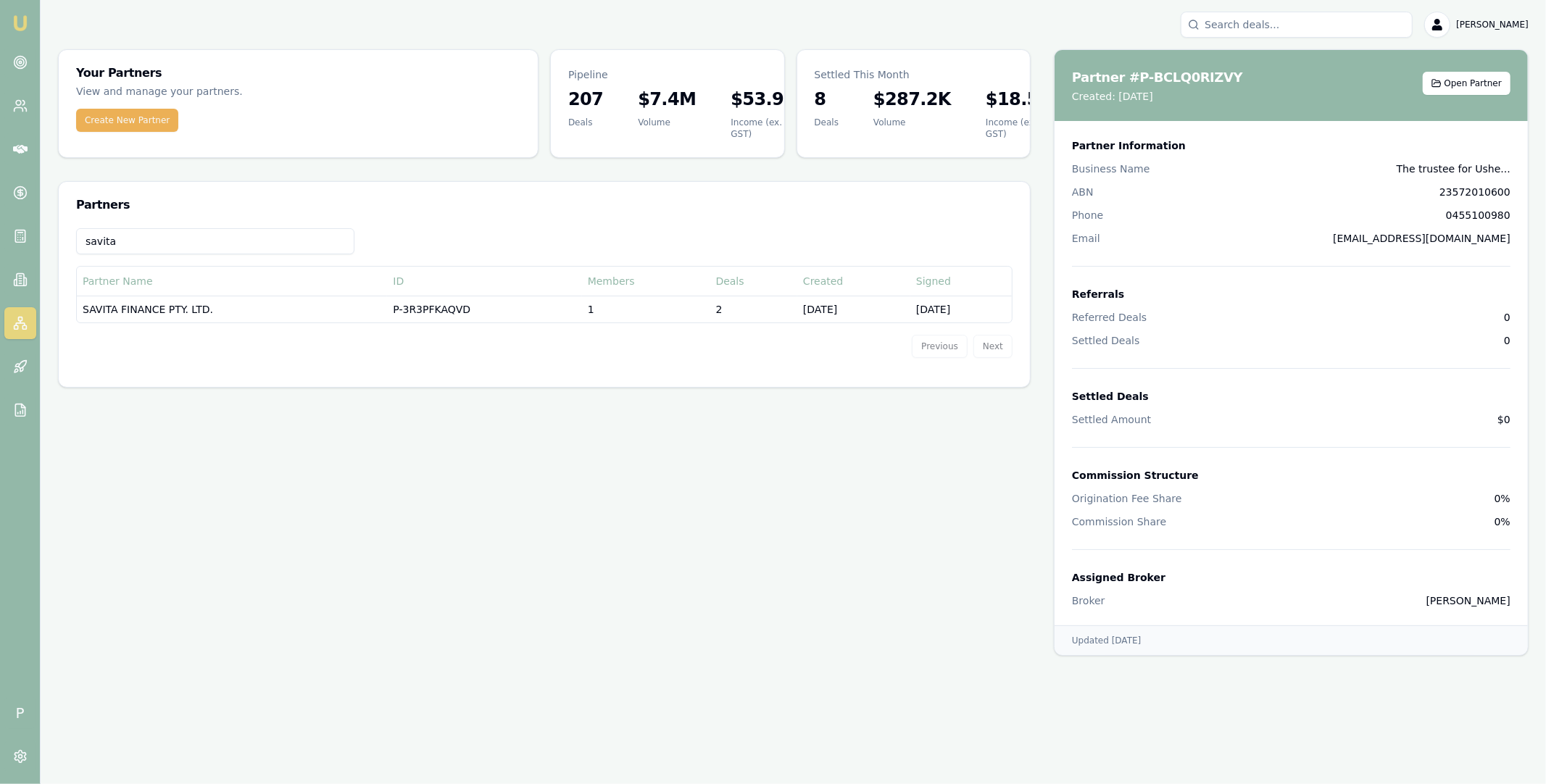
type input "savita"
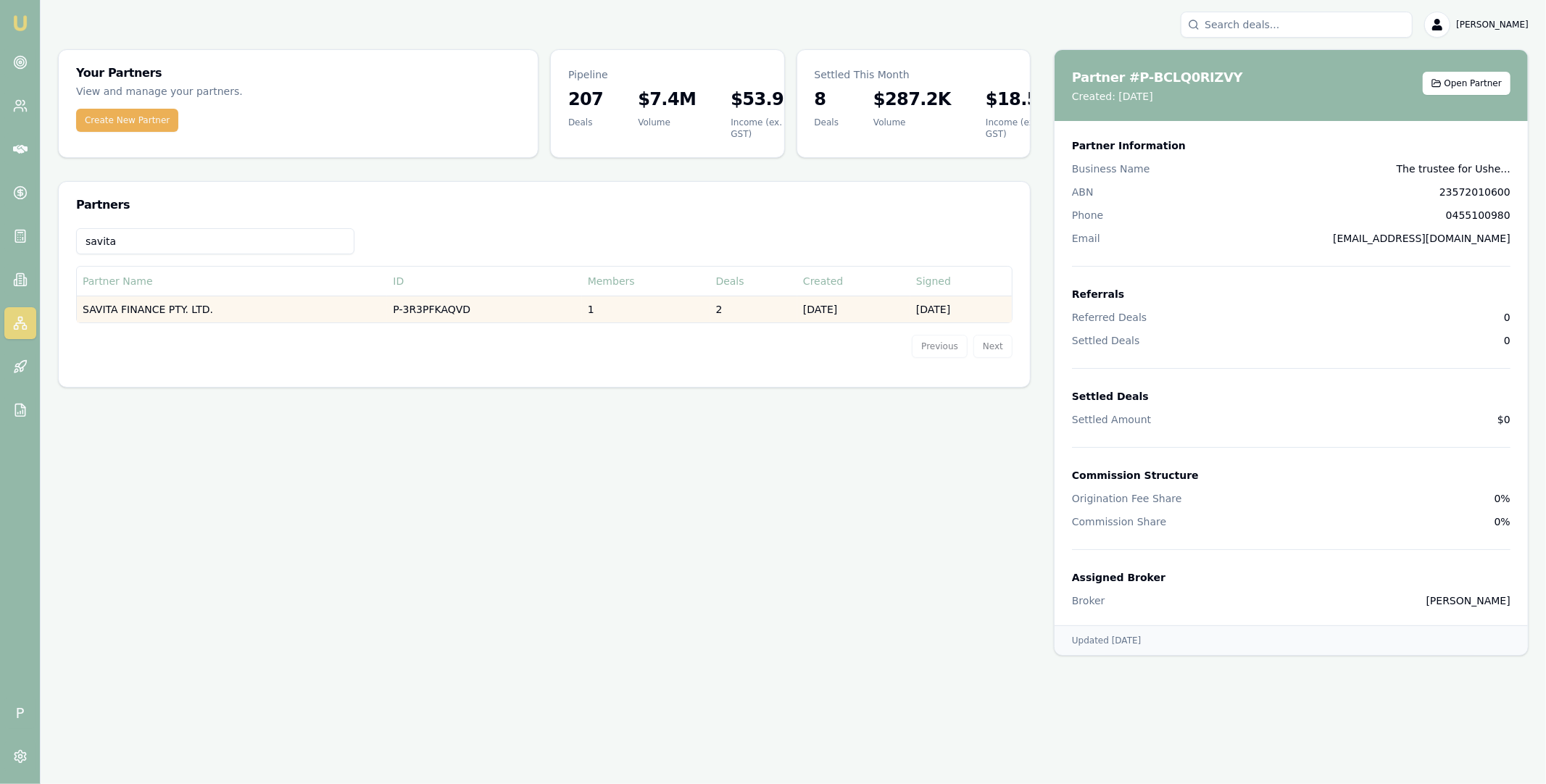
click at [234, 303] on td "SAVITA FINANCE PTY. LTD." at bounding box center [232, 309] width 310 height 26
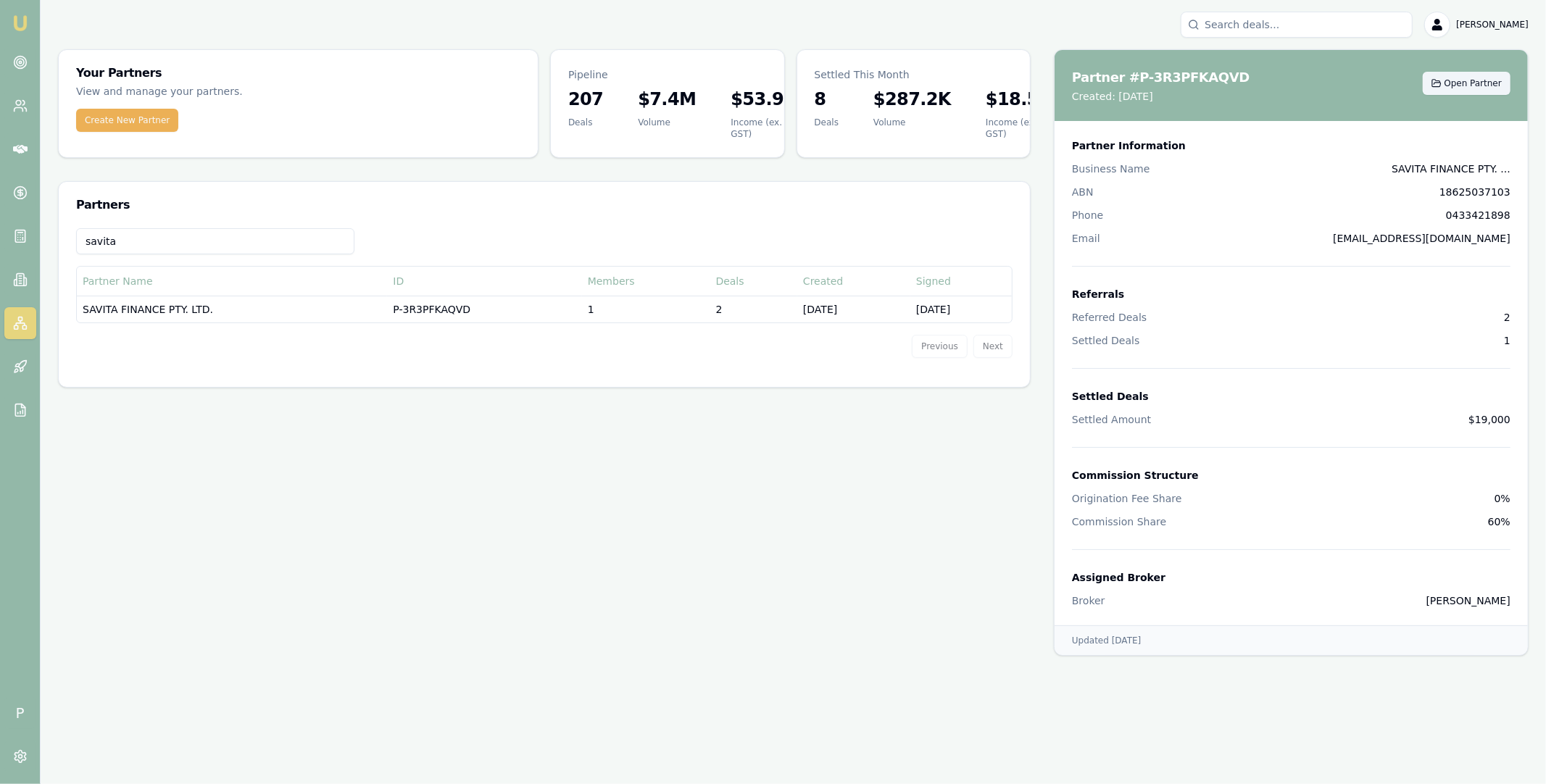
click at [1469, 83] on span "Open Partner" at bounding box center [1473, 83] width 58 height 11
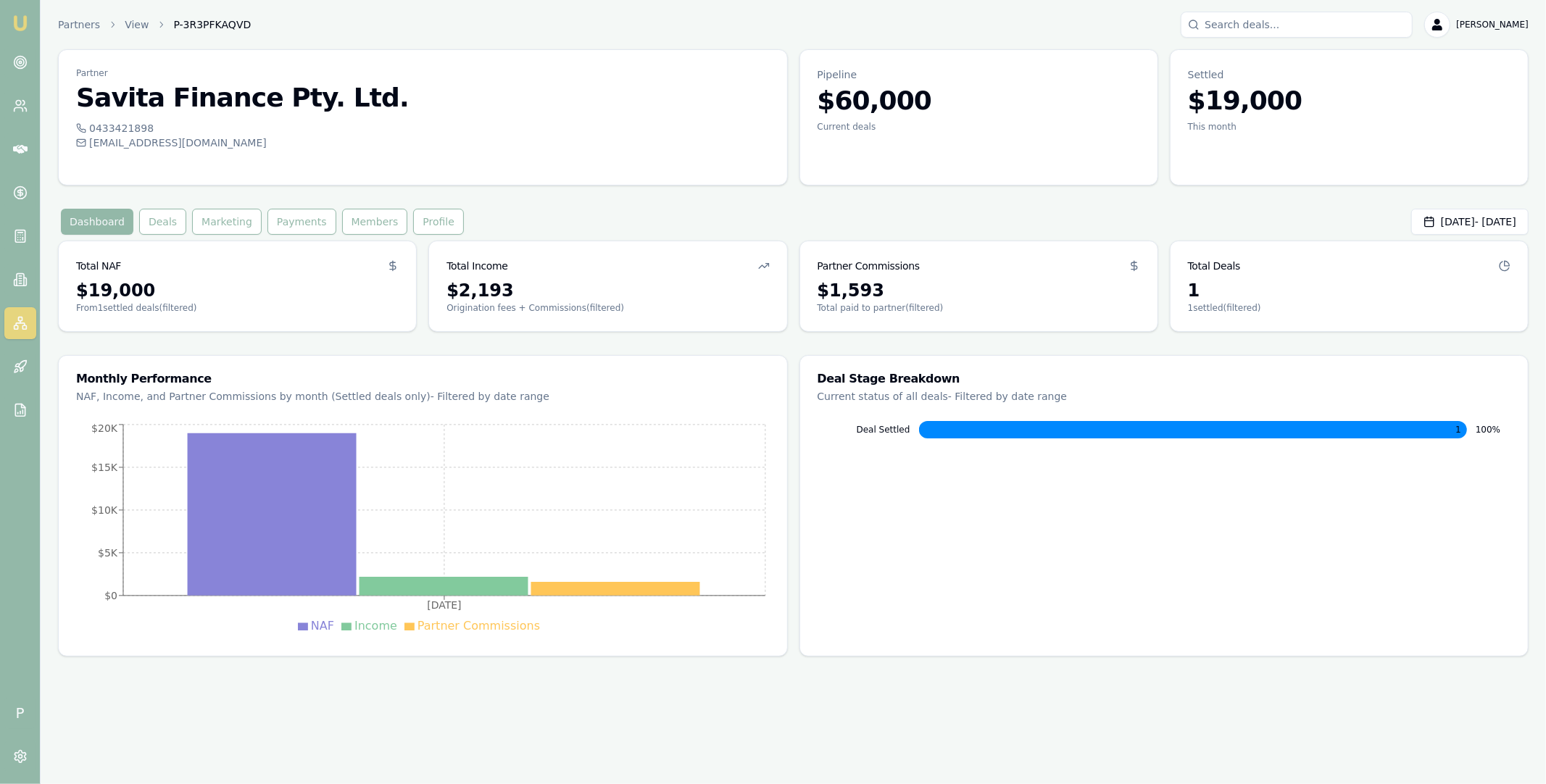
click at [17, 327] on rect at bounding box center [16, 327] width 4 height 4
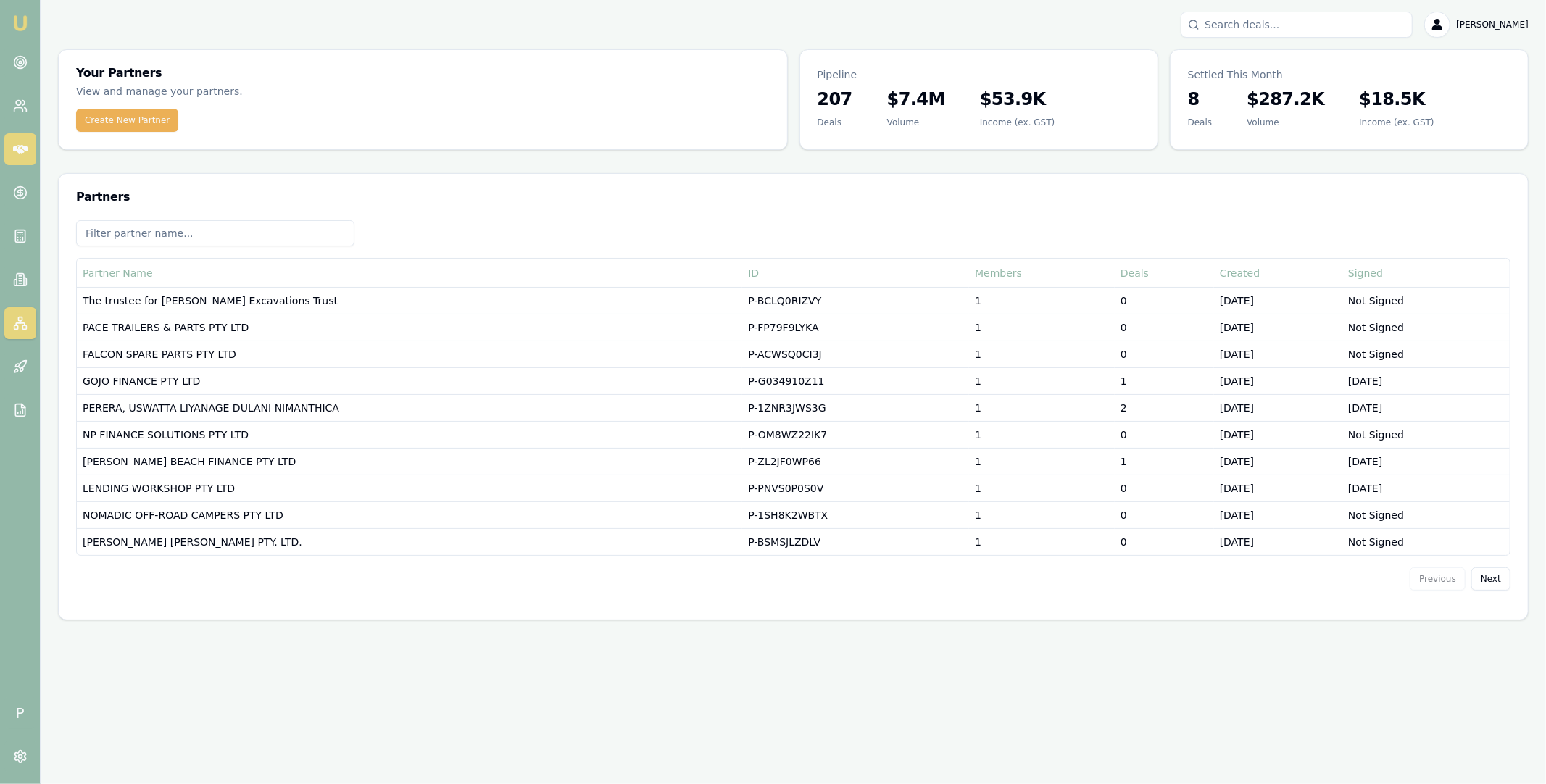
click at [17, 137] on link at bounding box center [21, 149] width 32 height 32
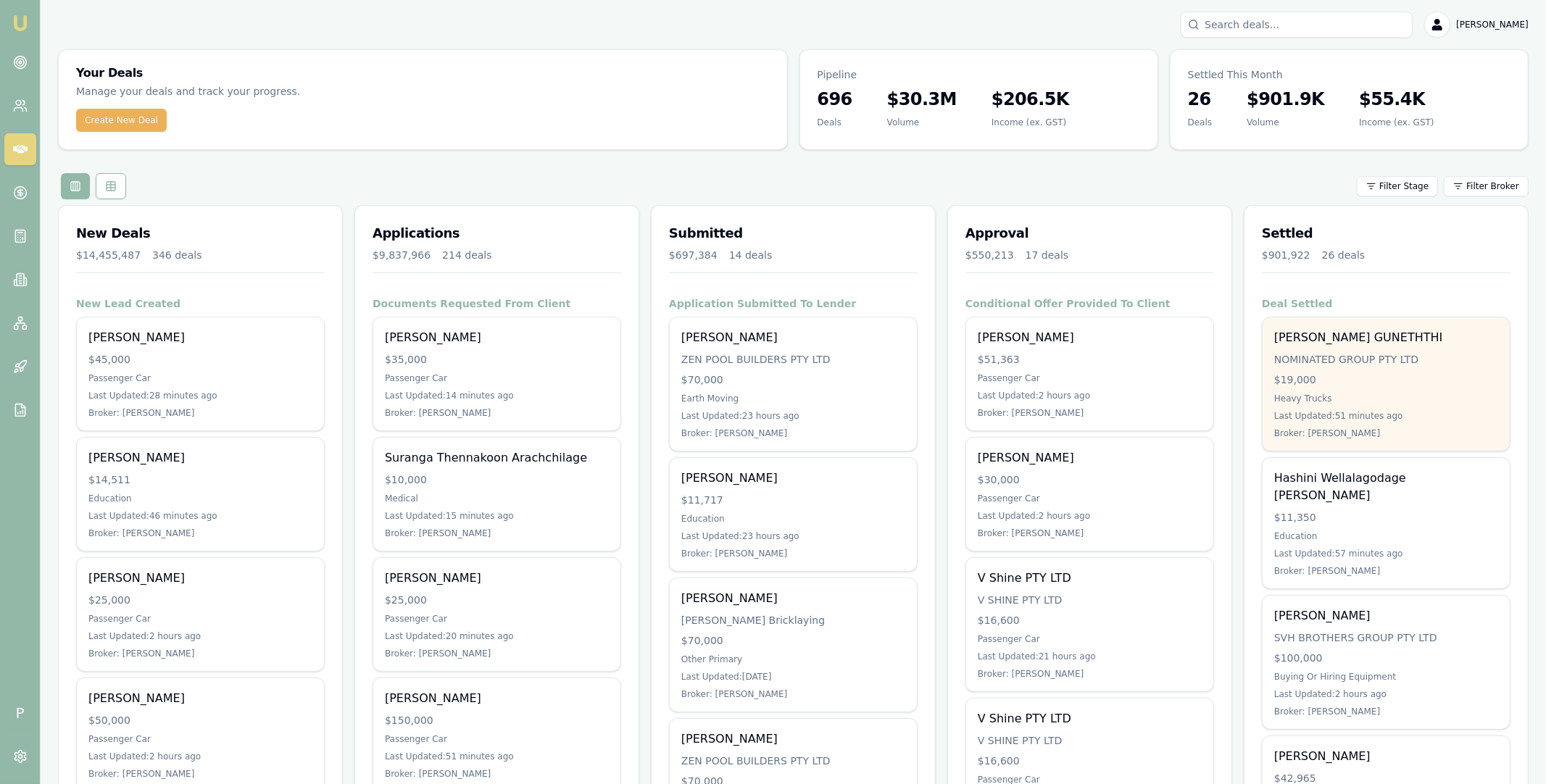
click at [1380, 358] on div "NOMINATED GROUP PTY LTD" at bounding box center [1386, 358] width 224 height 14
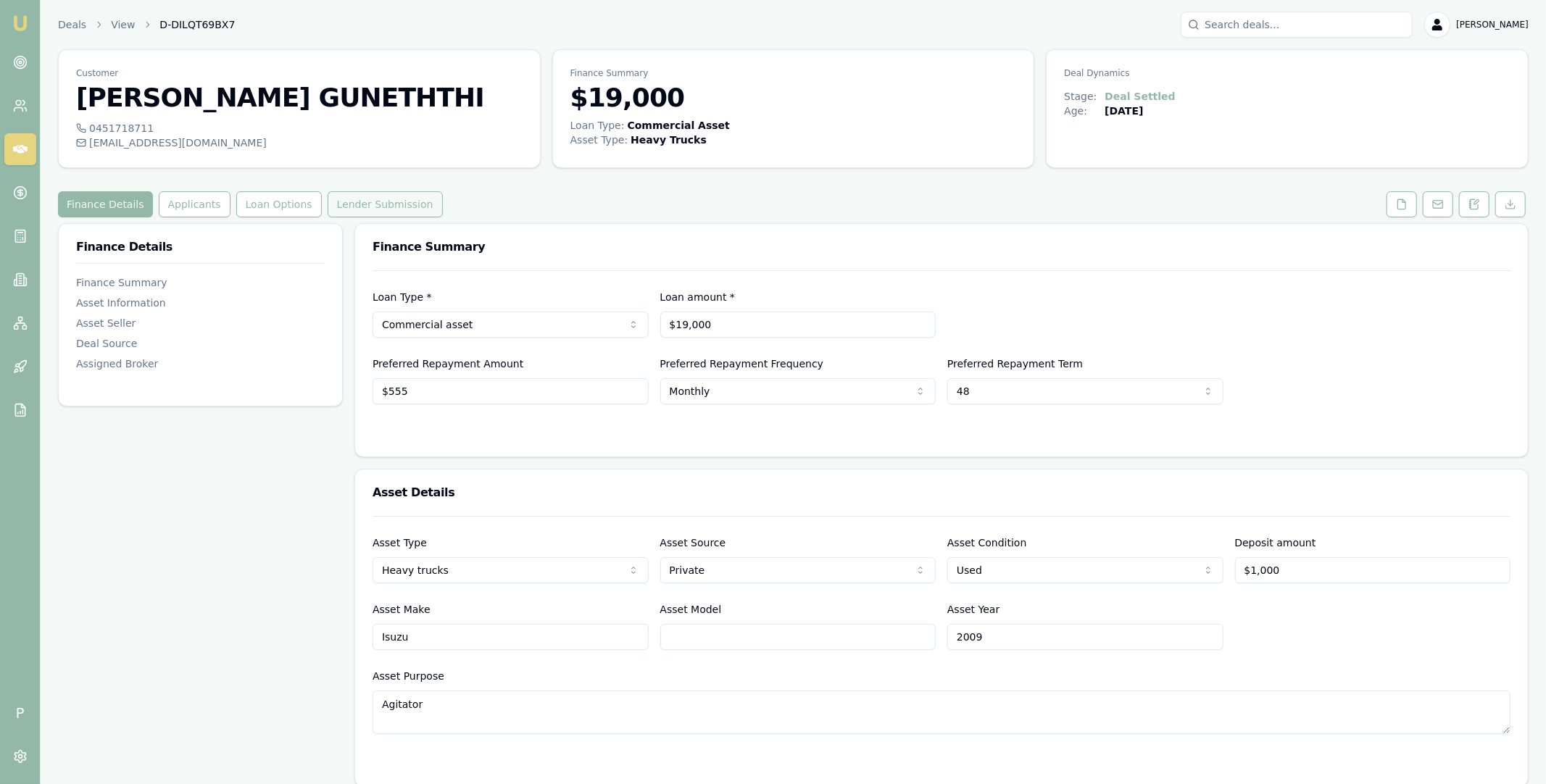
click at [355, 209] on button "Lender Submission" at bounding box center [385, 204] width 115 height 26
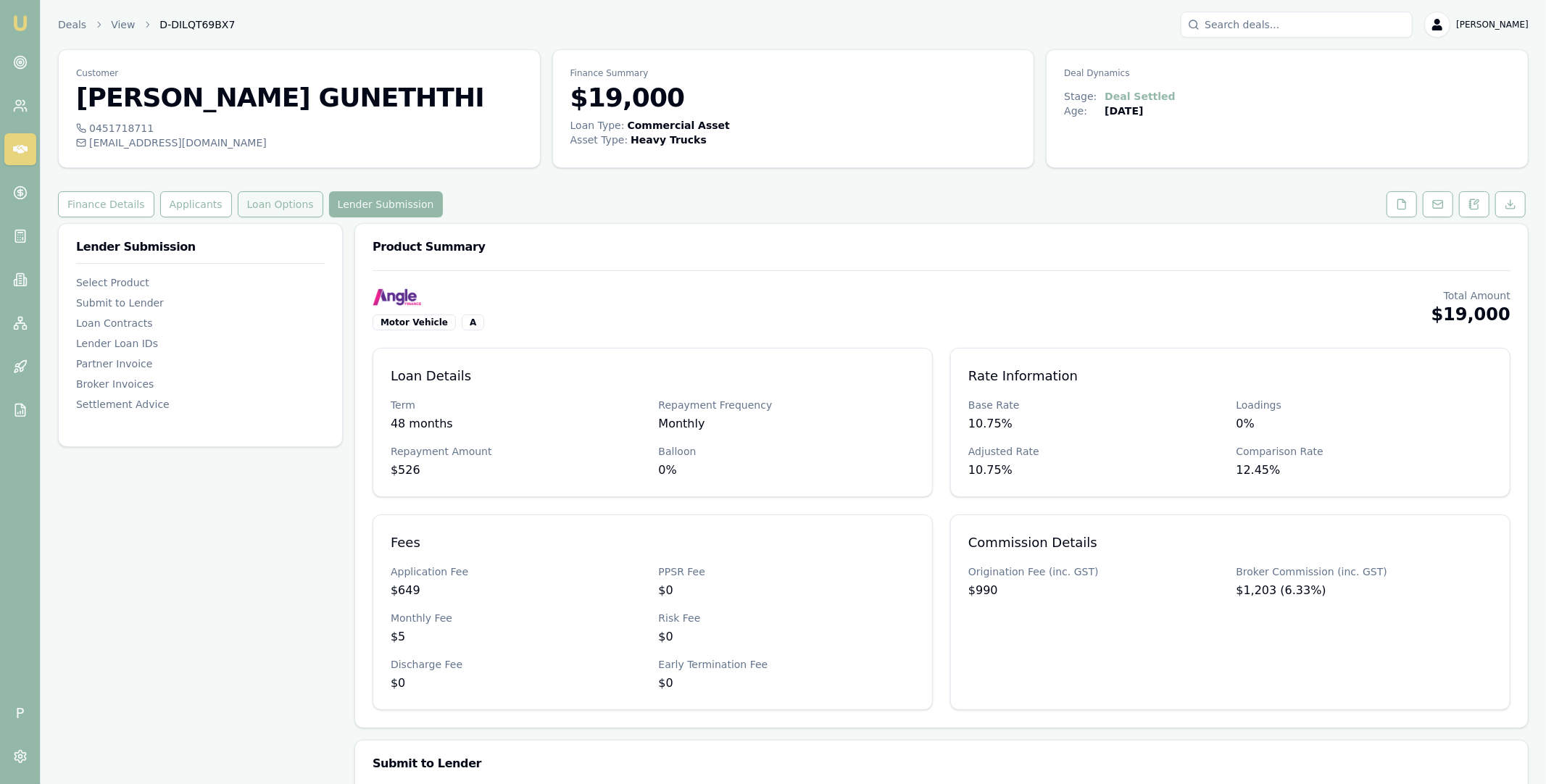
click at [295, 212] on button "Loan Options" at bounding box center [280, 204] width 85 height 26
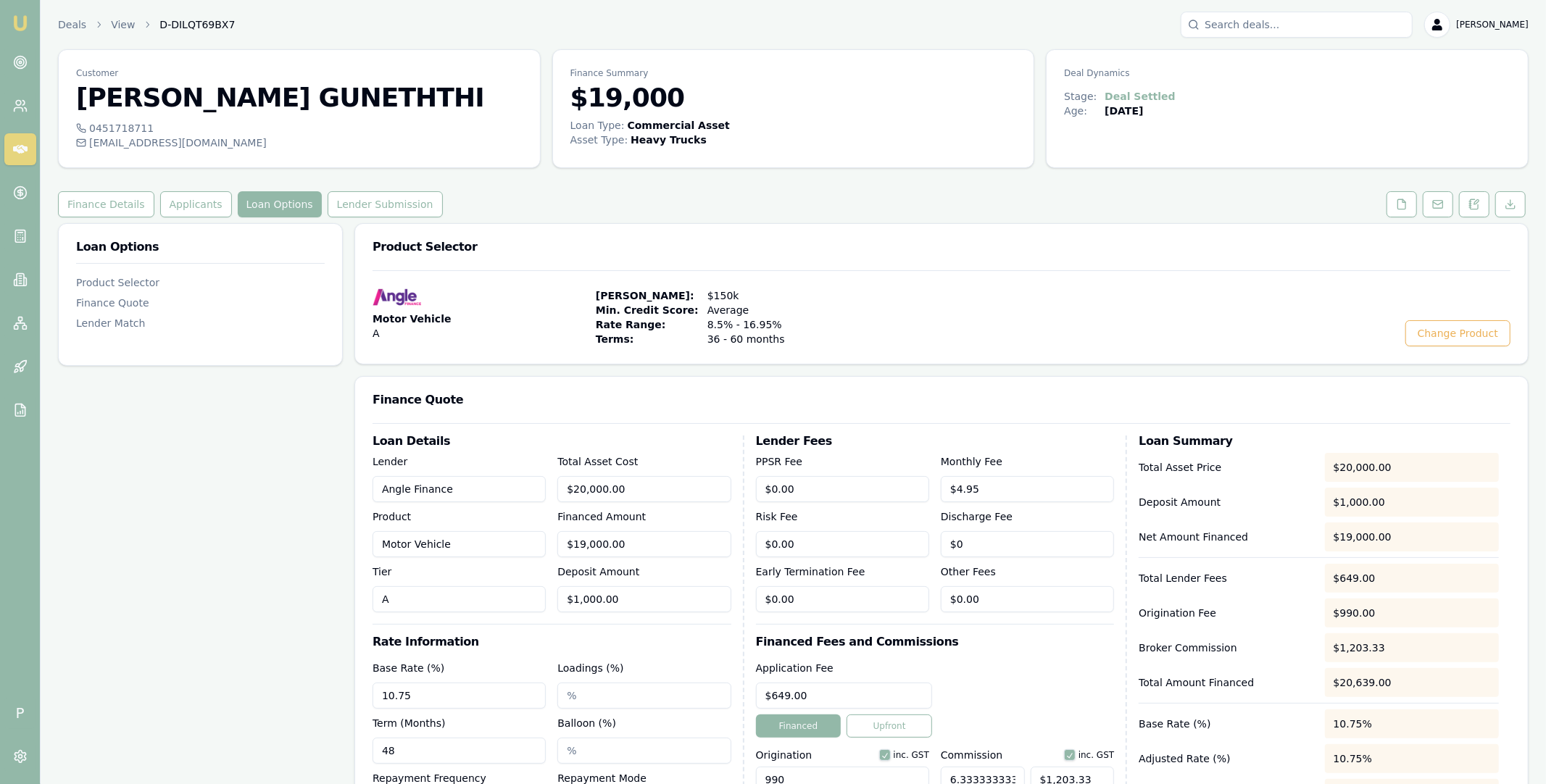
scroll to position [231, 0]
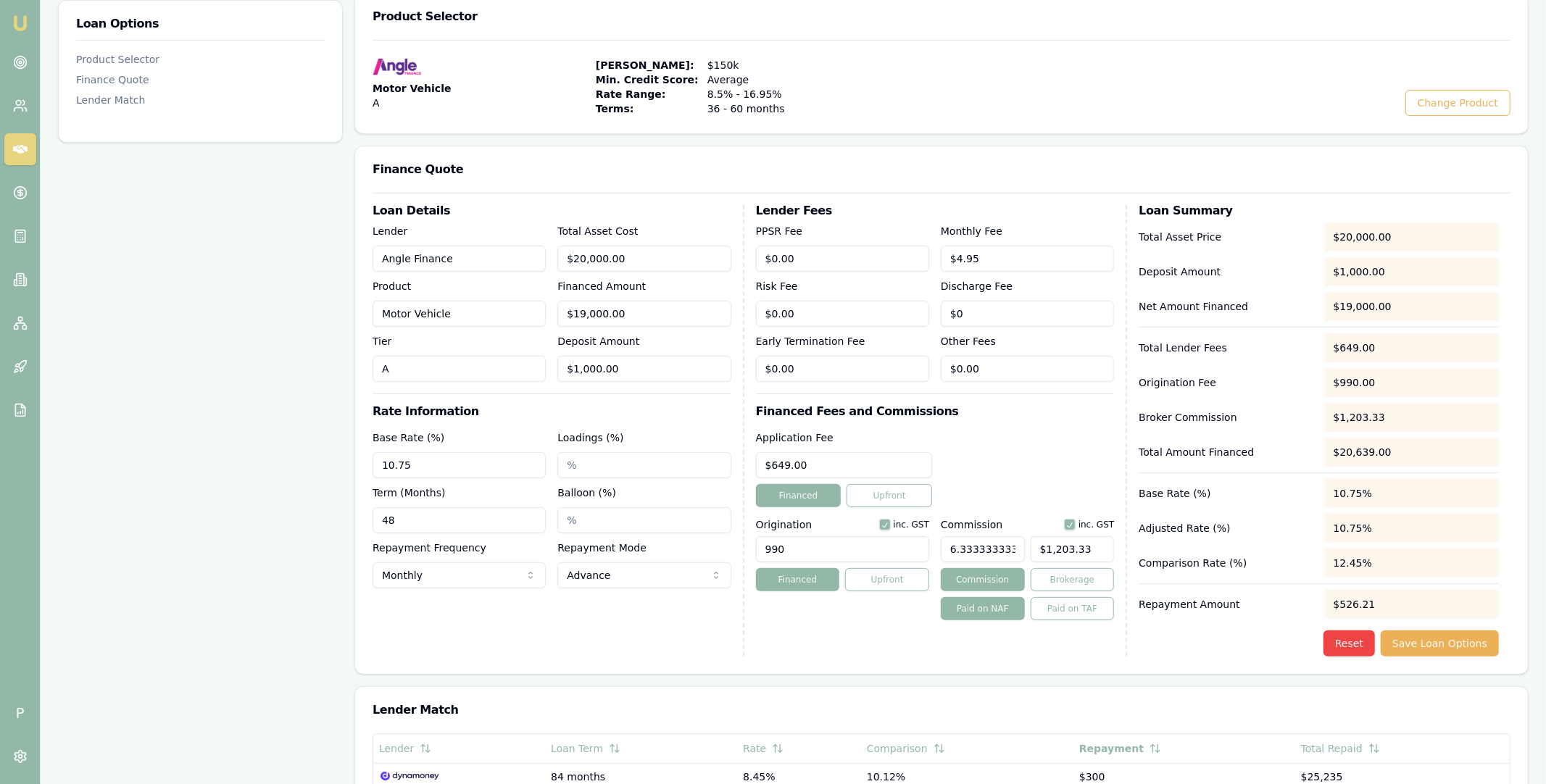
type input "1203"
click at [1061, 551] on input "1203" at bounding box center [1073, 549] width 84 height 26
type input "0.005555555555555556"
type input "1"
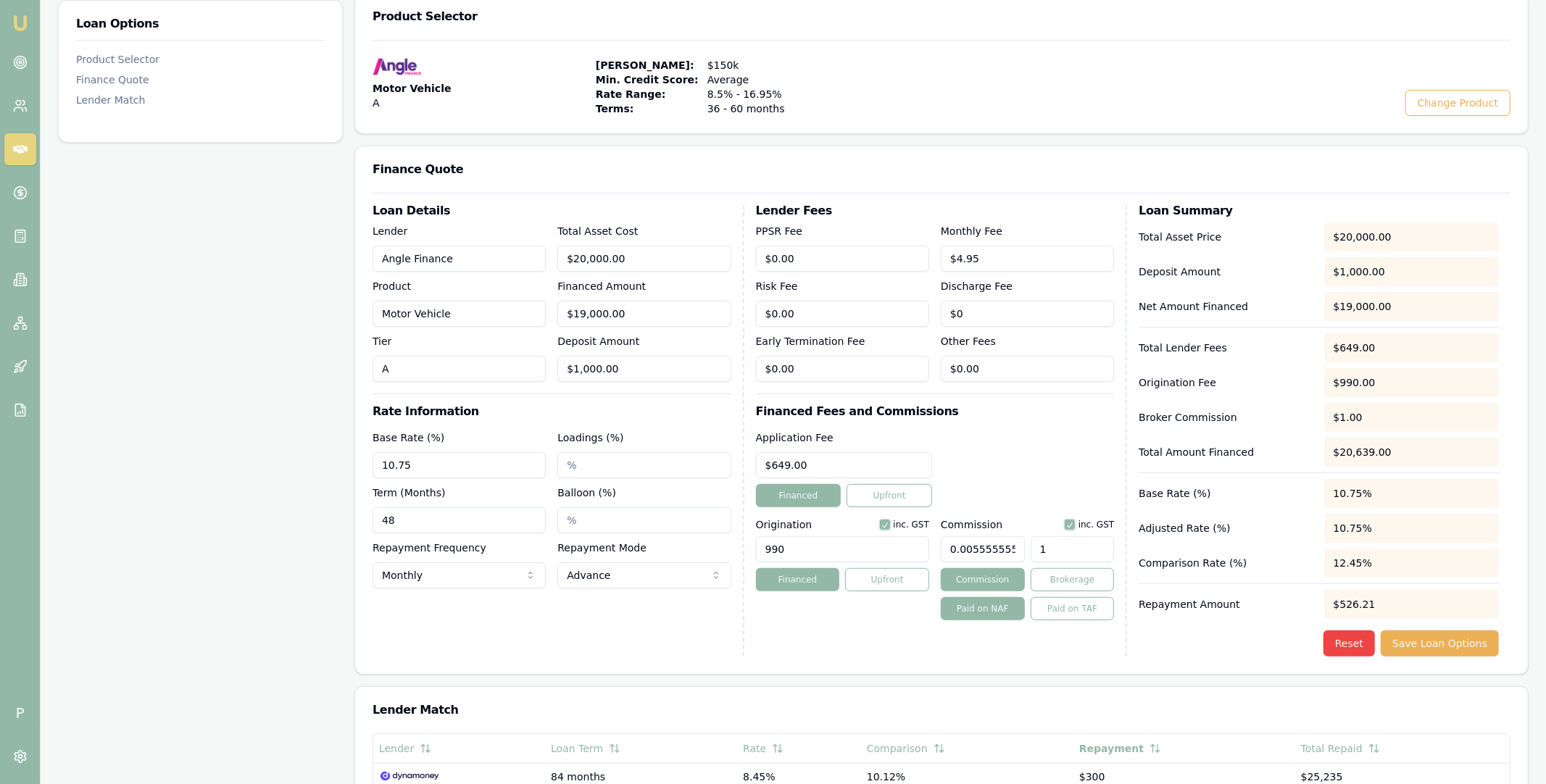
type input "0.06111111111111111"
type input "11"
type input "0.6333333333333333"
type input "114"
type input "6.333333333333334"
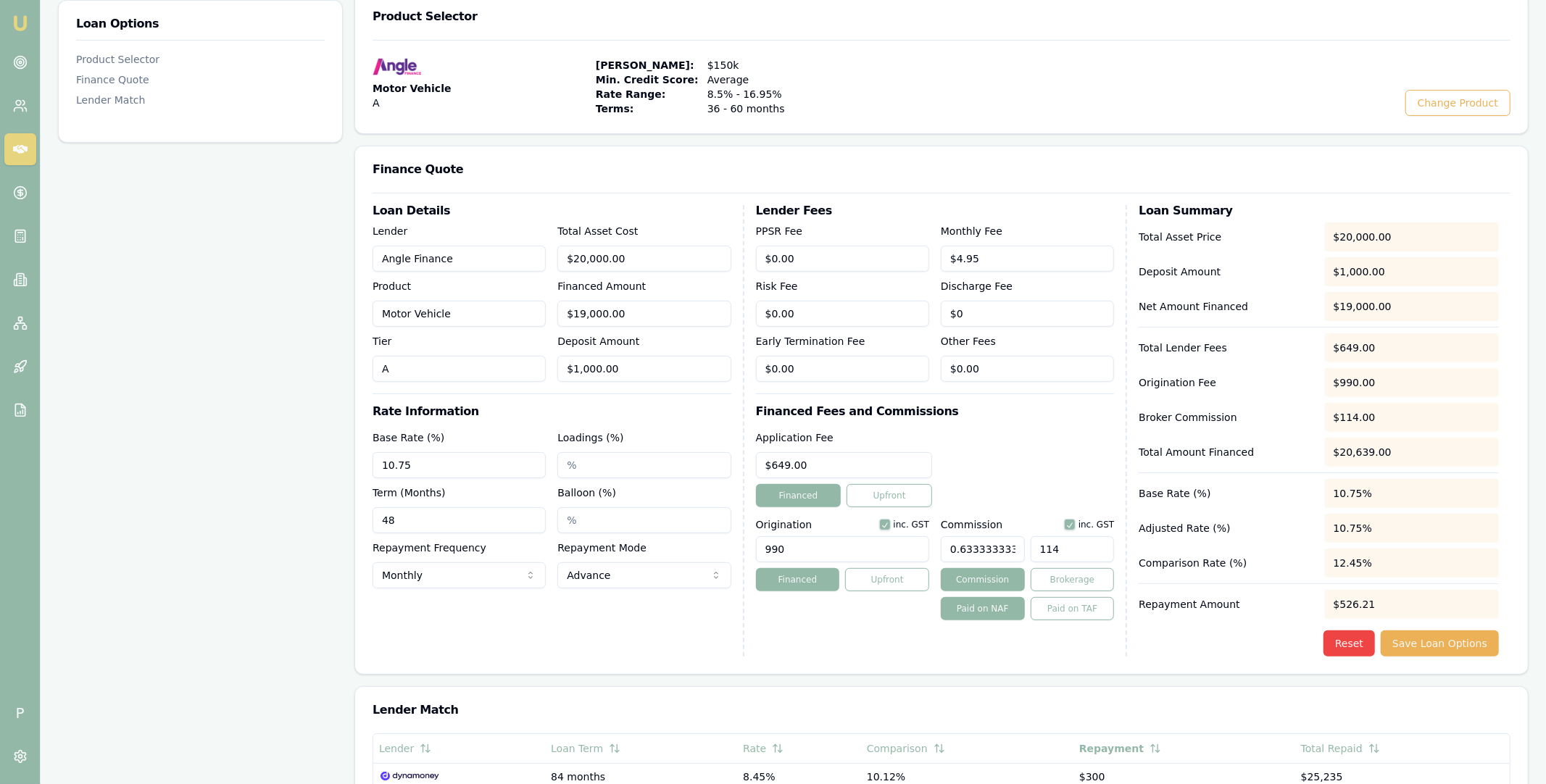
type input "1140"
click button "Save Loan Options" at bounding box center [1440, 644] width 118 height 26
click at [1418, 643] on button "Save Loan Options" at bounding box center [1440, 644] width 118 height 26
click at [1192, 648] on div "Reset Save Loan Options" at bounding box center [1319, 644] width 360 height 26
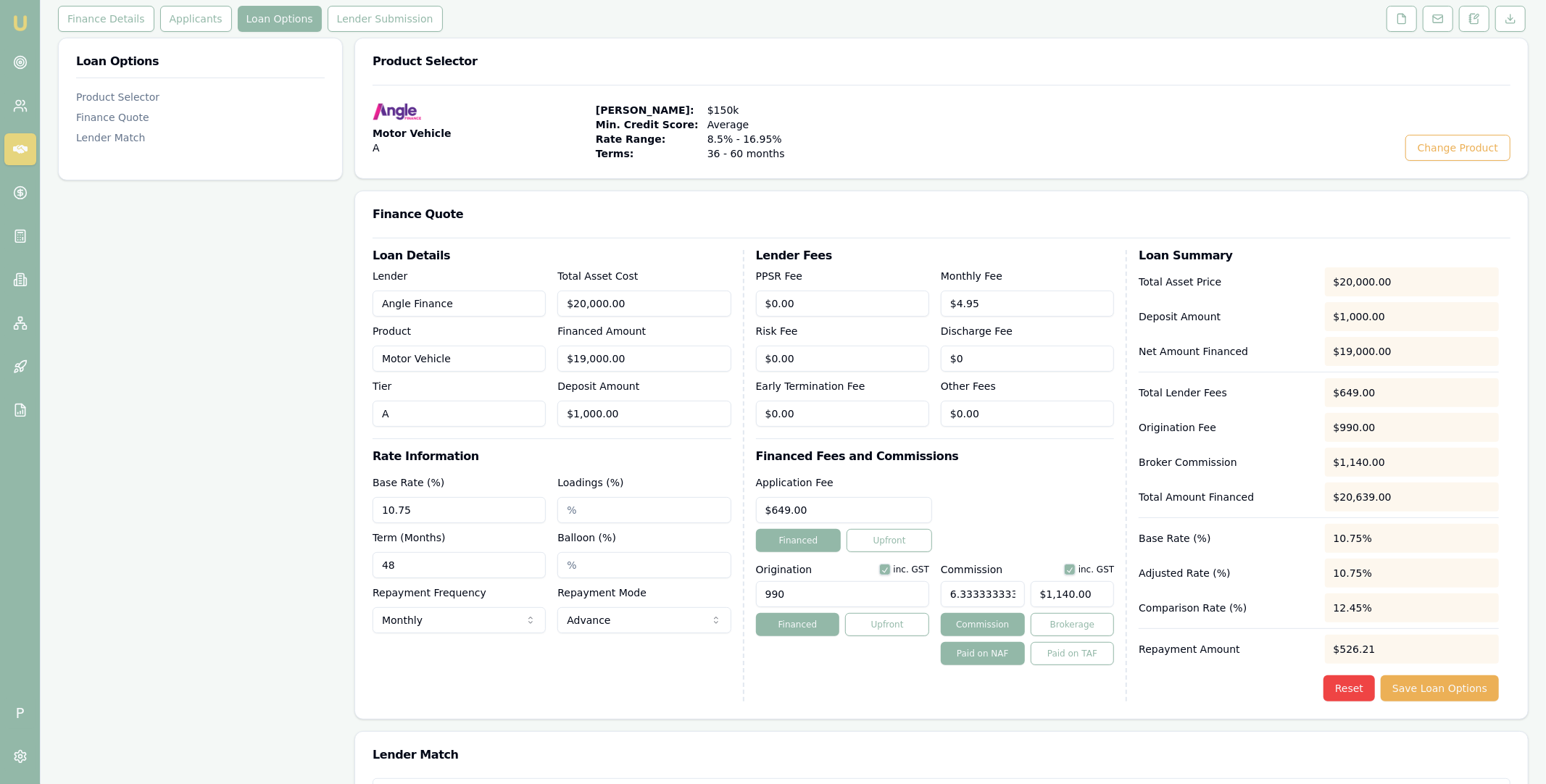
scroll to position [207, 0]
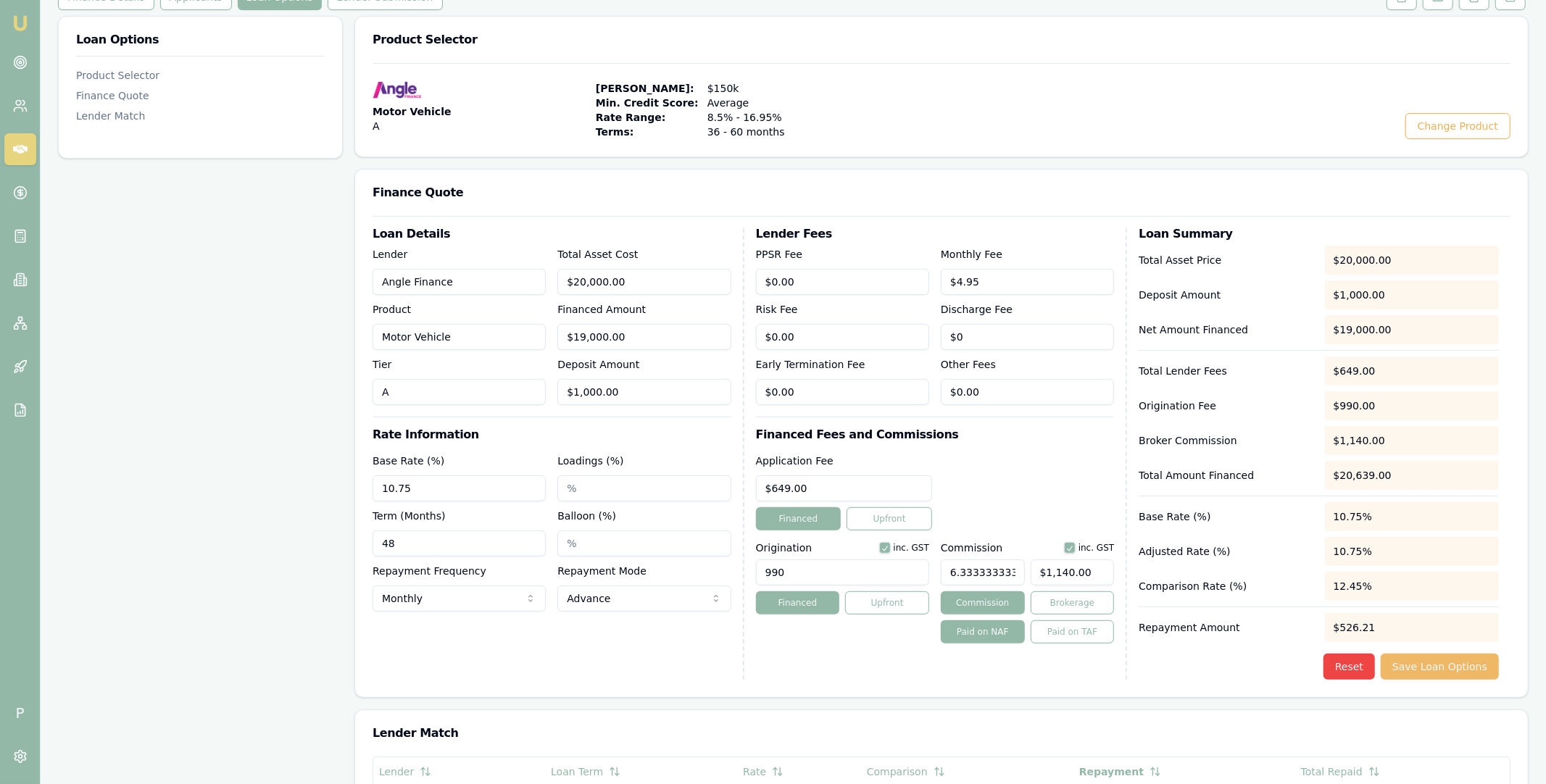
click at [1469, 664] on button "Save Loan Options" at bounding box center [1440, 667] width 118 height 26
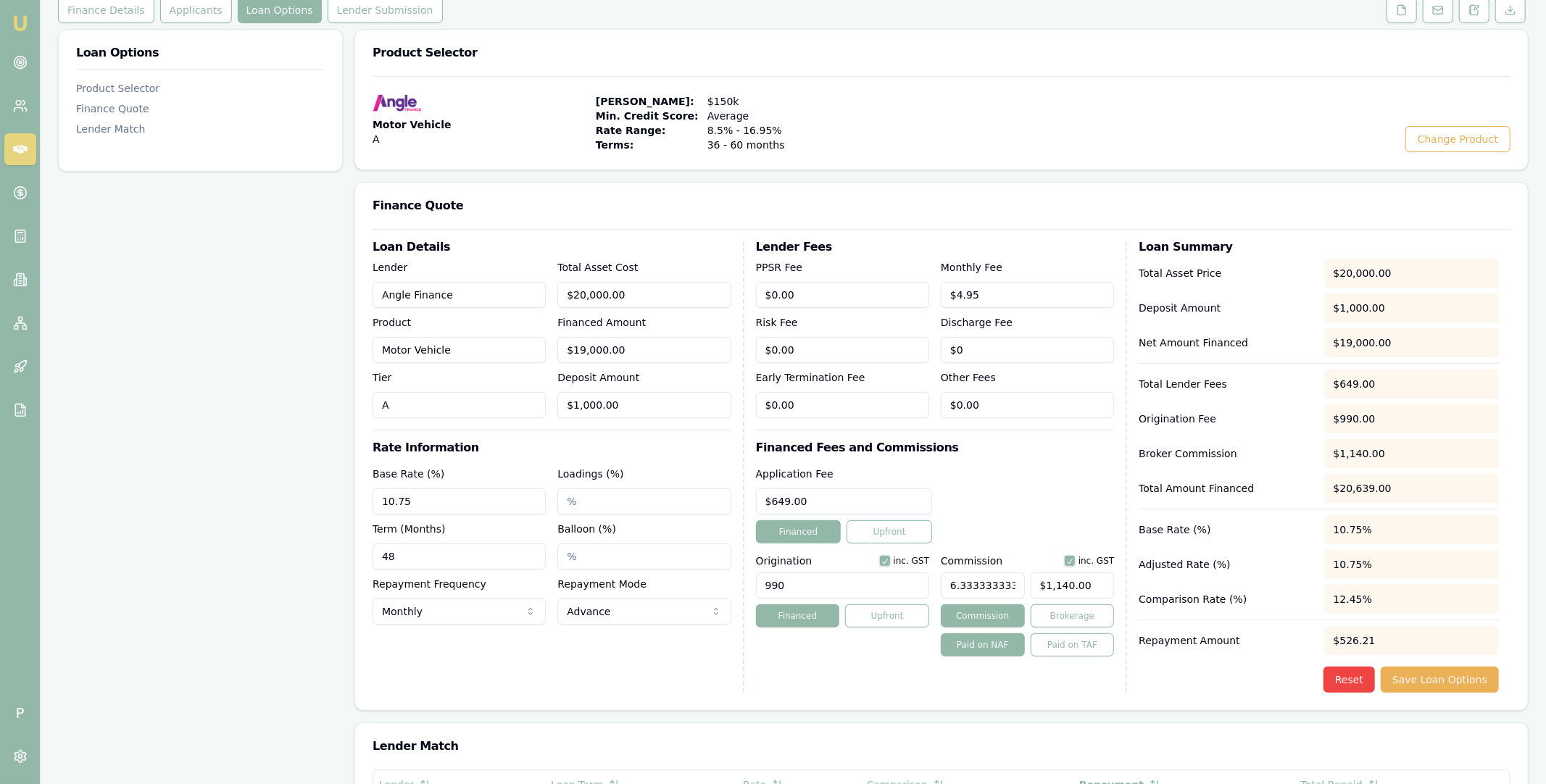
scroll to position [218, 0]
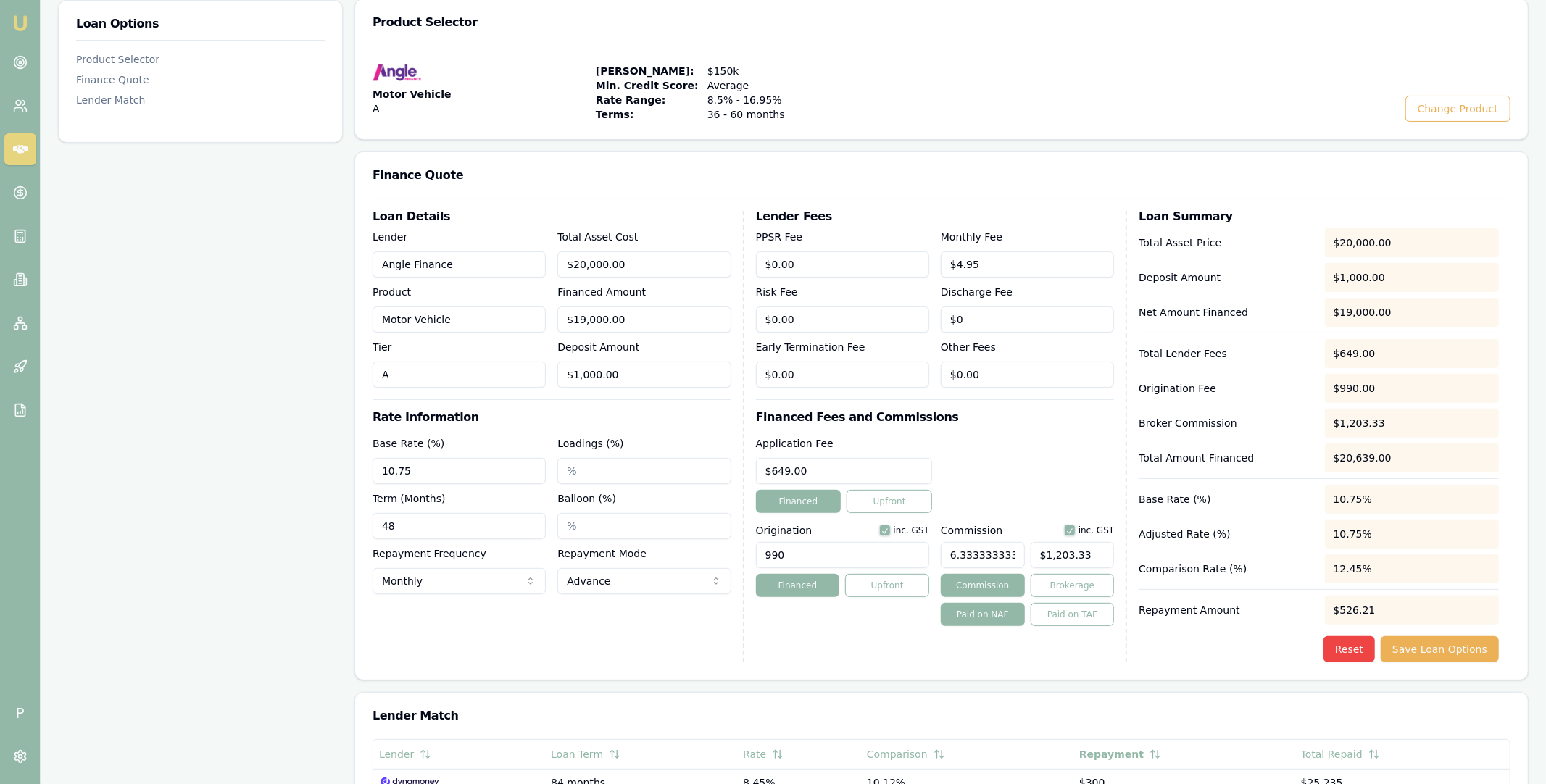
scroll to position [253, 0]
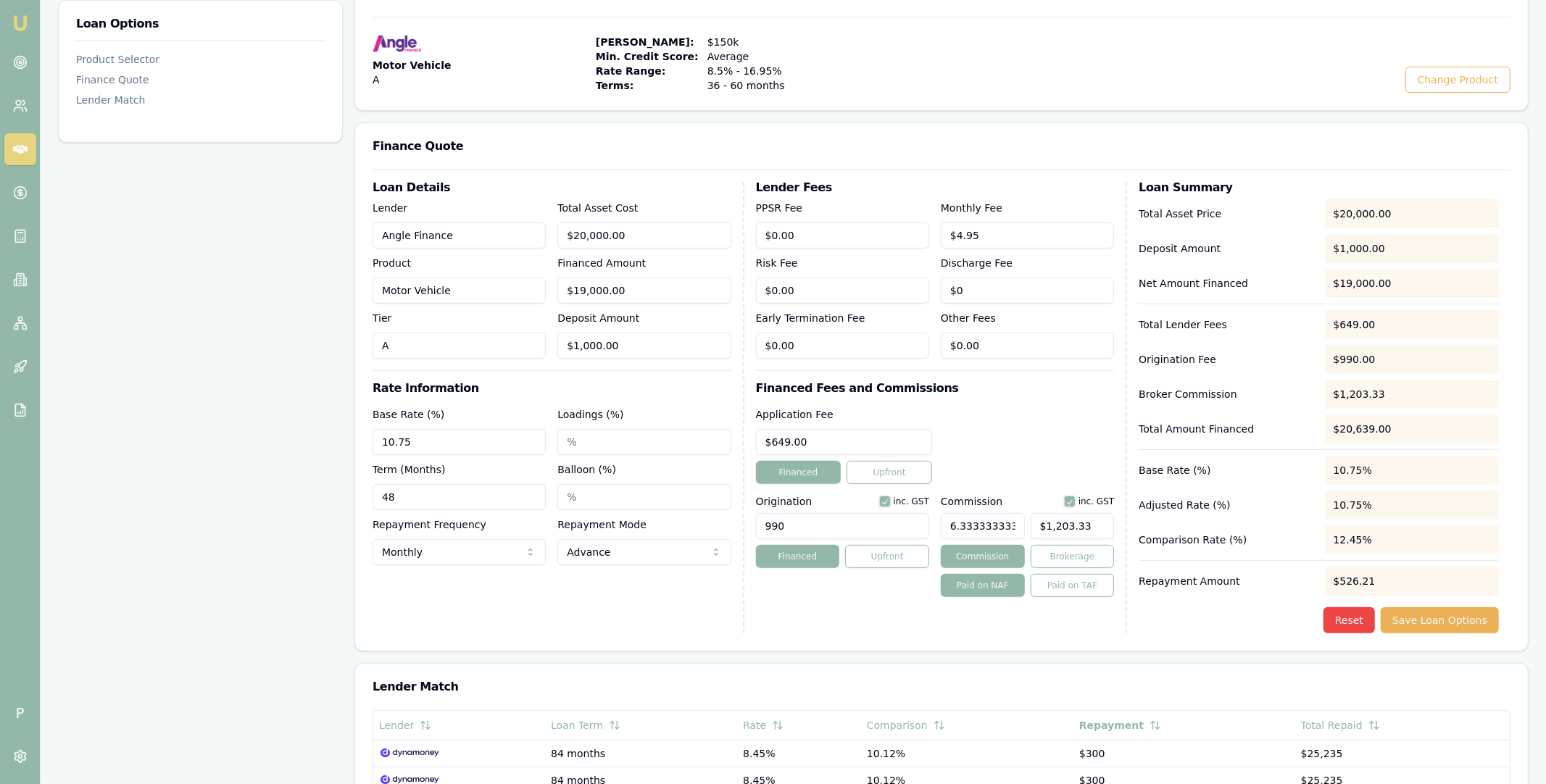
type input "1203"
click at [1051, 526] on input "1203" at bounding box center [1073, 527] width 84 height 26
type input "0.005555555555555556"
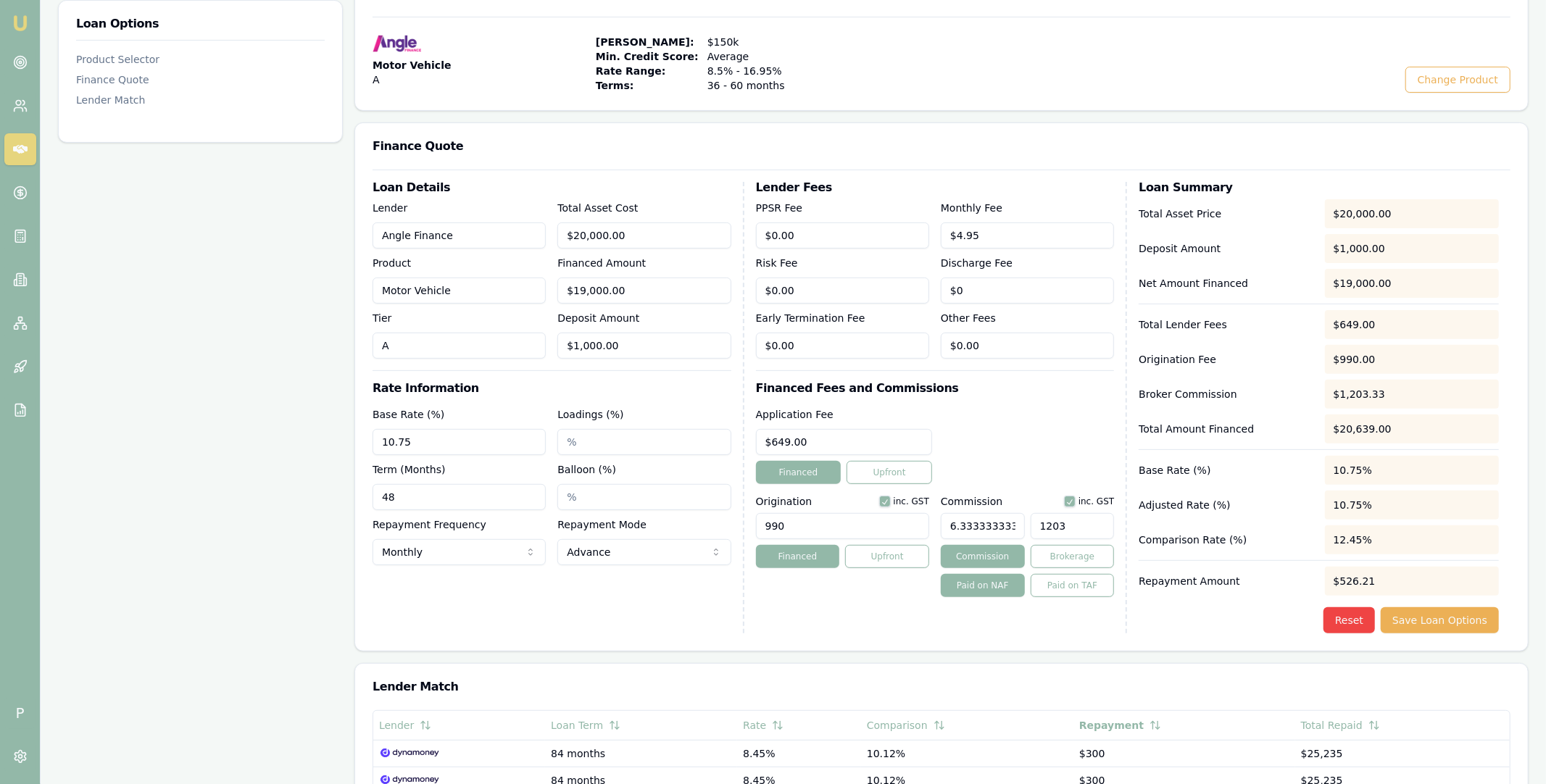
type input "1"
type input "0.06111111111111111"
type input "11"
type input "0.6333333333333333"
type input "114"
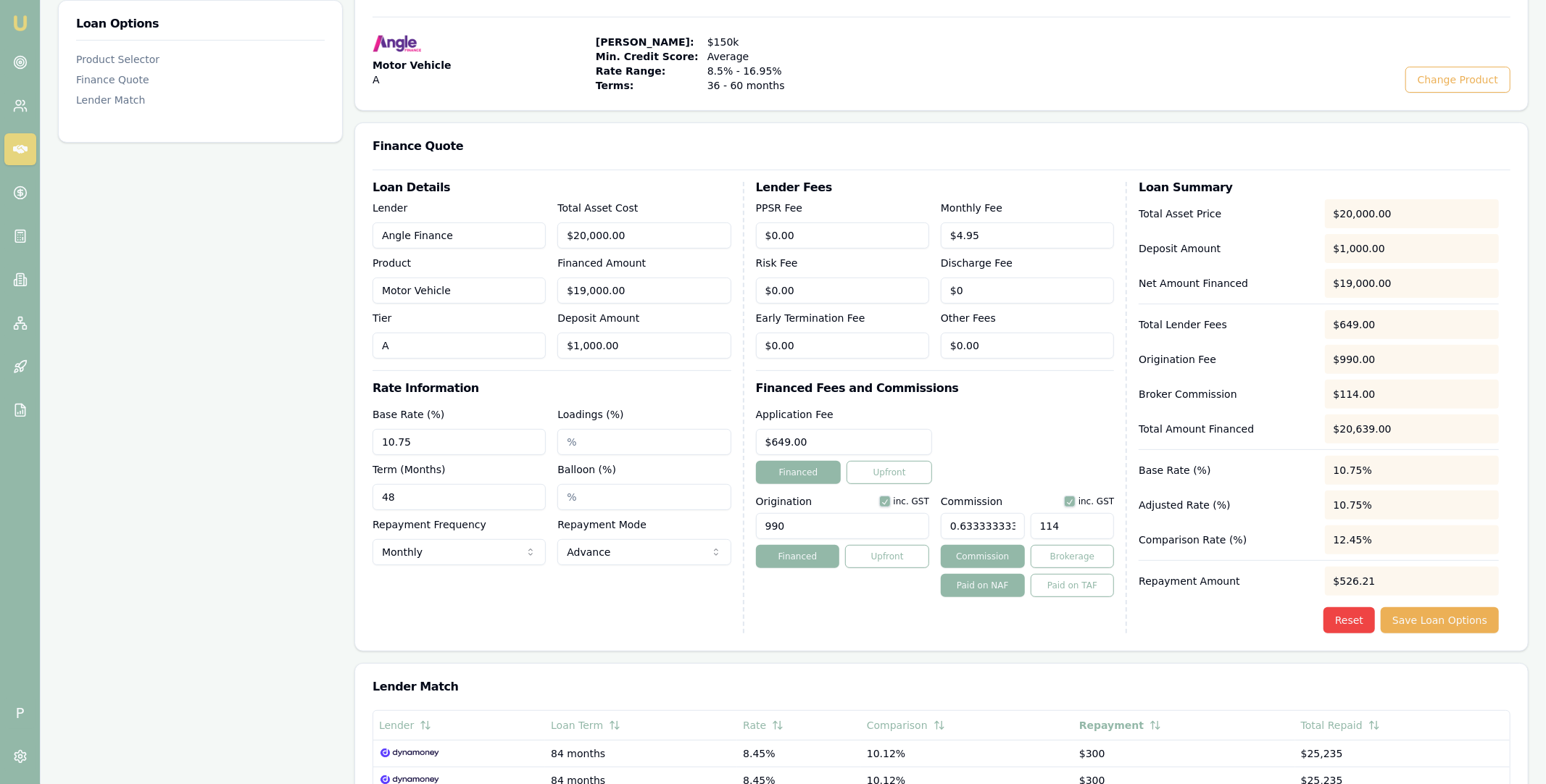
type input "6.333333333333334"
type input "1140"
click button "Save Loan Options" at bounding box center [1440, 620] width 118 height 26
click at [1450, 624] on button "Save Loan Options" at bounding box center [1440, 620] width 118 height 26
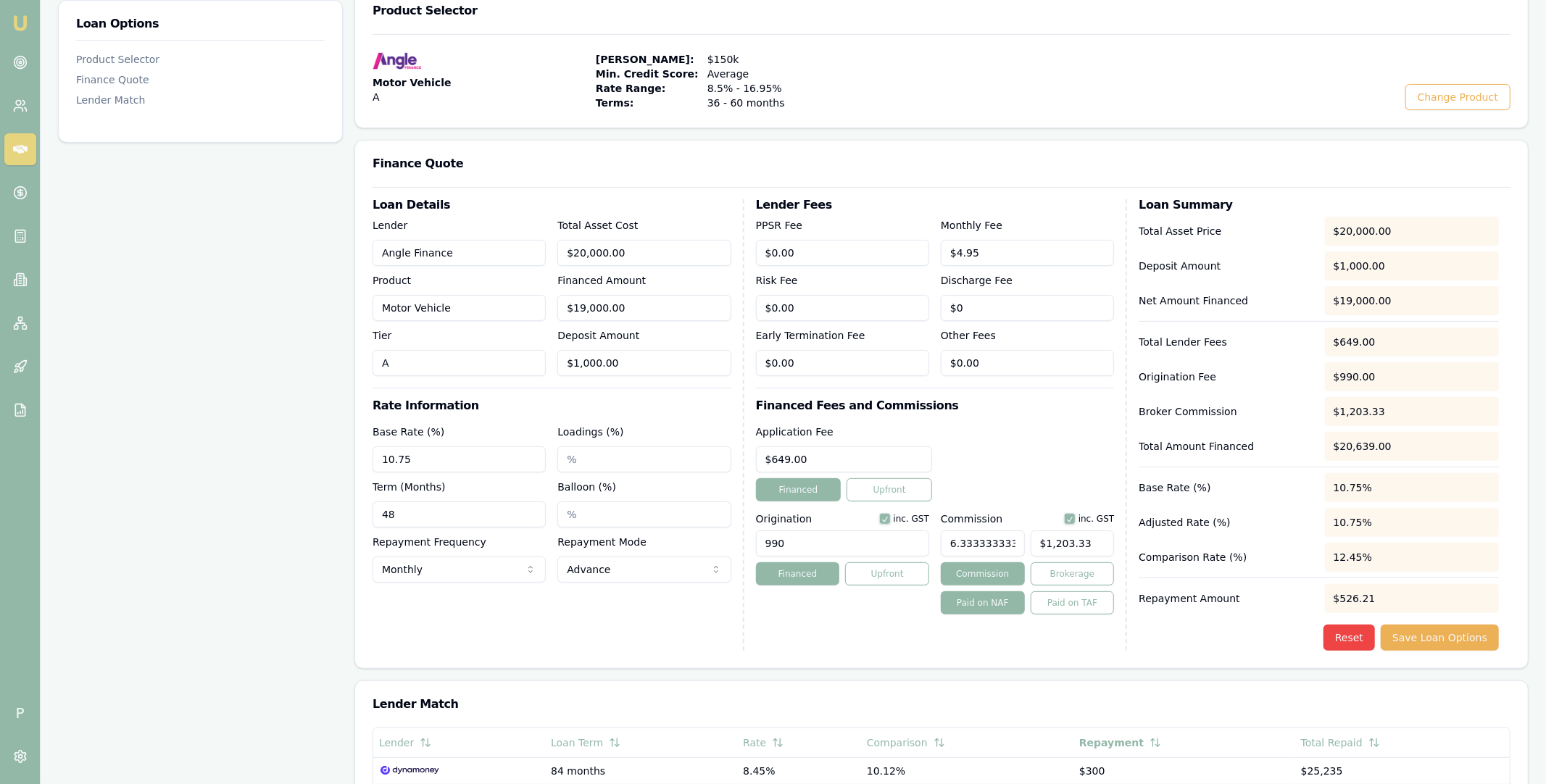
scroll to position [168, 0]
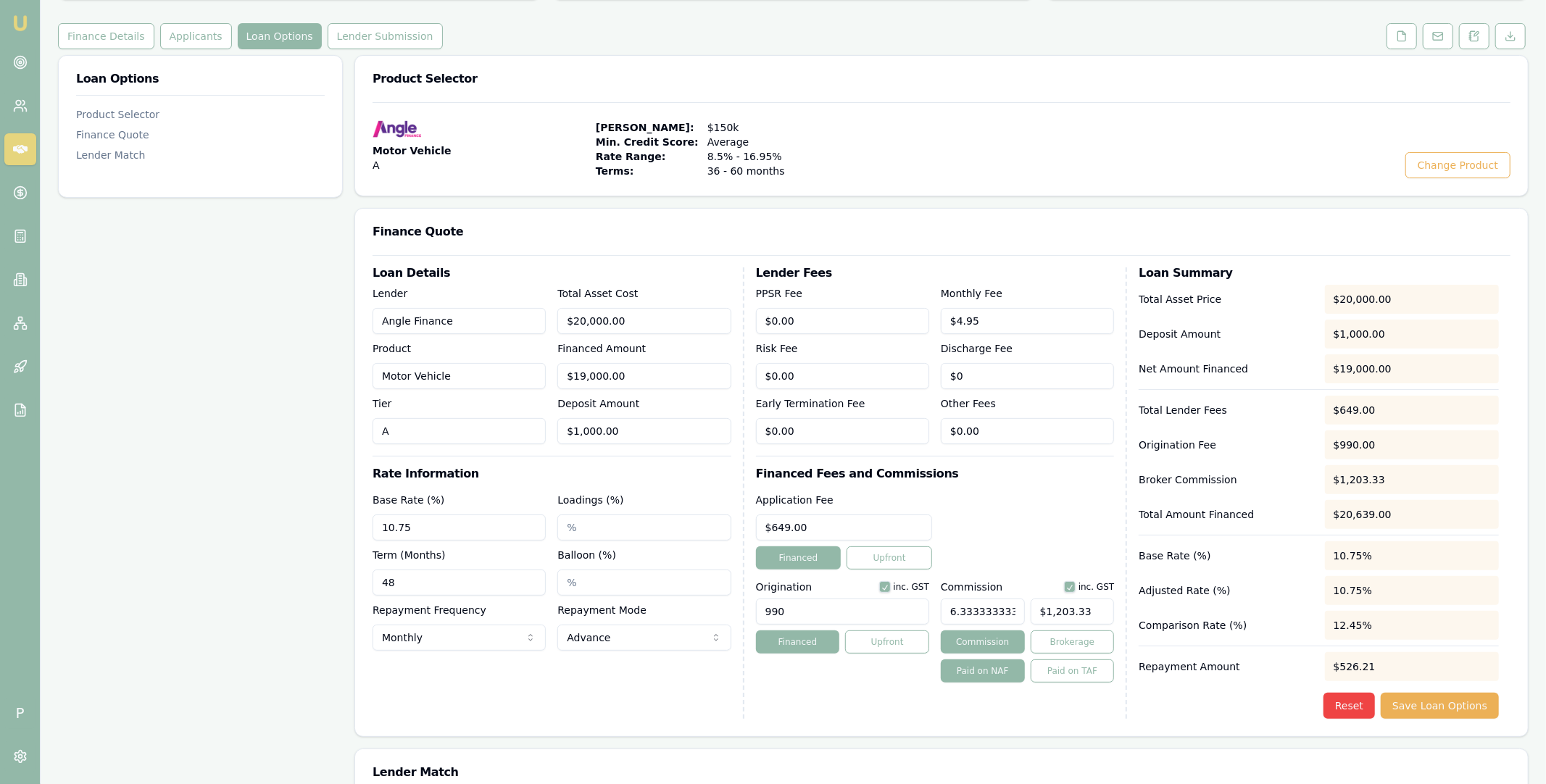
click at [985, 610] on input "6.333333333333334" at bounding box center [983, 612] width 84 height 26
click at [973, 610] on input "6.333333333333334" at bounding box center [983, 612] width 84 height 26
type input "6"
type input "$1,140.00"
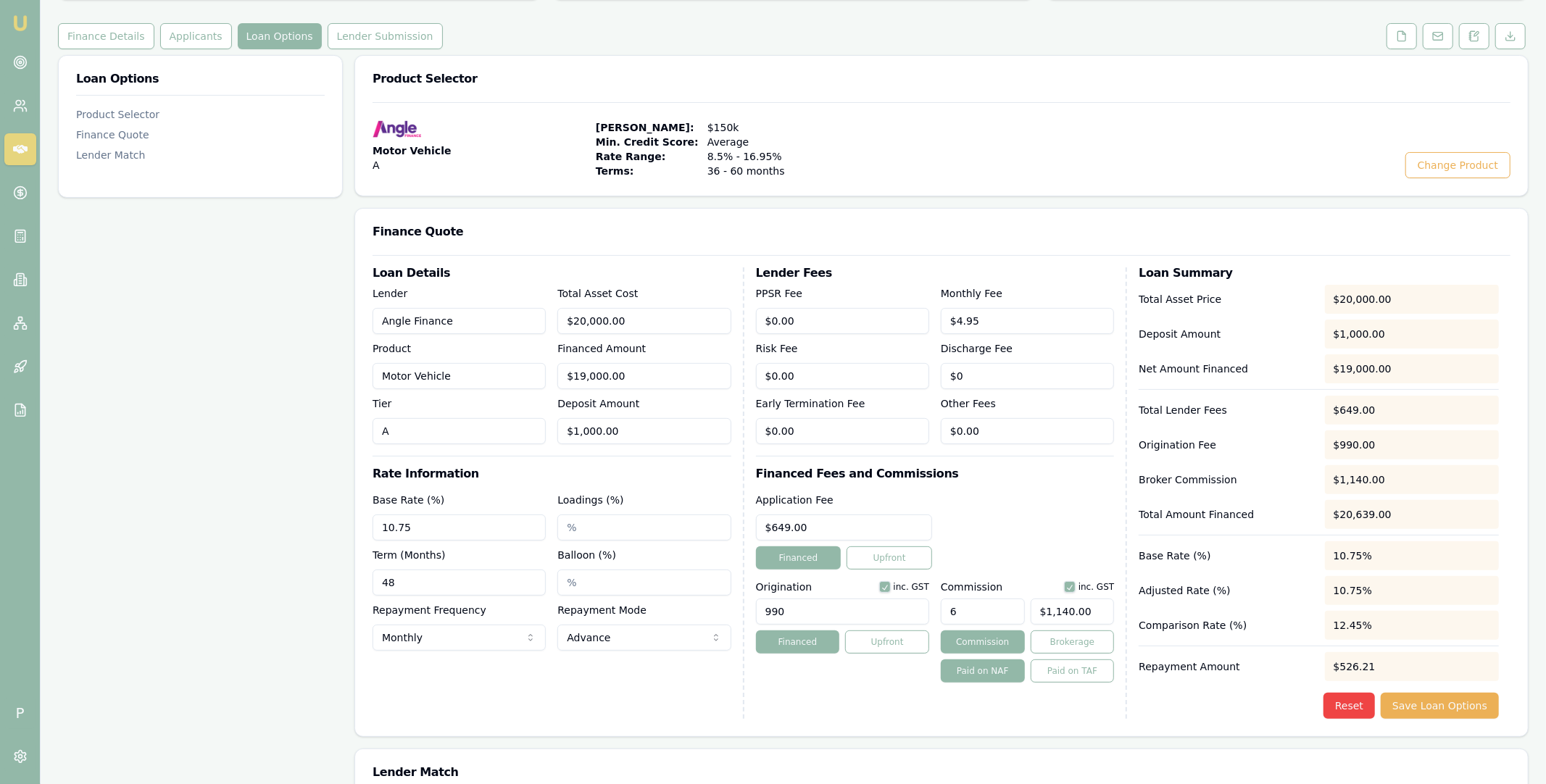
type input "6.00%"
click at [1016, 538] on div "Application Fee $649.00 Financed Upfront" at bounding box center [935, 531] width 359 height 78
click at [1422, 701] on button "Save Loan Options" at bounding box center [1440, 706] width 118 height 26
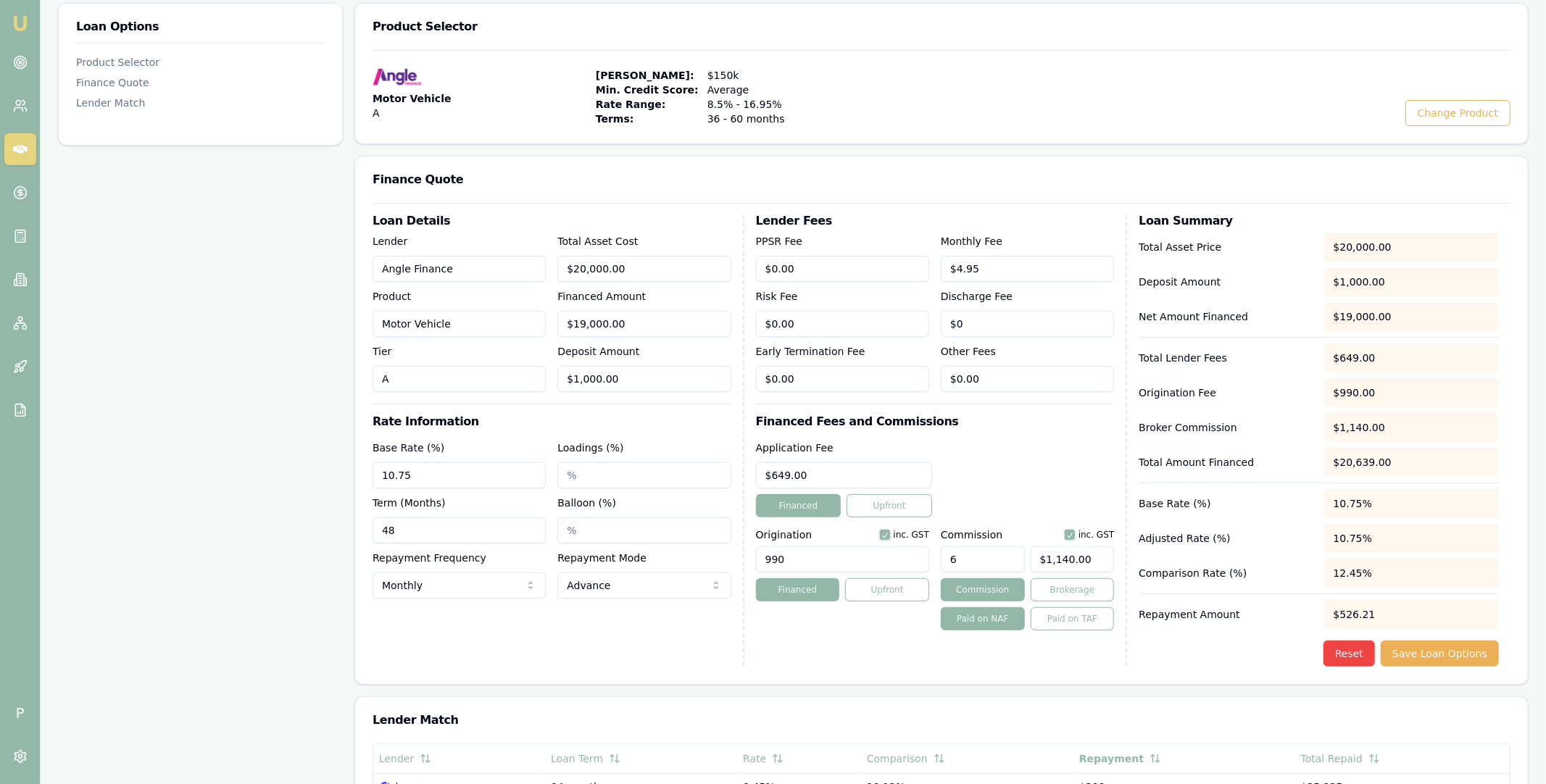
scroll to position [323, 0]
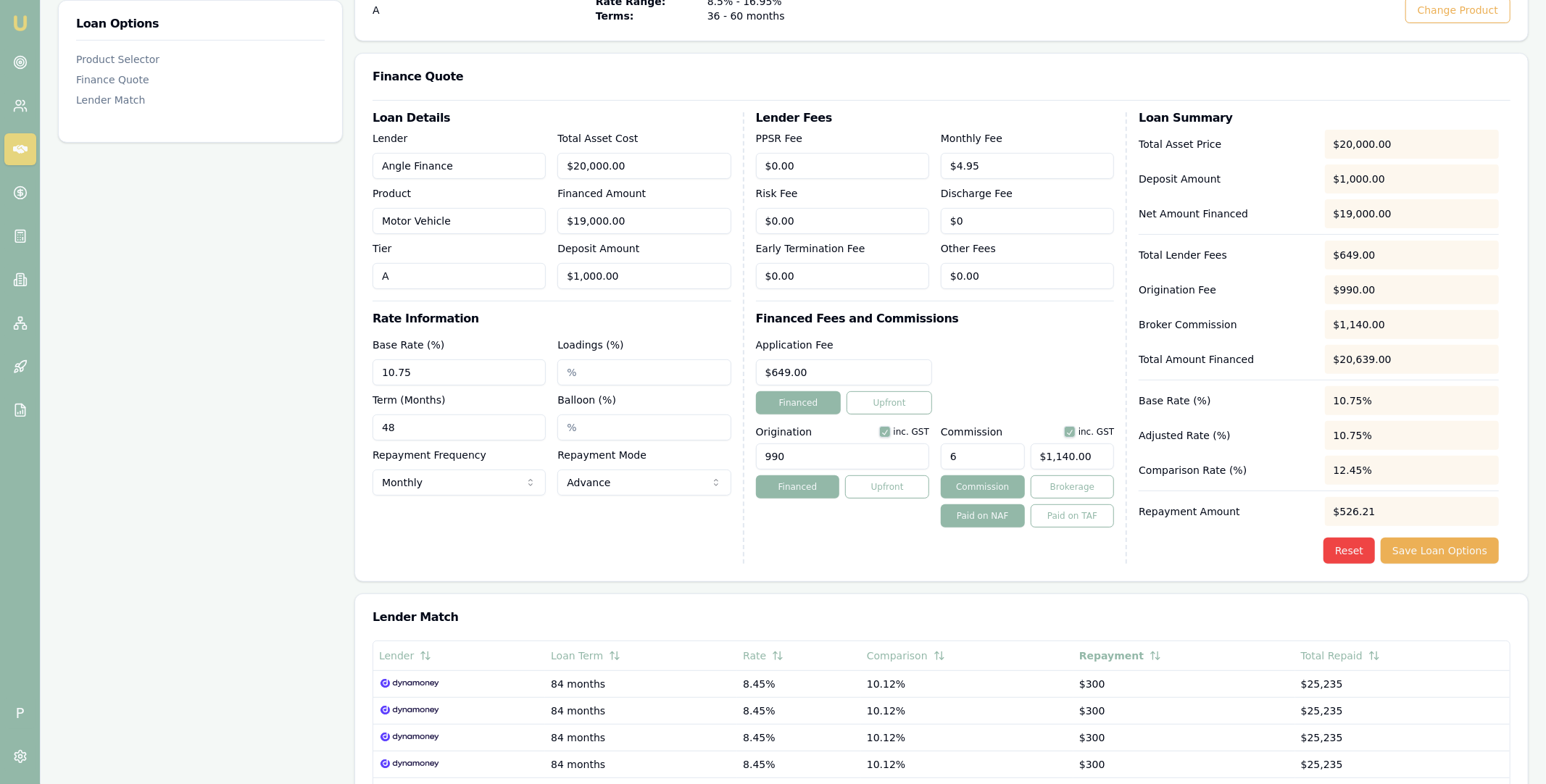
click at [1020, 398] on div "Application Fee $649.00 Financed Upfront" at bounding box center [935, 375] width 359 height 78
drag, startPoint x: 1043, startPoint y: 457, endPoint x: 1097, endPoint y: 457, distance: 54.0
click at [1091, 457] on input "1140" at bounding box center [1073, 457] width 84 height 26
type input "$1,140.00"
click at [1038, 393] on div "Application Fee $649.00 Financed Upfront" at bounding box center [935, 375] width 359 height 78
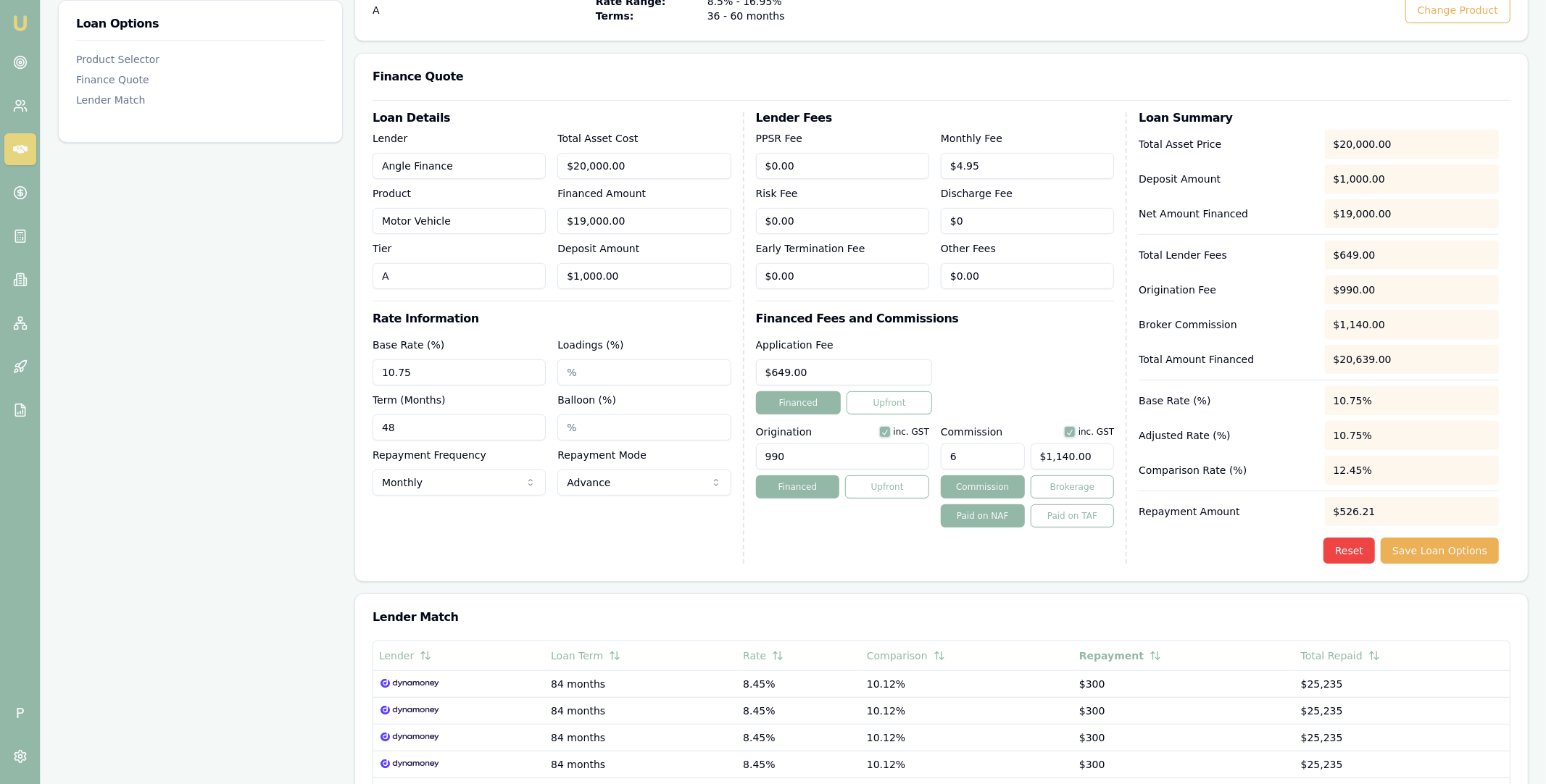
click at [1040, 358] on div "Application Fee $649.00 Financed Upfront" at bounding box center [935, 375] width 359 height 78
click at [23, 143] on icon at bounding box center [20, 148] width 14 height 14
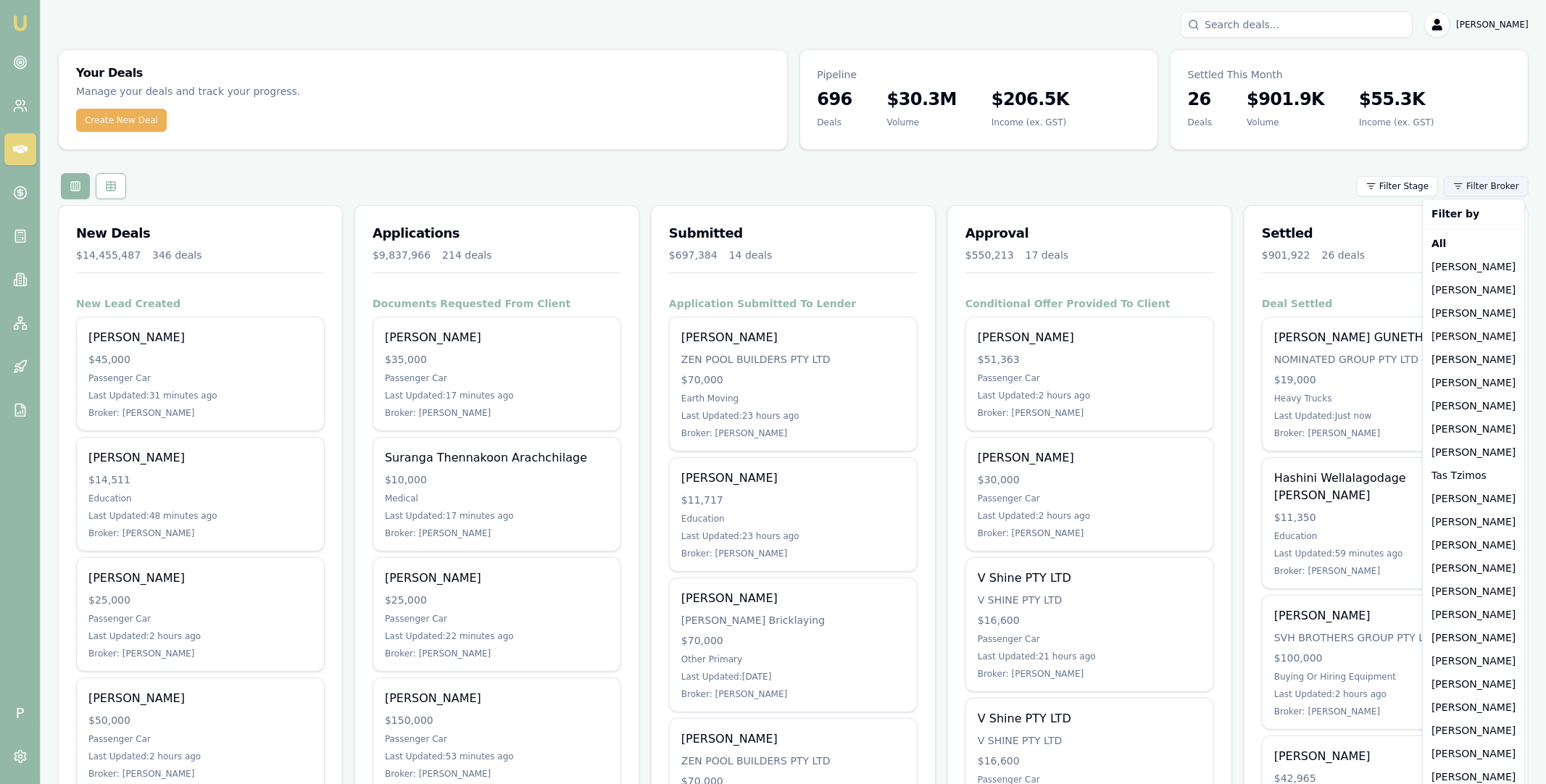
click at [1478, 192] on html "Emu Broker P [PERSON_NAME] Toggle Menu Your Deals Manage your deals and track y…" at bounding box center [773, 392] width 1546 height 784
click at [1467, 703] on div "[PERSON_NAME]" at bounding box center [1473, 707] width 96 height 24
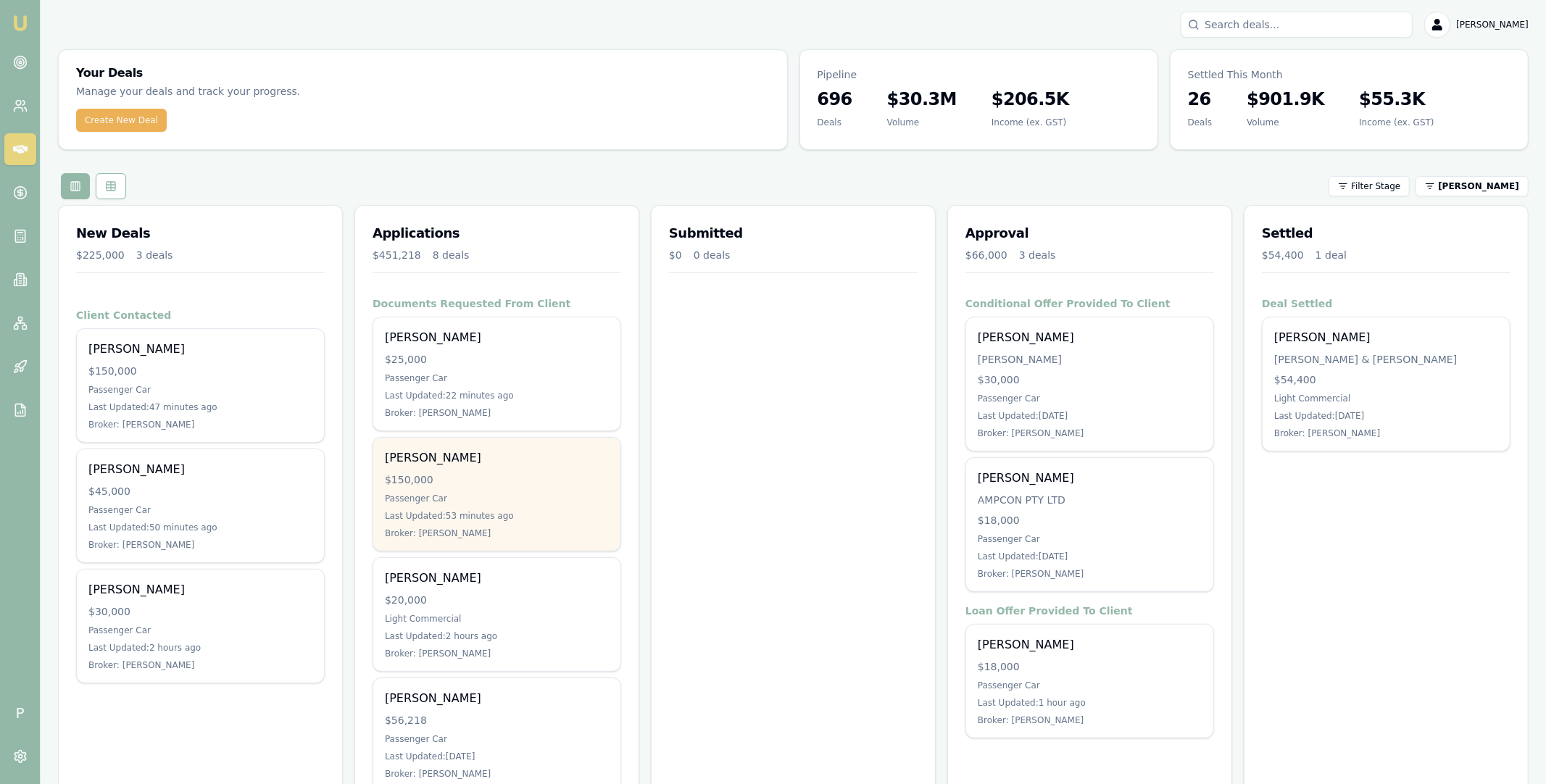
click at [517, 478] on div "$150,000" at bounding box center [497, 479] width 224 height 14
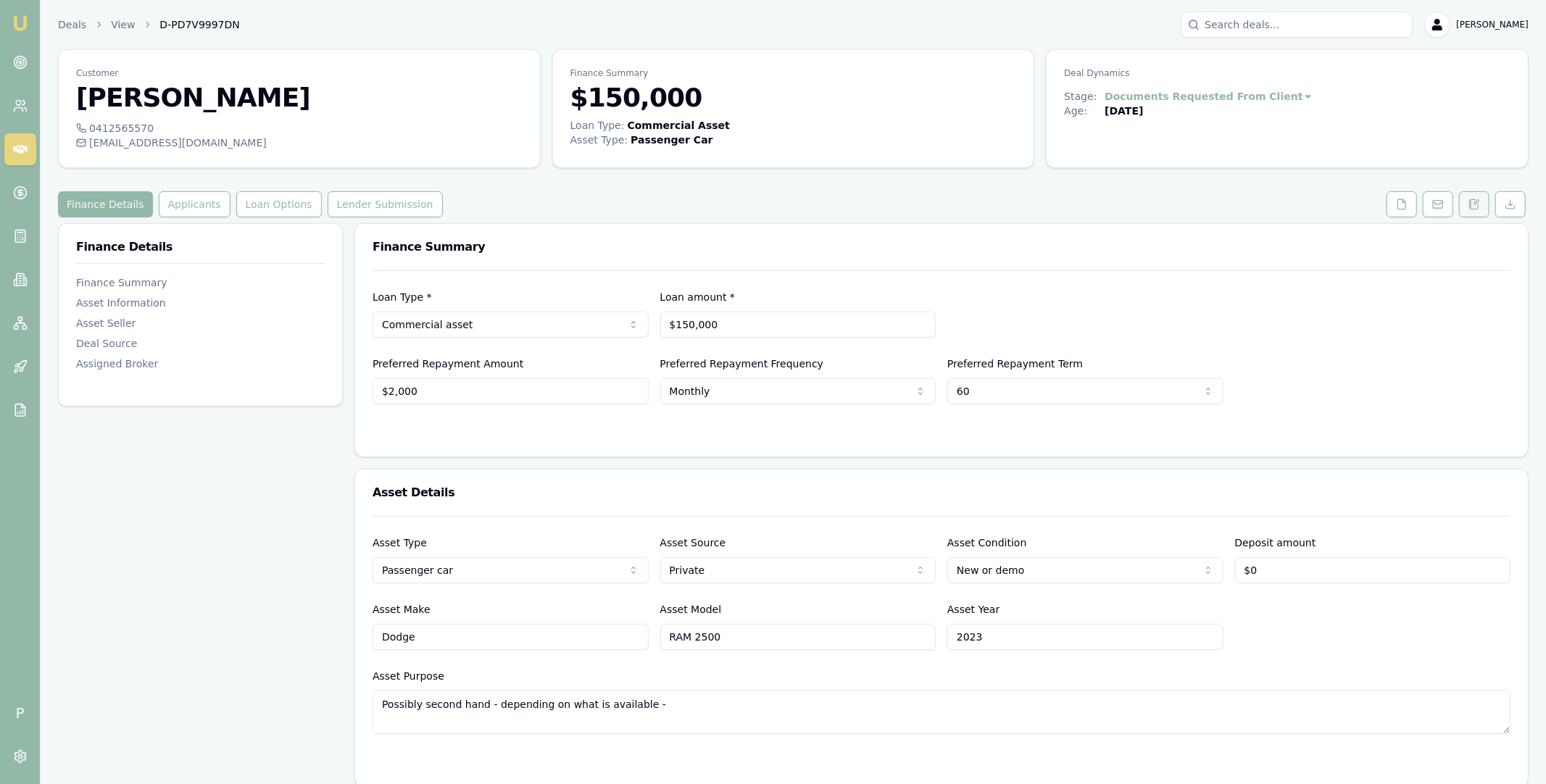
click at [1476, 205] on icon at bounding box center [1474, 204] width 11 height 11
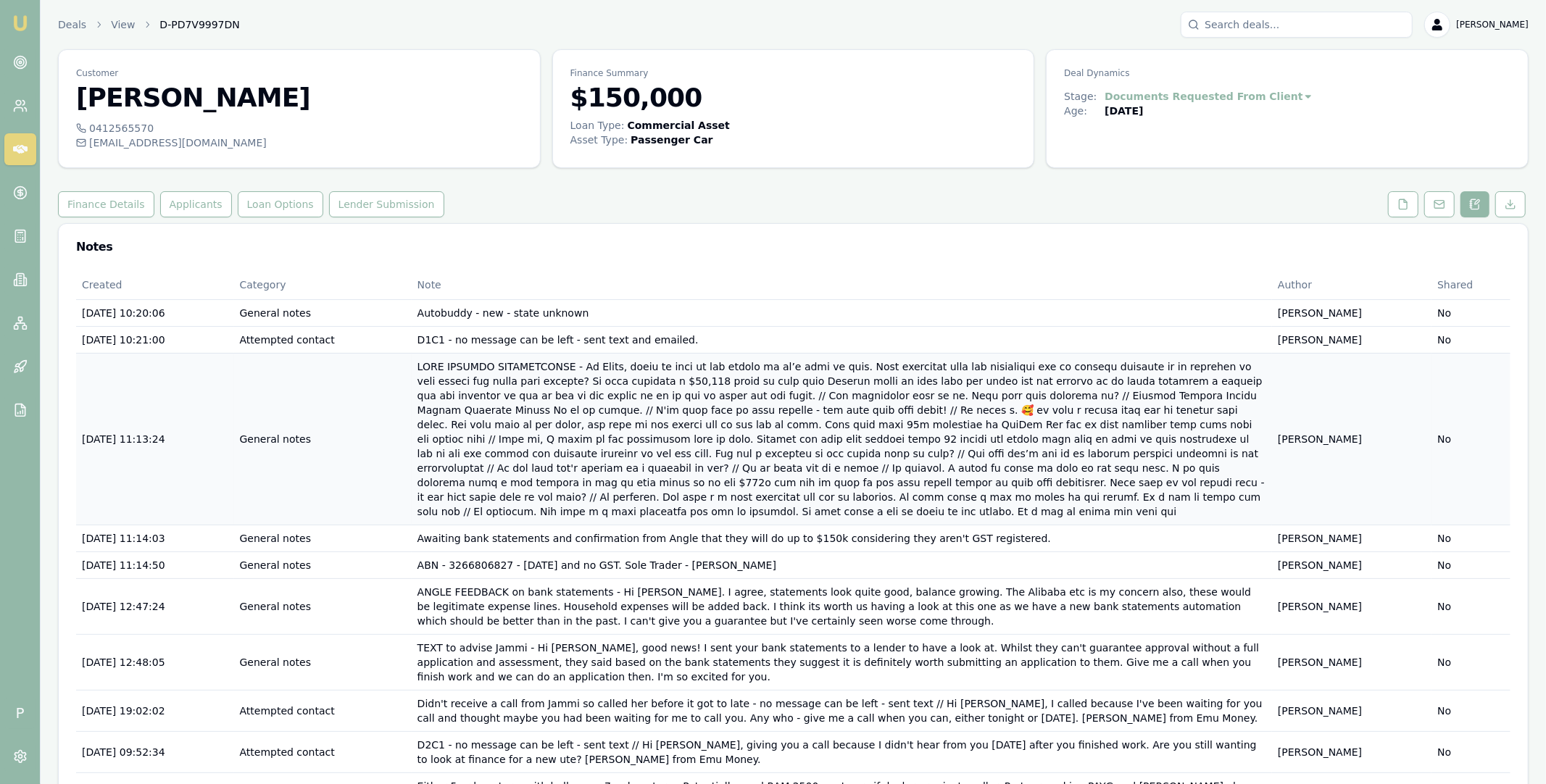
scroll to position [82, 0]
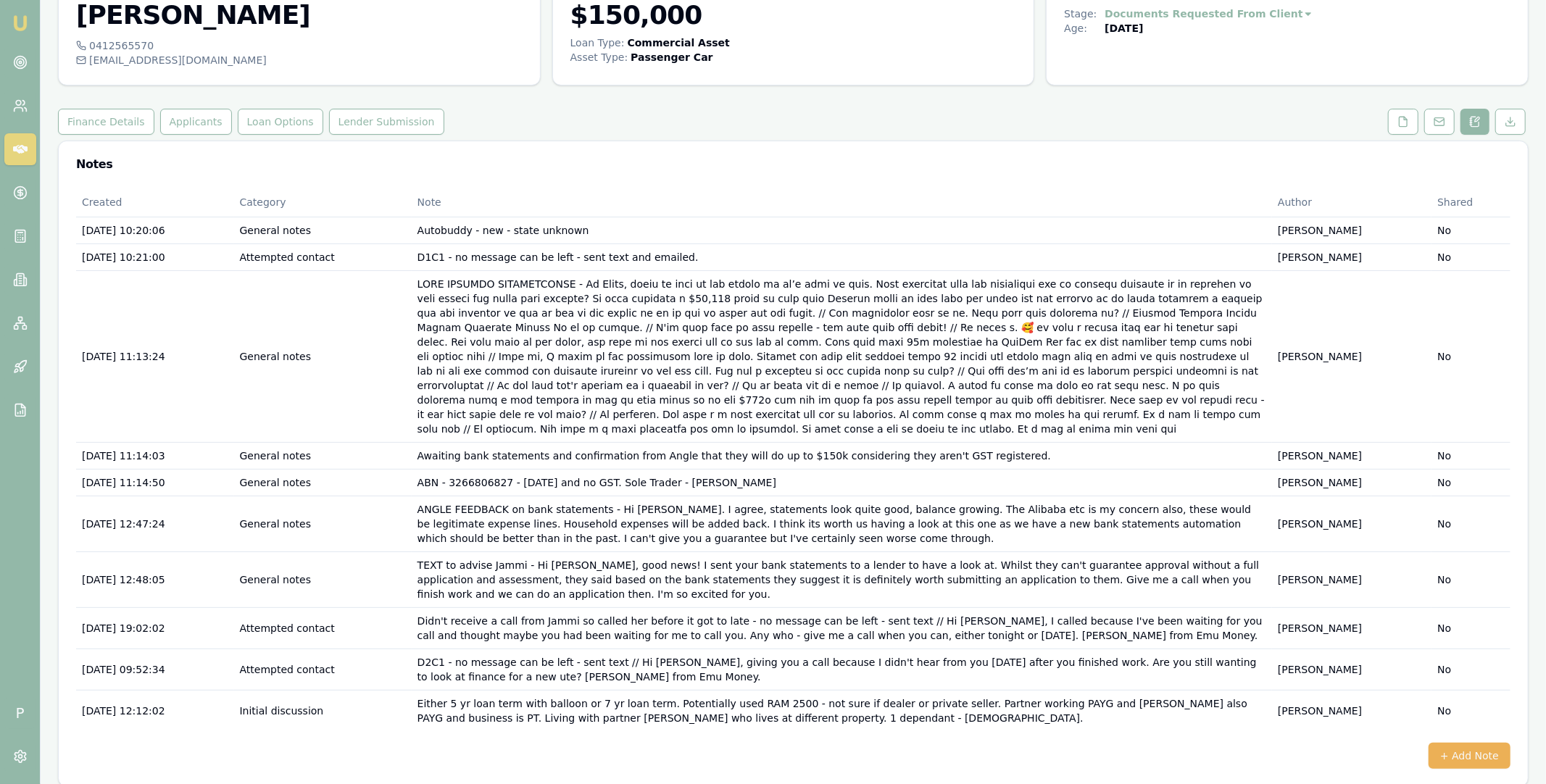
click at [24, 150] on icon at bounding box center [20, 148] width 14 height 9
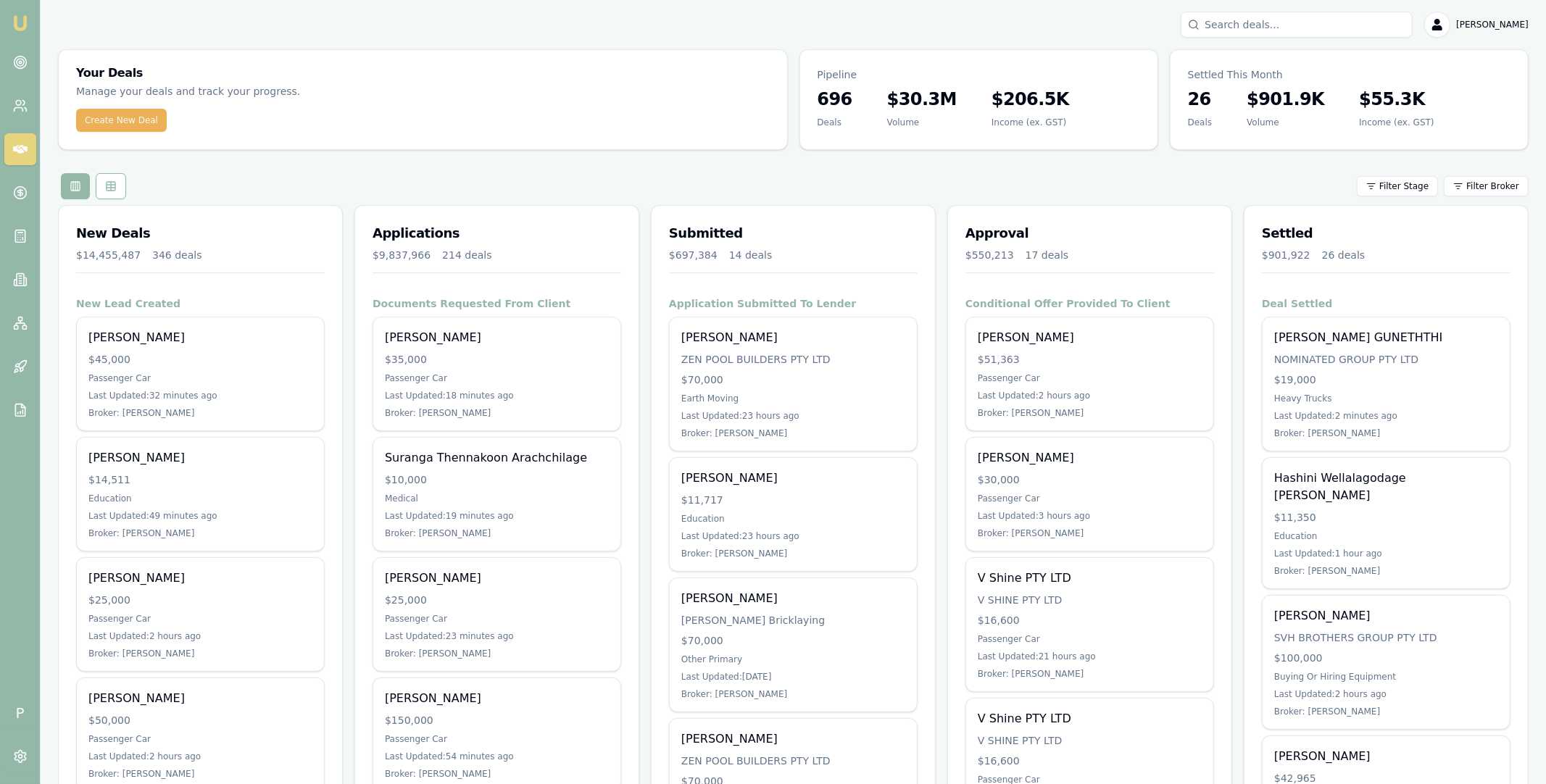
drag, startPoint x: 641, startPoint y: 220, endPoint x: 643, endPoint y: 231, distance: 11.2
click at [778, 182] on div "Filter Stage Filter Broker" at bounding box center [793, 186] width 1471 height 26
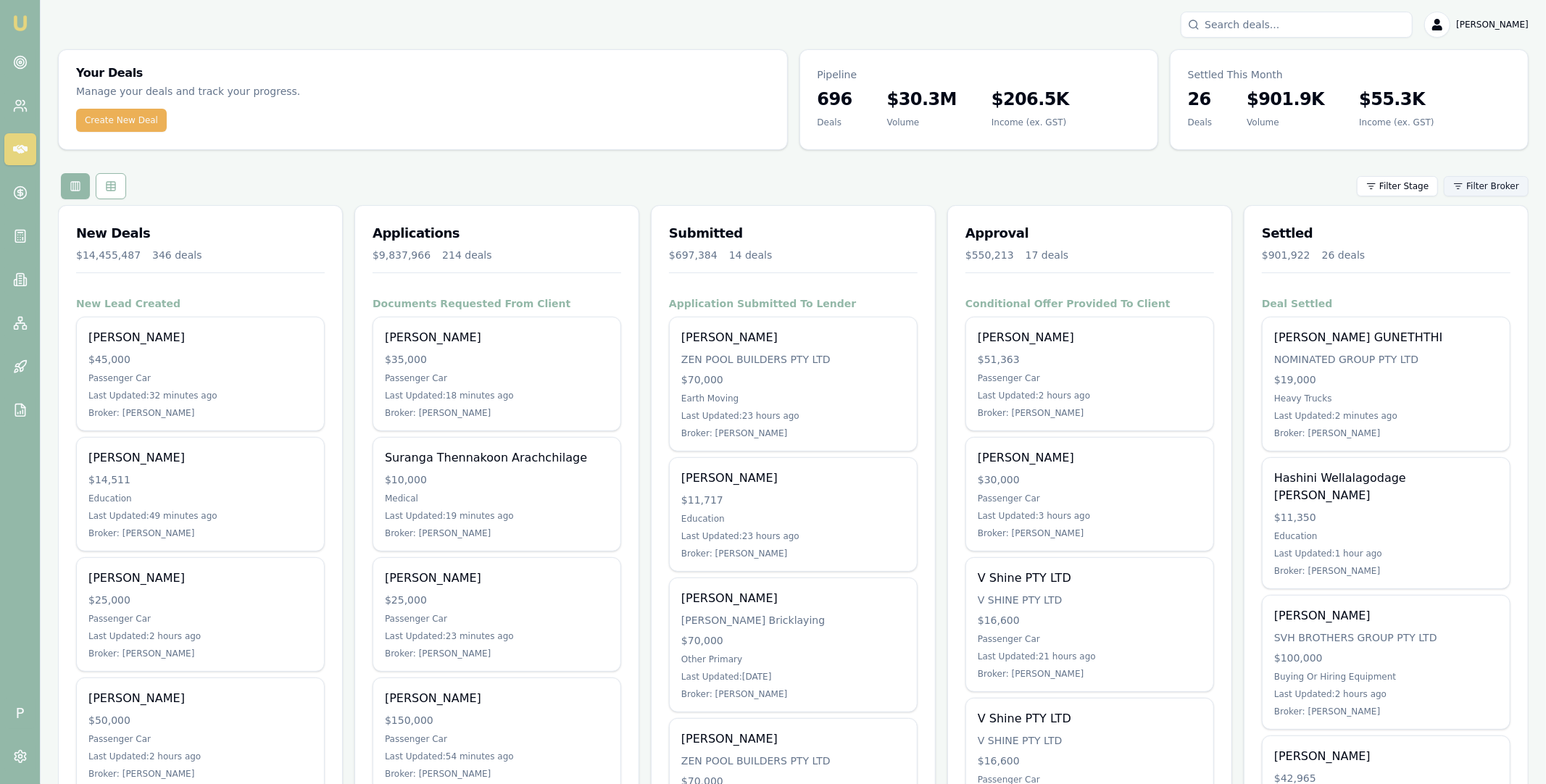
click at [1489, 183] on html "Emu Broker P Matt Leeburn Toggle Menu Your Deals Manage your deals and track yo…" at bounding box center [773, 392] width 1546 height 784
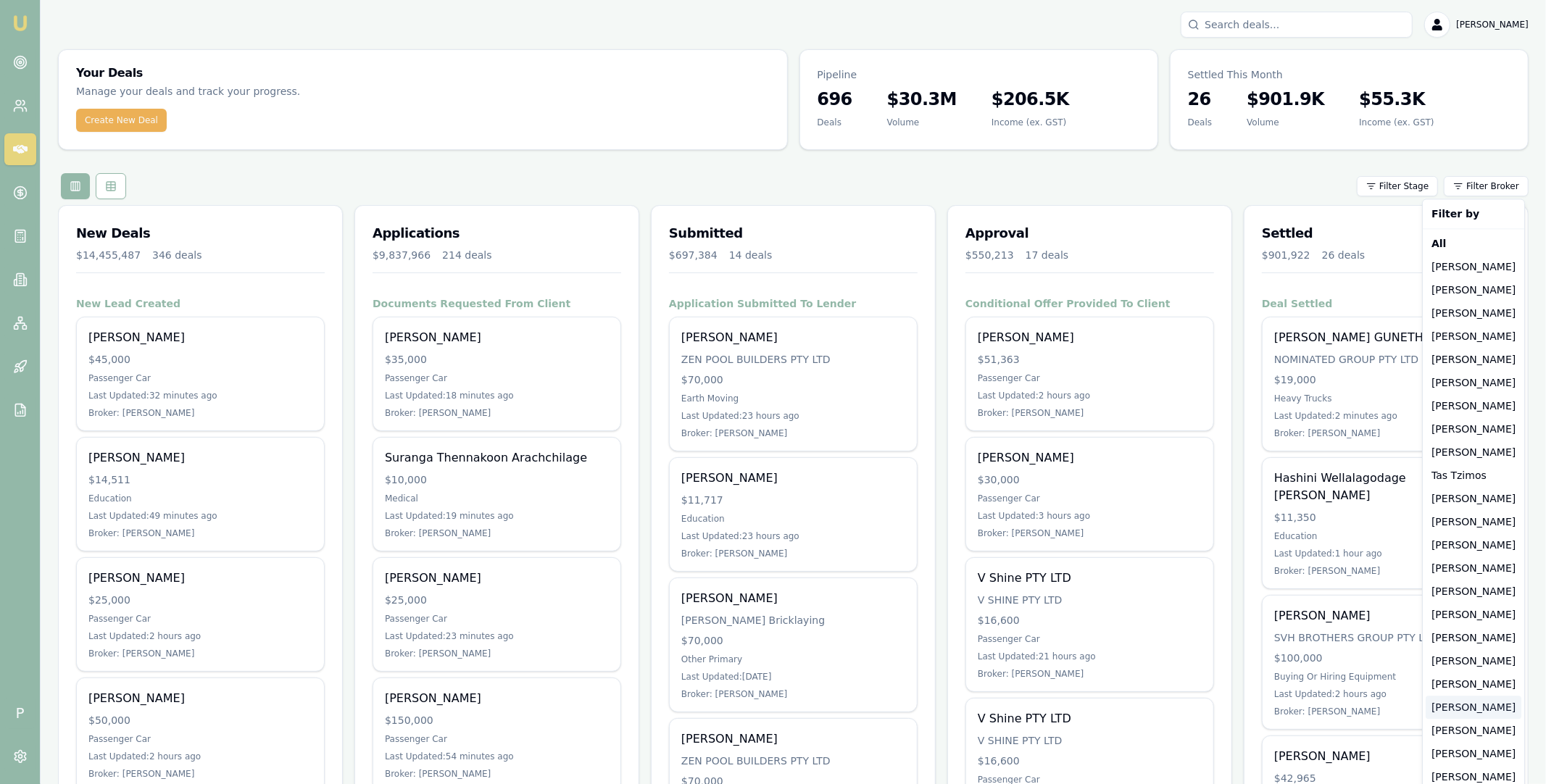
click at [1467, 706] on div "Robyn Adams" at bounding box center [1473, 707] width 96 height 24
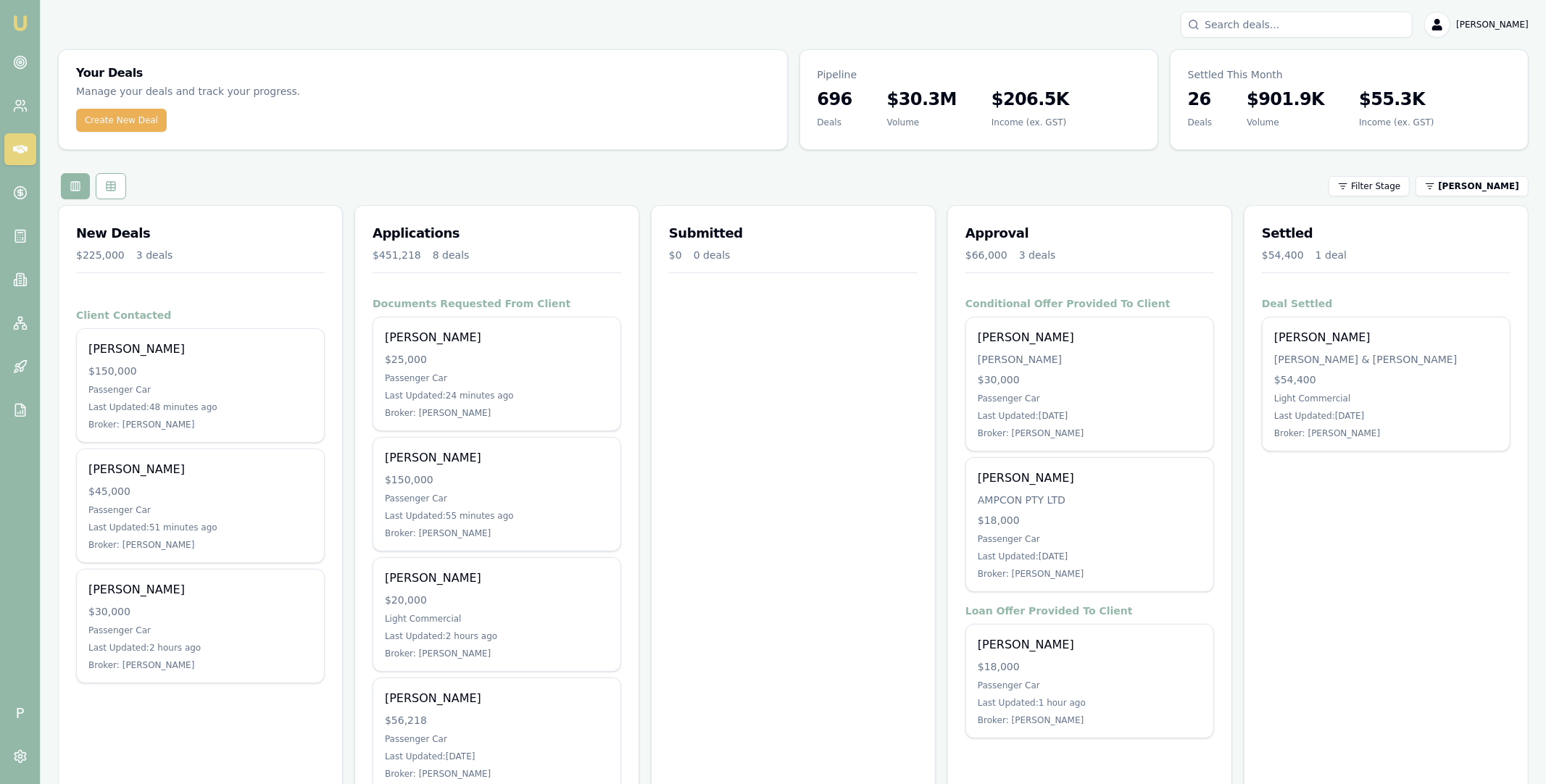
click at [346, 184] on div "Filter Stage Robyn Adams" at bounding box center [793, 186] width 1471 height 26
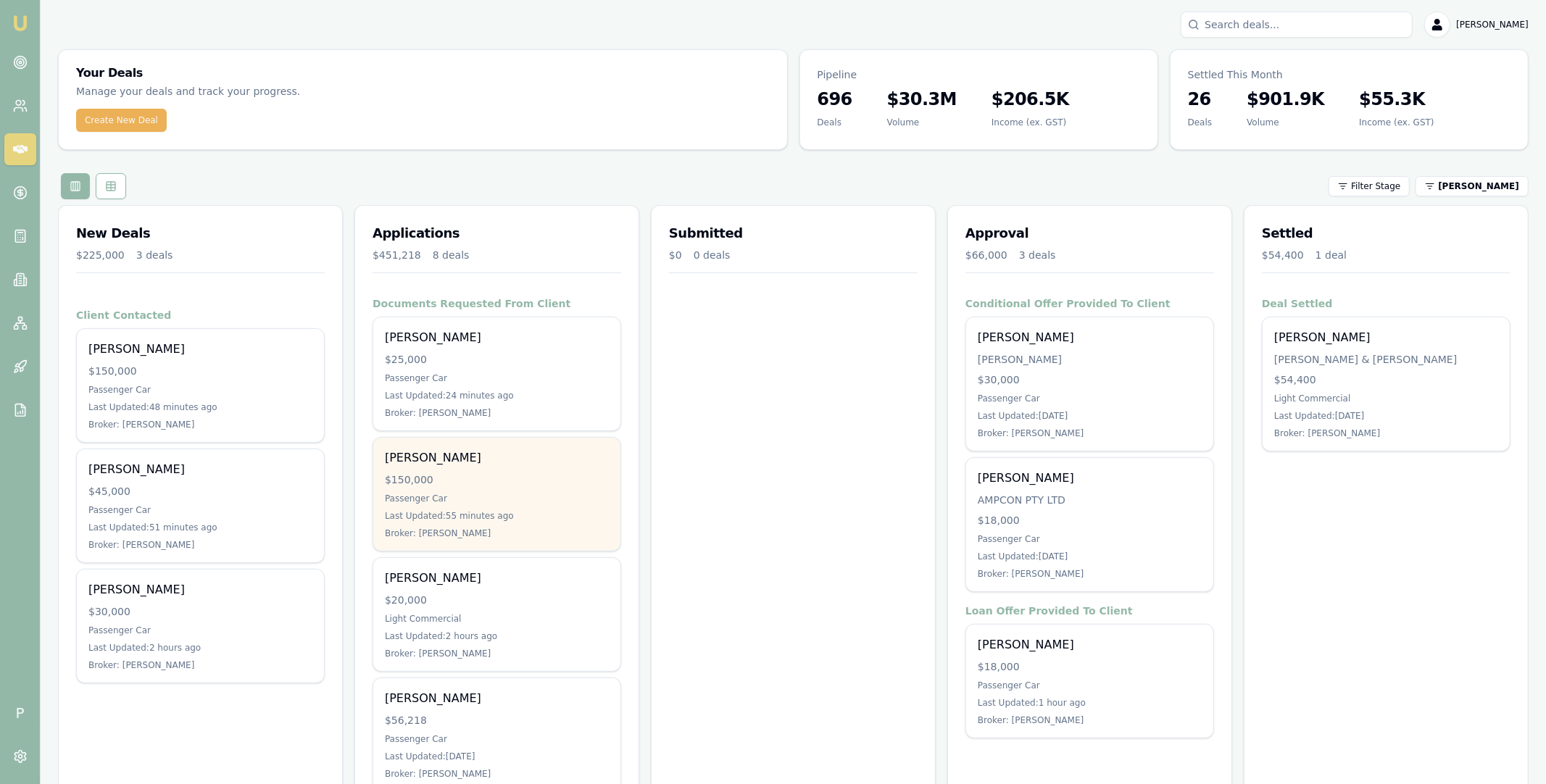
click at [514, 465] on div "Jammi Smith" at bounding box center [497, 458] width 224 height 17
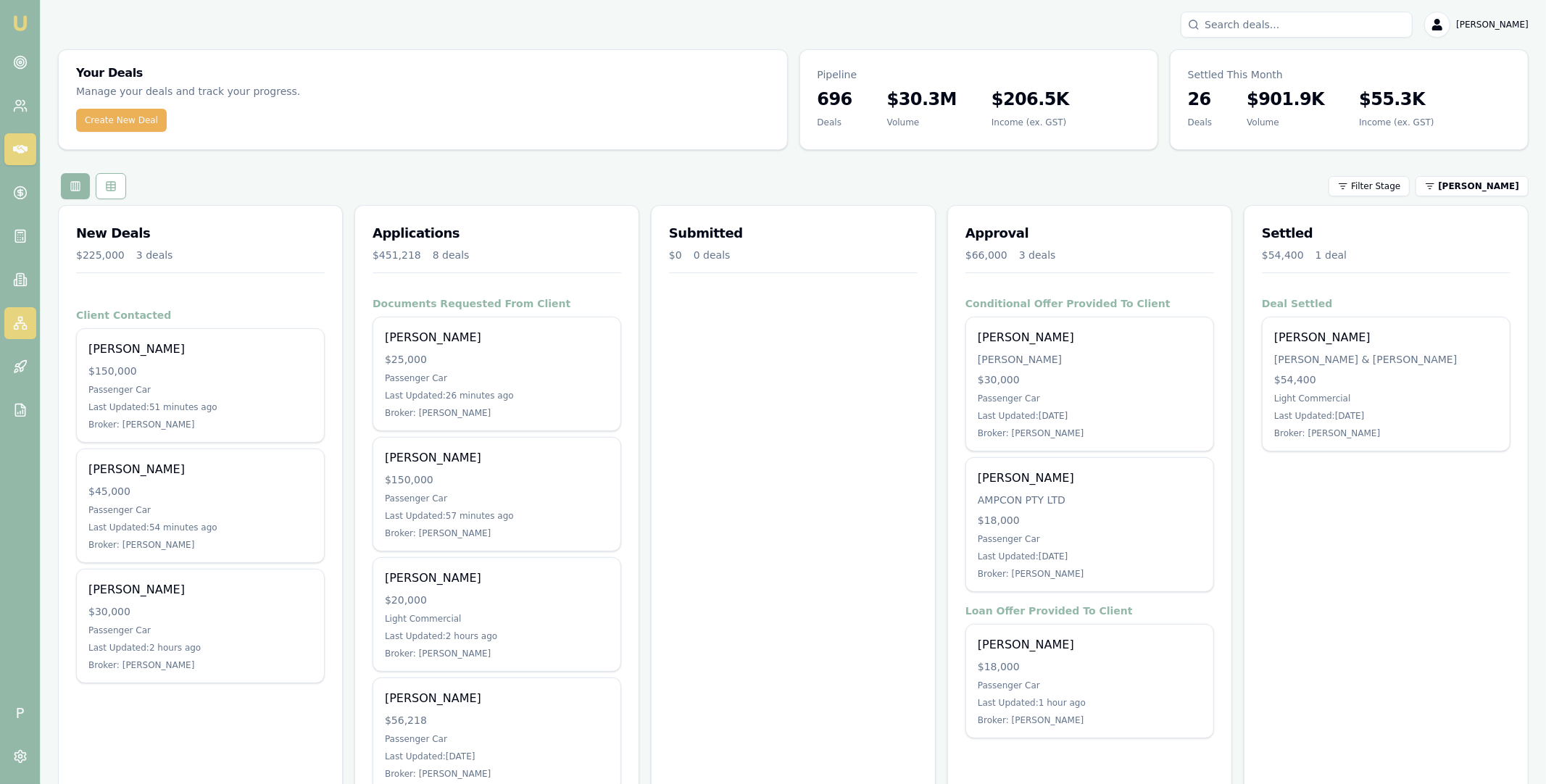
click at [18, 318] on rect at bounding box center [20, 320] width 4 height 4
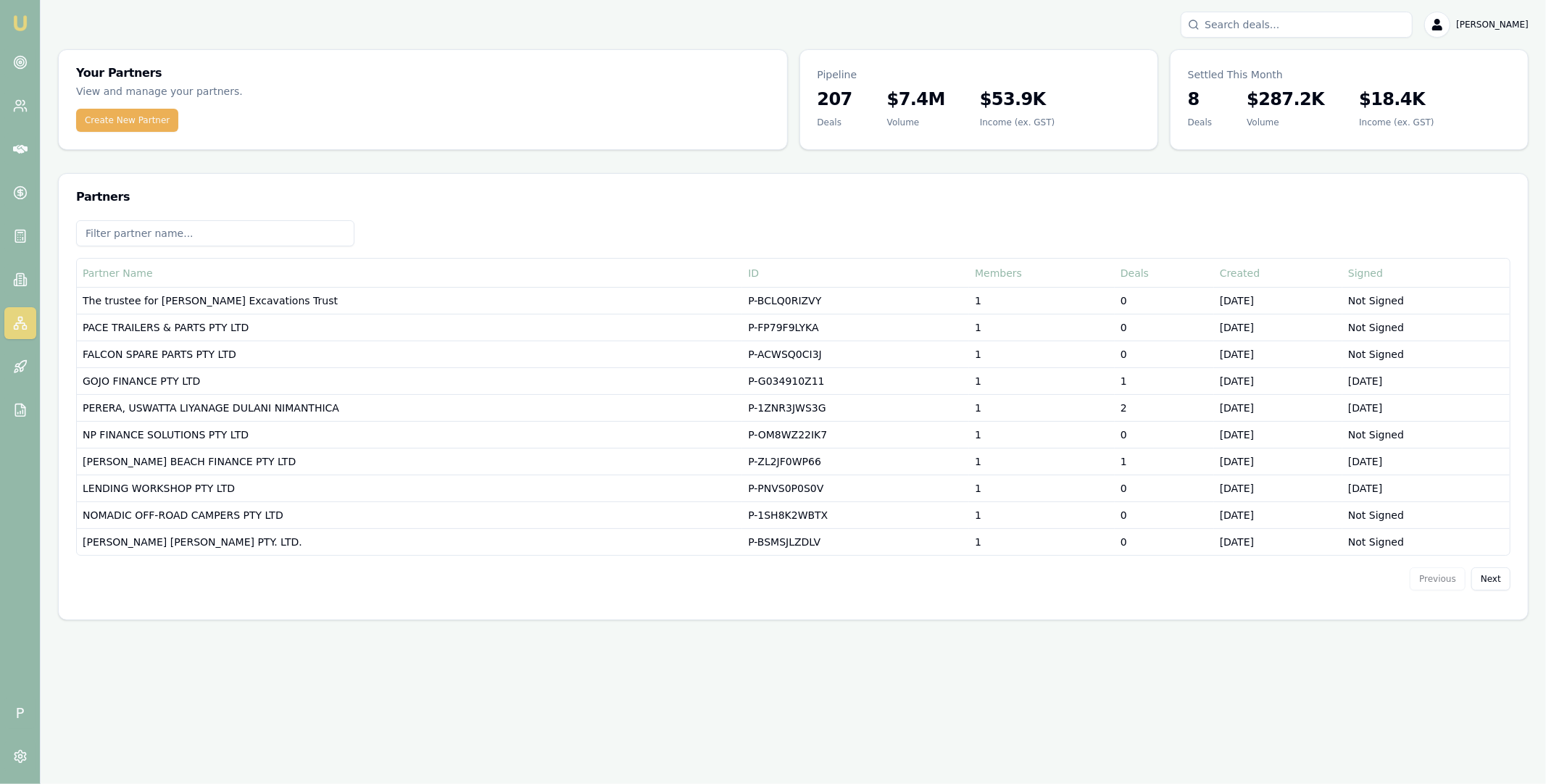
click at [251, 235] on input at bounding box center [215, 234] width 278 height 26
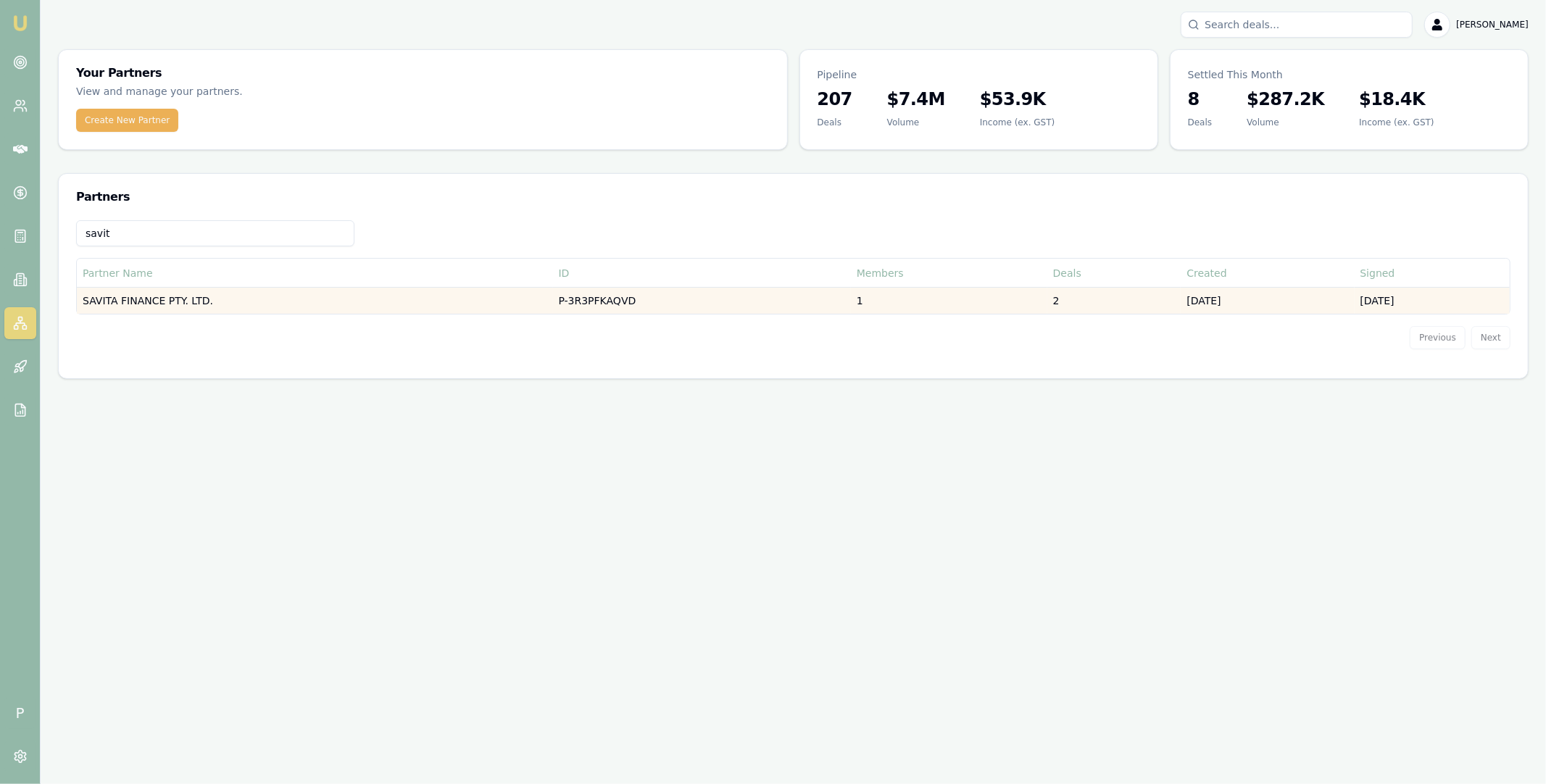
type input "savit"
click at [253, 301] on td "SAVITA FINANCE PTY. LTD." at bounding box center [314, 301] width 476 height 26
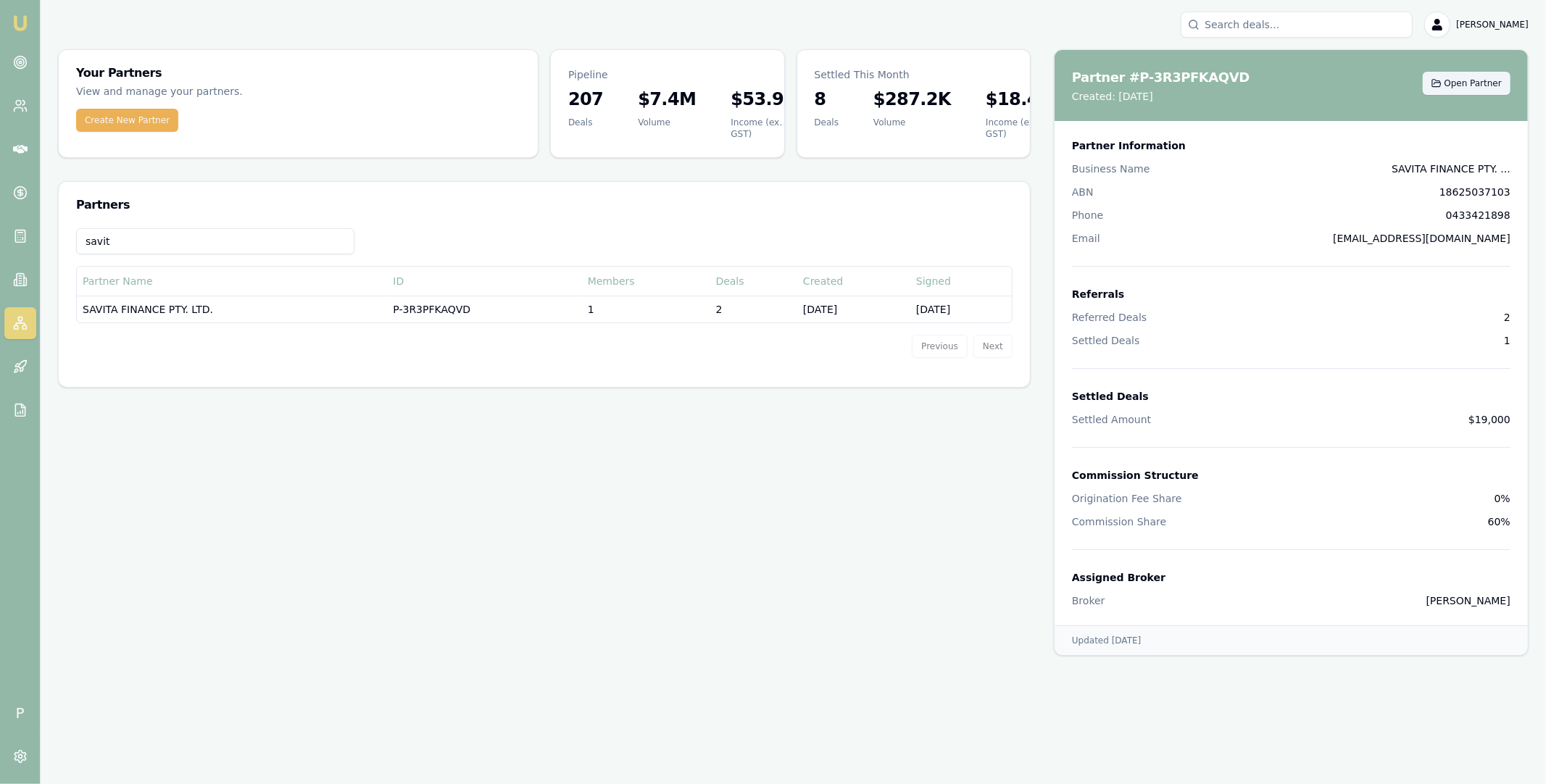
click at [1461, 82] on span "Open Partner" at bounding box center [1473, 83] width 58 height 11
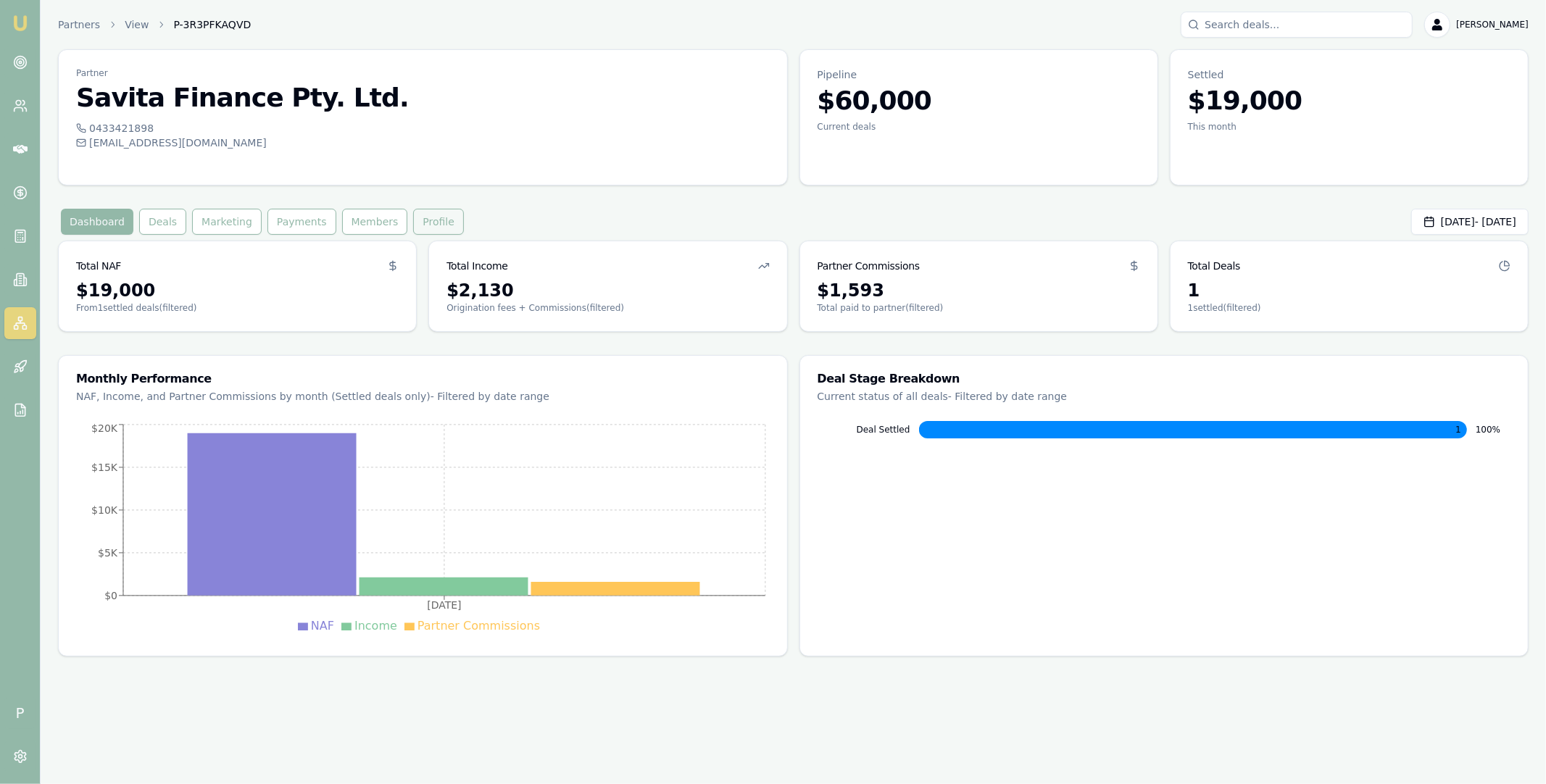
click at [413, 223] on button "Profile" at bounding box center [439, 222] width 51 height 26
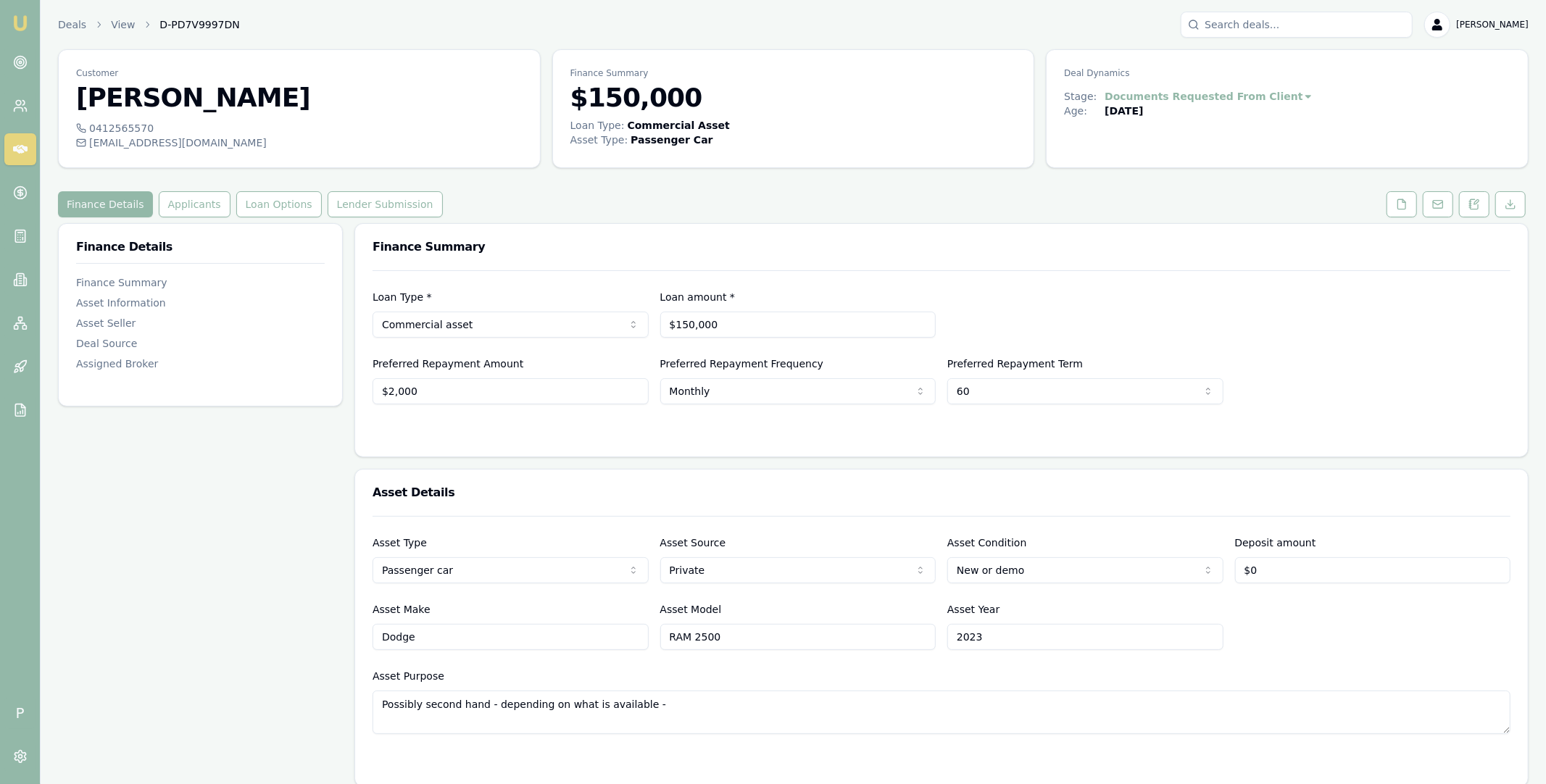
click at [17, 148] on icon at bounding box center [20, 148] width 14 height 14
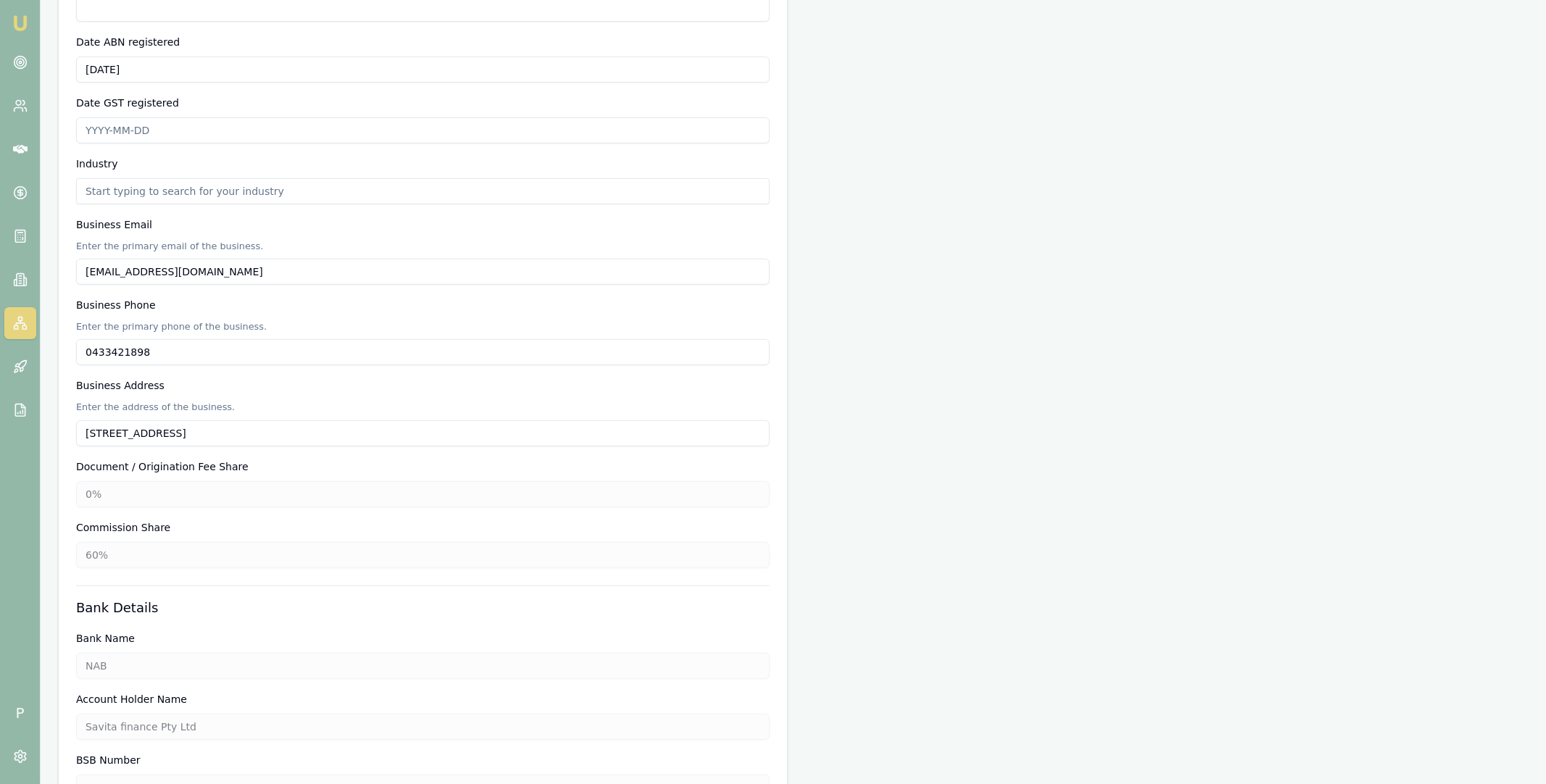
scroll to position [671, 0]
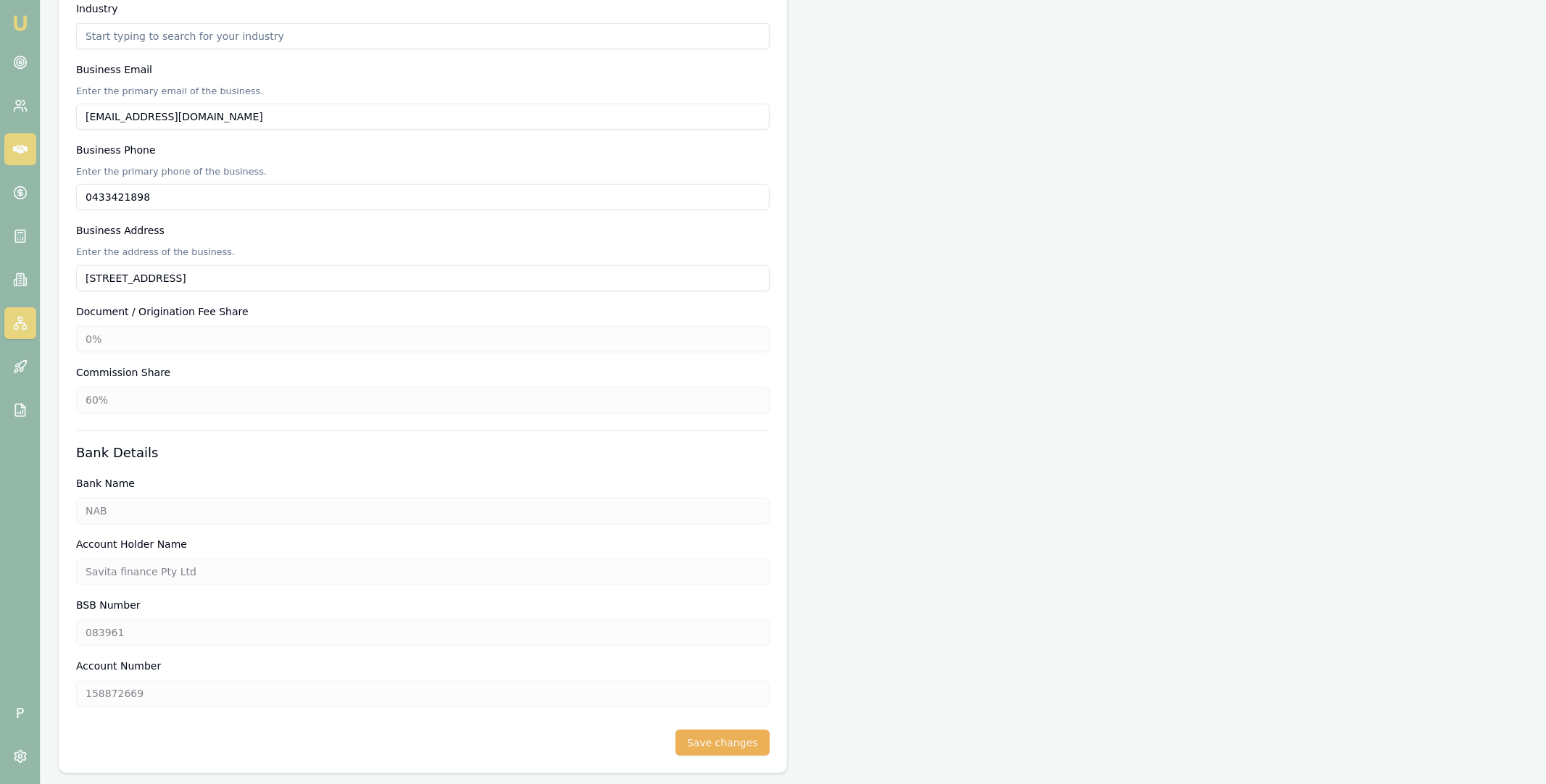
click at [17, 151] on icon at bounding box center [20, 148] width 14 height 9
